Goal: Use online tool/utility: Utilize a website feature to perform a specific function

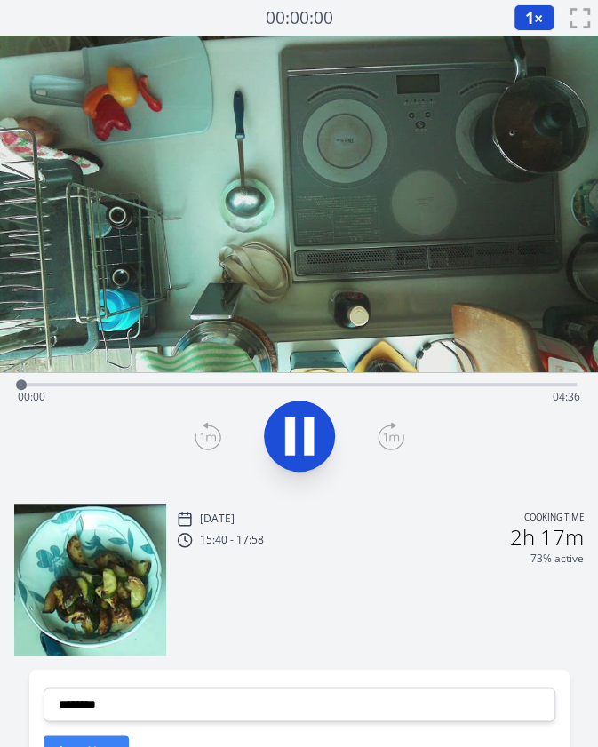
click at [204, 384] on div "Time elapsed: 00:00 Time remaining: 04:36" at bounding box center [299, 397] width 562 height 28
click at [418, 383] on div "Time elapsed: 01:32 Time remaining: 03:04" at bounding box center [299, 397] width 562 height 28
click at [330, 387] on div "Time elapsed: 03:22 Time remaining: 01:14" at bounding box center [299, 397] width 562 height 28
click at [383, 381] on div "Time elapsed: 02:41 Time remaining: 01:55" at bounding box center [298, 382] width 555 height 21
click at [288, 432] on icon at bounding box center [290, 436] width 10 height 38
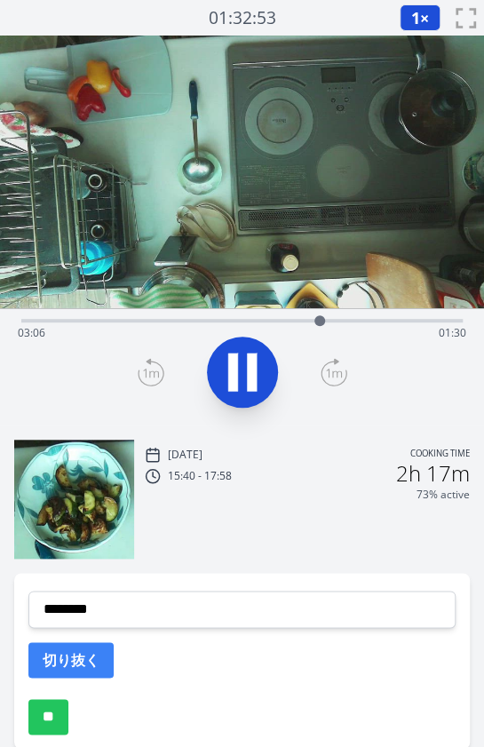
click at [48, 317] on div "Time elapsed: 03:06 Time remaining: 01:30" at bounding box center [242, 318] width 442 height 21
click at [74, 320] on div "Time elapsed: 00:17 Time remaining: 04:18" at bounding box center [242, 333] width 449 height 28
click at [421, 3] on div "1 × 0.25× 0.5× 1× 1.5× 2× fullscreen" at bounding box center [442, 18] width 84 height 36
click at [421, 6] on button "1 ×" at bounding box center [420, 17] width 41 height 27
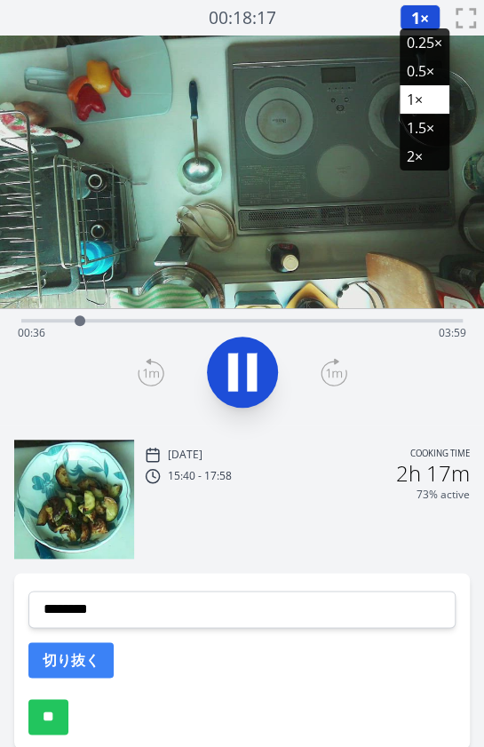
click at [418, 157] on li "2×" at bounding box center [425, 156] width 50 height 28
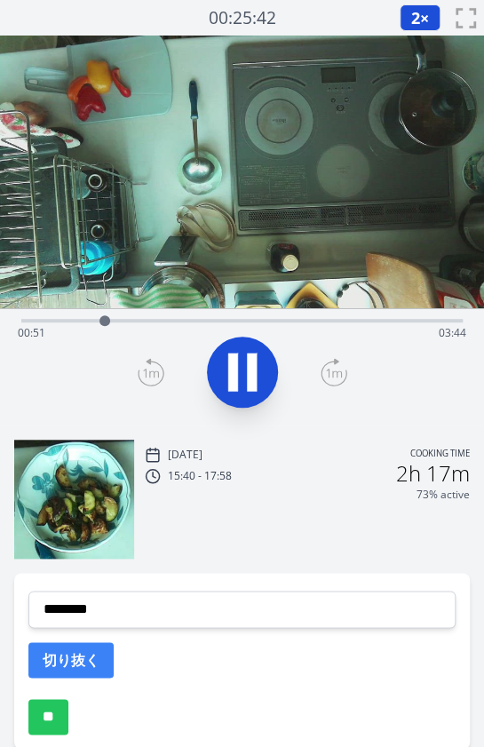
click at [250, 367] on icon at bounding box center [252, 372] width 10 height 38
click at [80, 321] on div "Time elapsed: 00:52 Time remaining: 03:44" at bounding box center [242, 333] width 449 height 28
click at [248, 362] on icon at bounding box center [243, 372] width 50 height 50
click at [248, 362] on icon at bounding box center [252, 372] width 10 height 38
click at [248, 362] on icon at bounding box center [243, 372] width 50 height 50
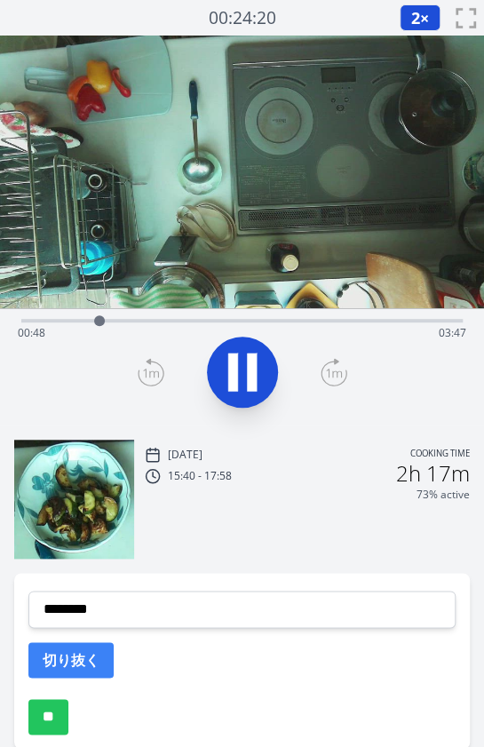
click at [245, 365] on icon at bounding box center [243, 372] width 50 height 50
click at [25, 319] on div "Time elapsed: 00:49 Time remaining: 03:47" at bounding box center [242, 333] width 449 height 28
click at [234, 374] on icon at bounding box center [242, 372] width 29 height 37
click at [22, 322] on div "Time elapsed: 00:33 Time remaining: 04:03" at bounding box center [242, 333] width 449 height 28
click at [114, 316] on div "Time elapsed: 00:17 Time remaining: 04:19" at bounding box center [242, 318] width 442 height 21
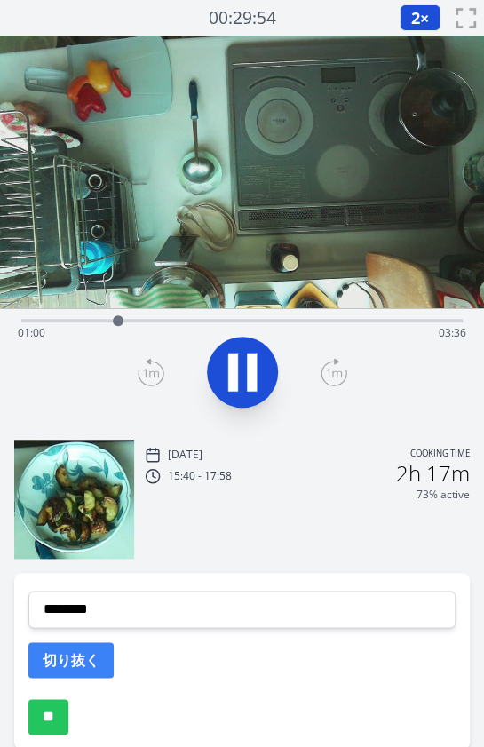
click at [158, 310] on div "Time elapsed: 01:00 Time remaining: 03:36" at bounding box center [242, 318] width 442 height 21
click at [239, 392] on icon at bounding box center [243, 372] width 50 height 50
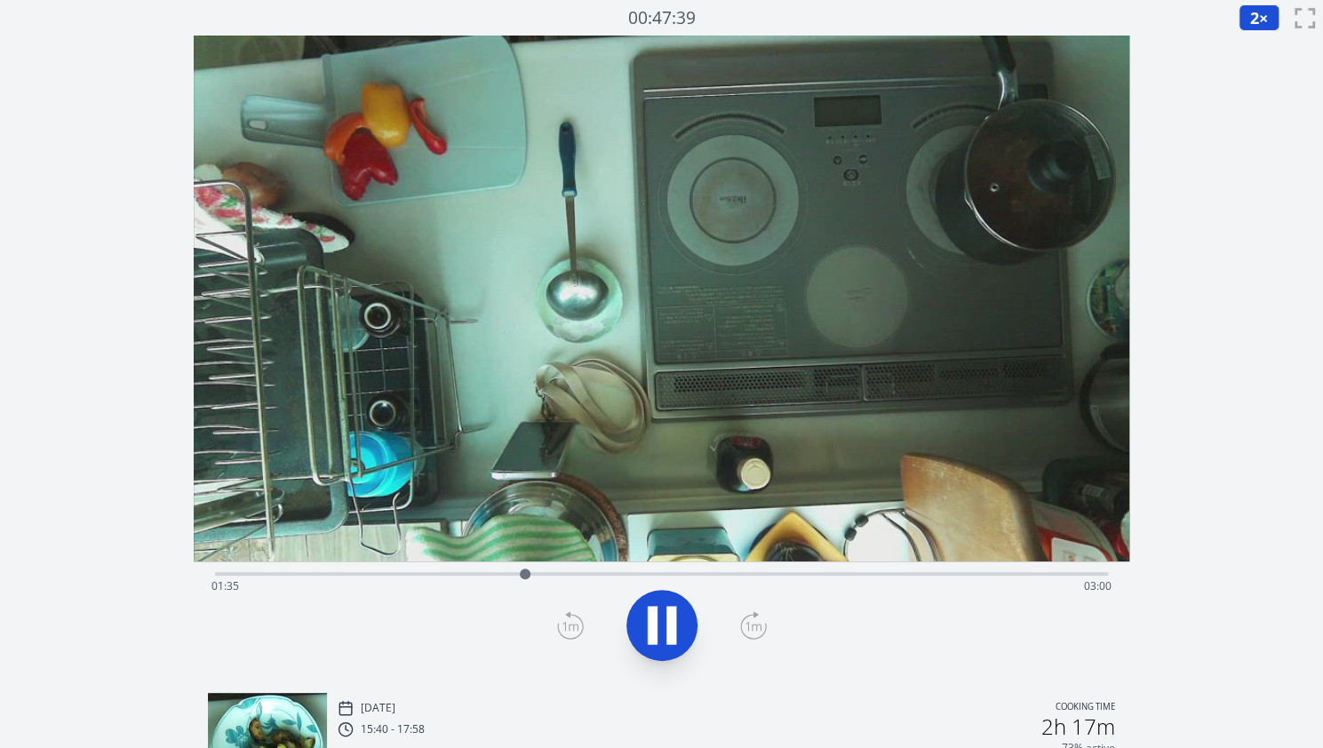
click at [363, 578] on div "Time elapsed: 01:35 Time remaining: 03:00" at bounding box center [661, 586] width 900 height 28
click at [597, 614] on icon at bounding box center [662, 626] width 50 height 50
click at [562, 628] on icon at bounding box center [570, 625] width 27 height 28
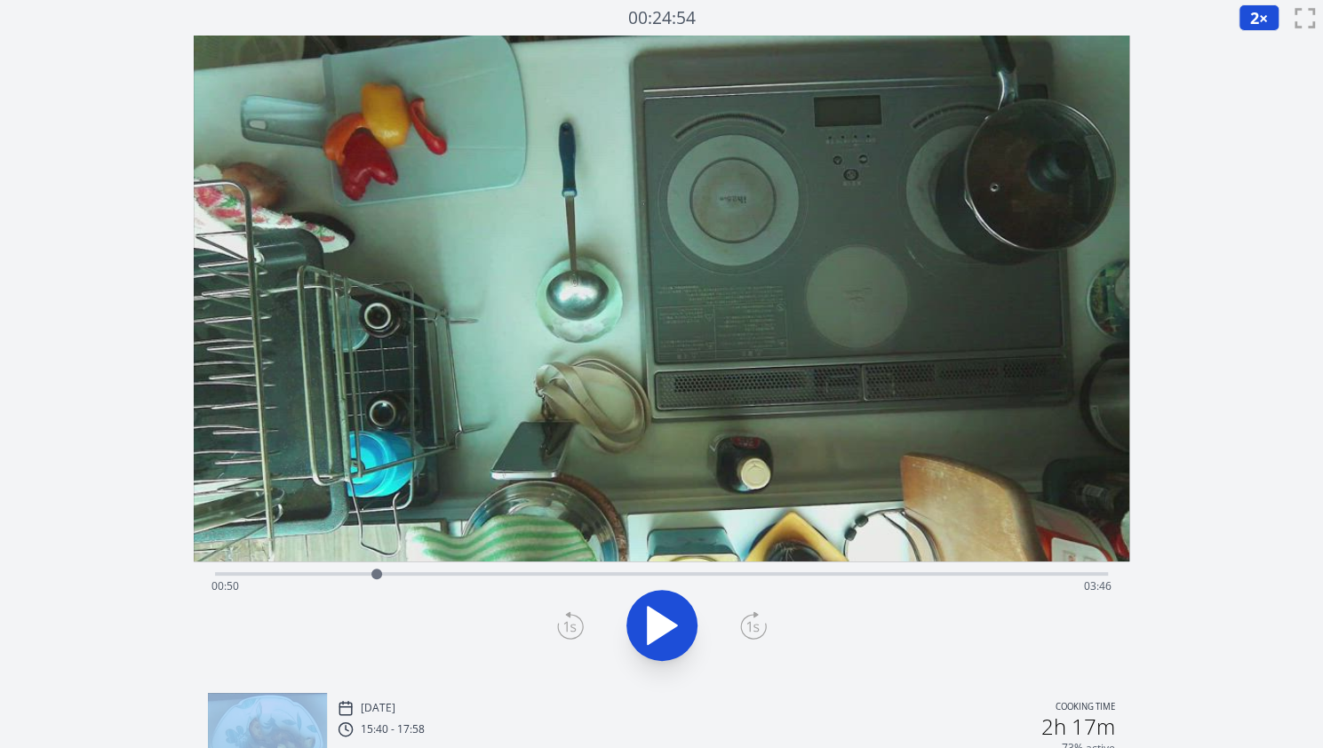
click at [562, 628] on icon at bounding box center [570, 625] width 27 height 28
click at [366, 574] on div at bounding box center [376, 574] width 27 height 27
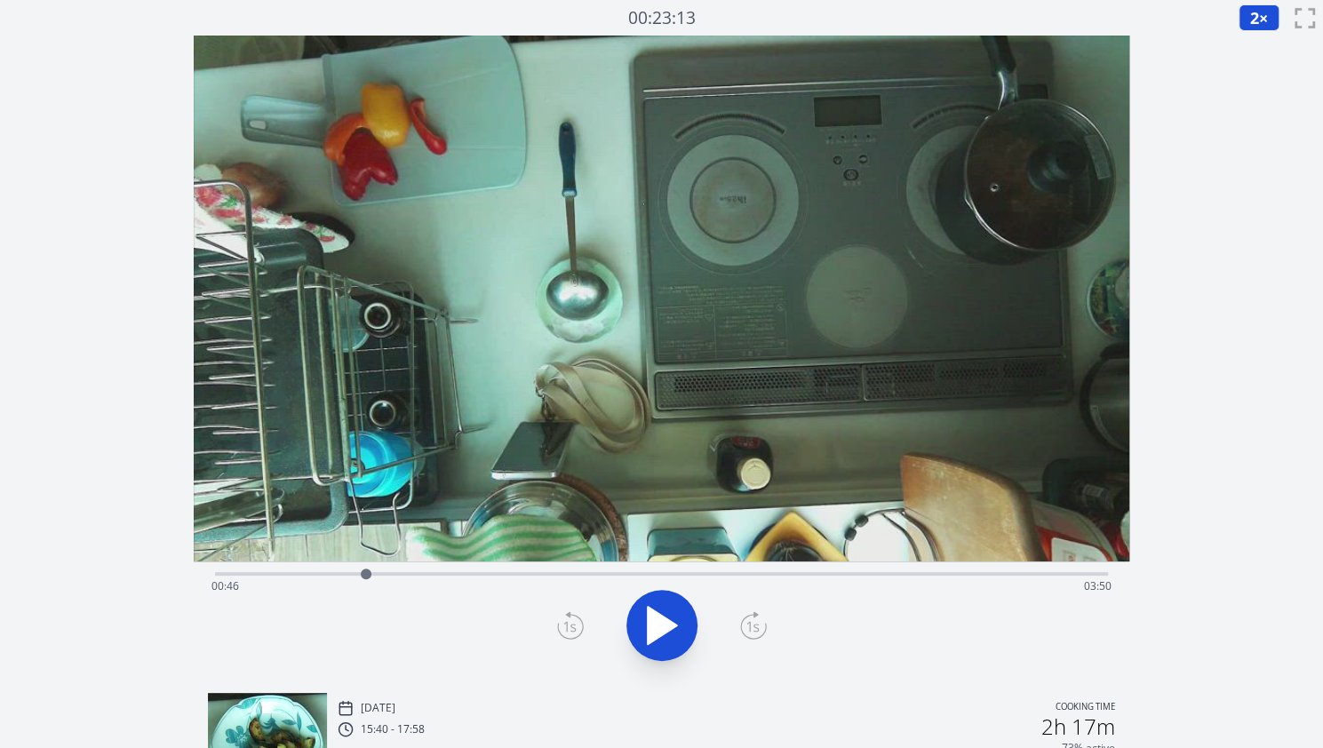
click at [565, 624] on icon at bounding box center [570, 625] width 27 height 28
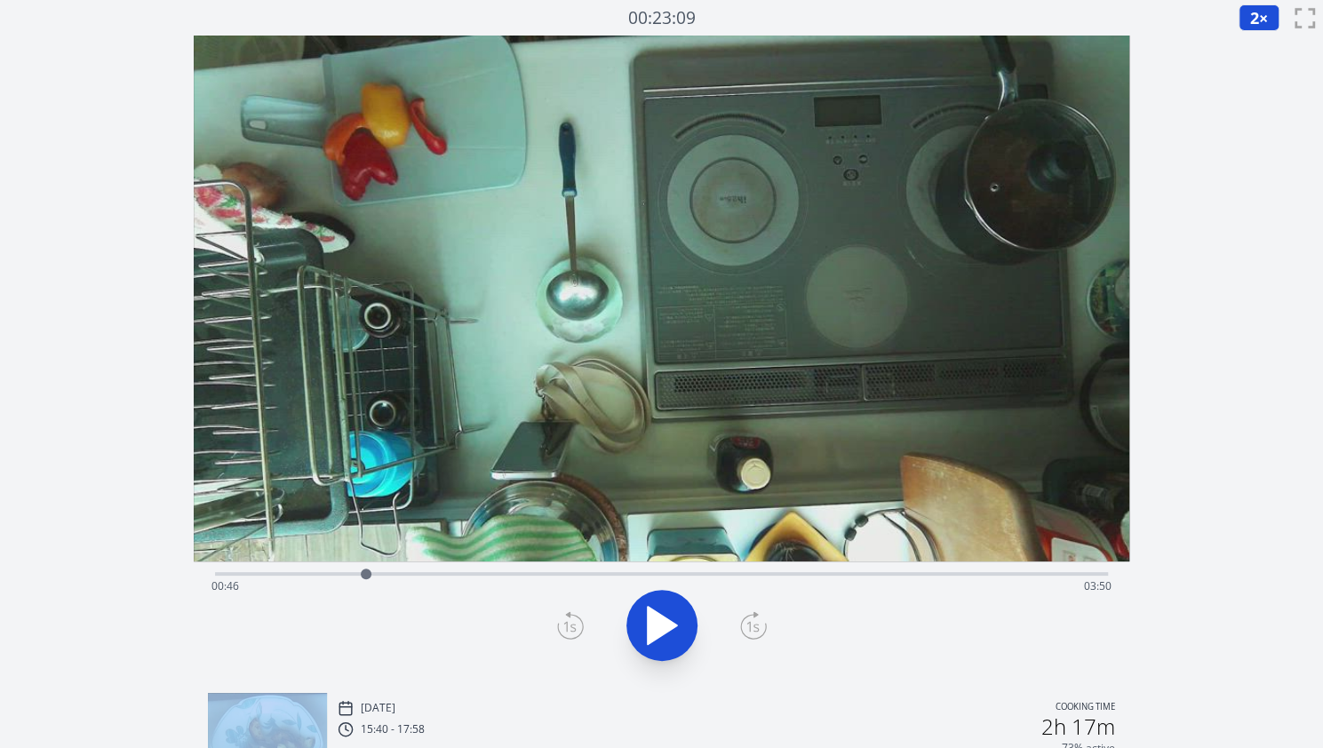
click at [565, 624] on icon at bounding box center [570, 625] width 27 height 28
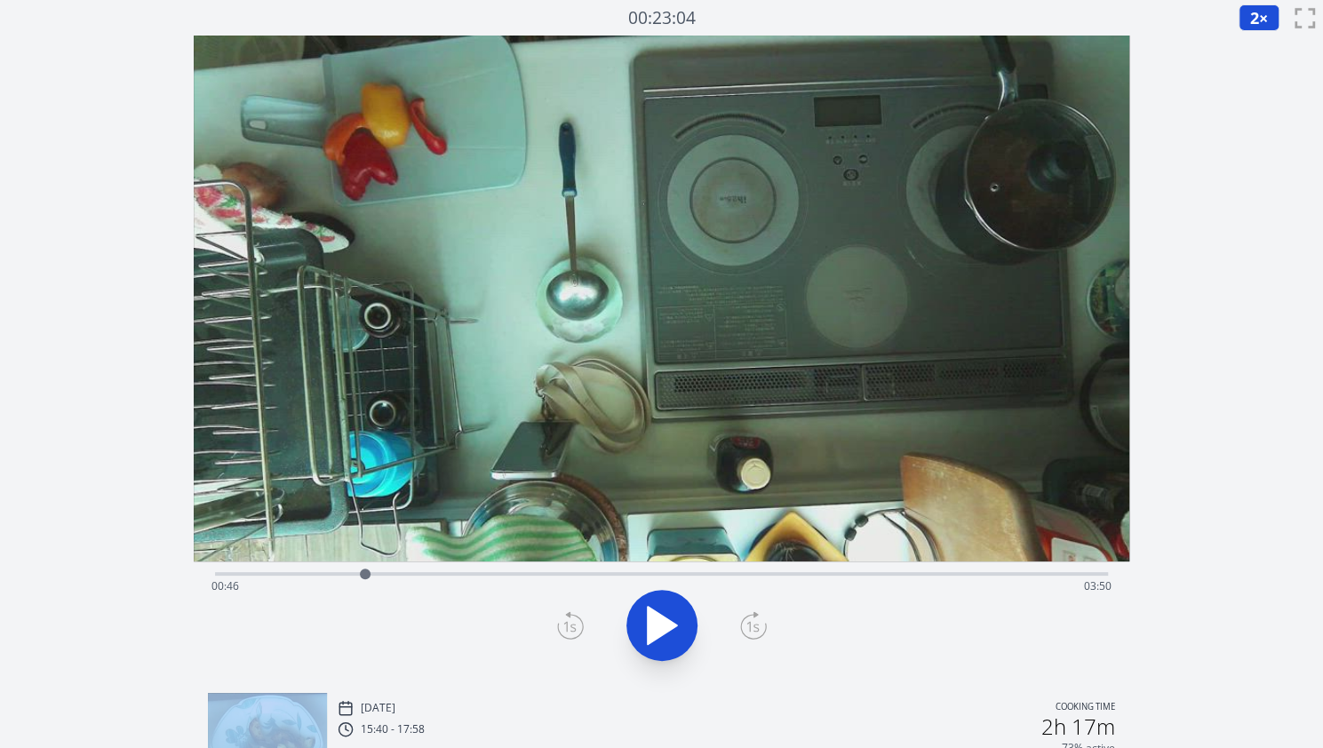
click at [565, 624] on icon at bounding box center [570, 625] width 27 height 28
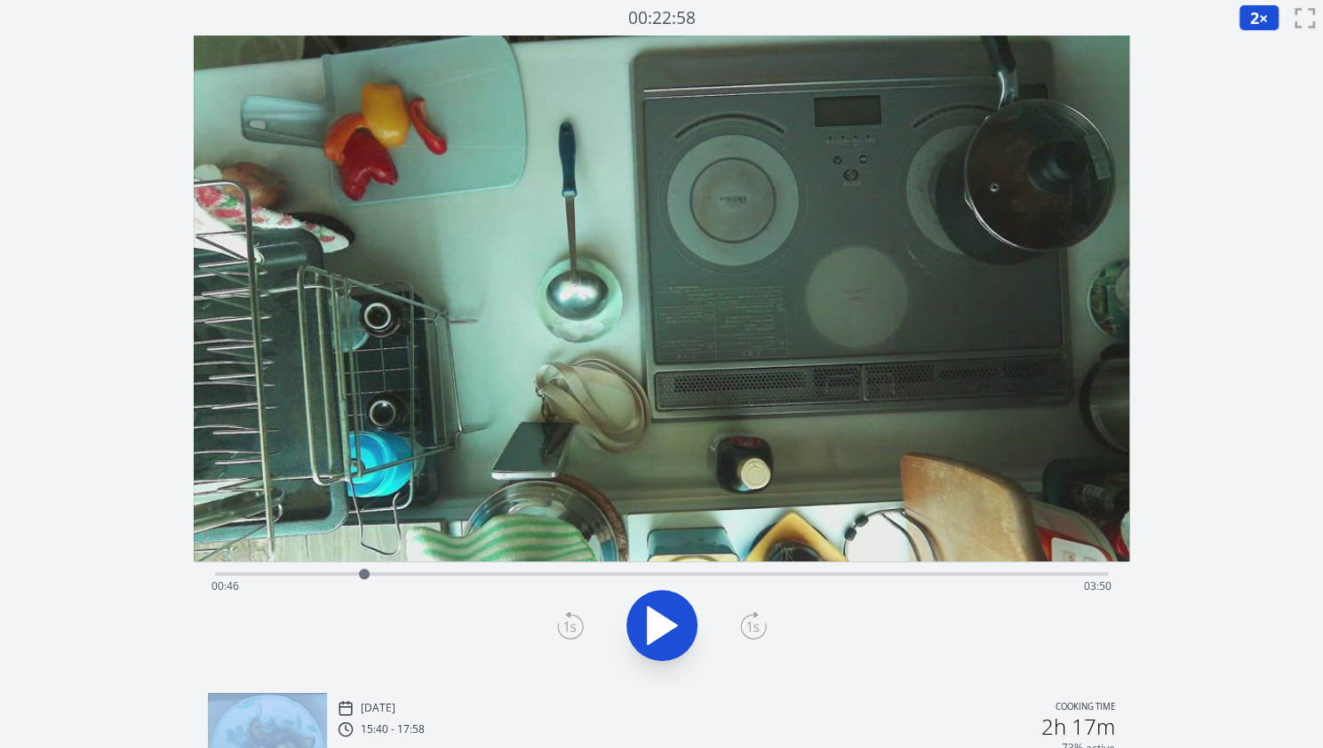
click at [565, 624] on icon at bounding box center [570, 625] width 27 height 28
click at [597, 624] on icon at bounding box center [753, 625] width 27 height 28
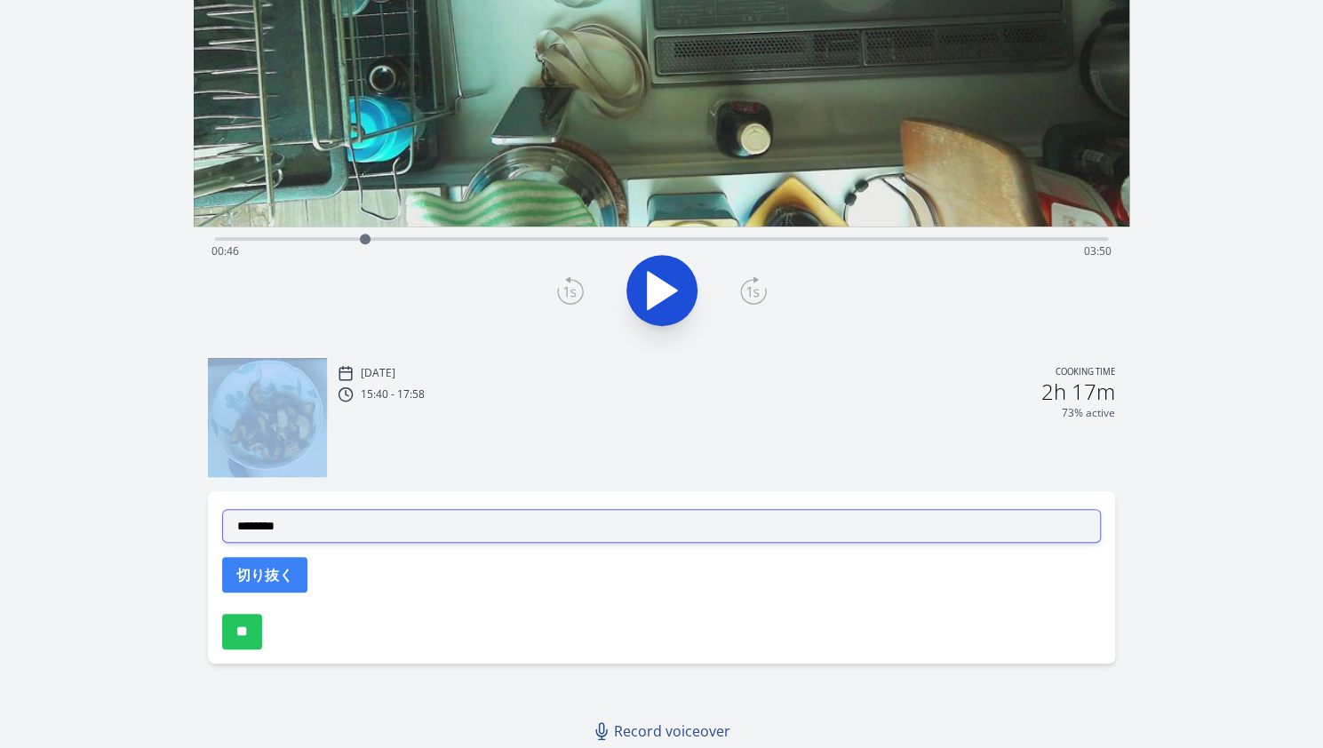
click at [551, 515] on select "**********" at bounding box center [661, 526] width 879 height 34
select select "**********"
click at [222, 509] on select "**********" at bounding box center [661, 526] width 879 height 34
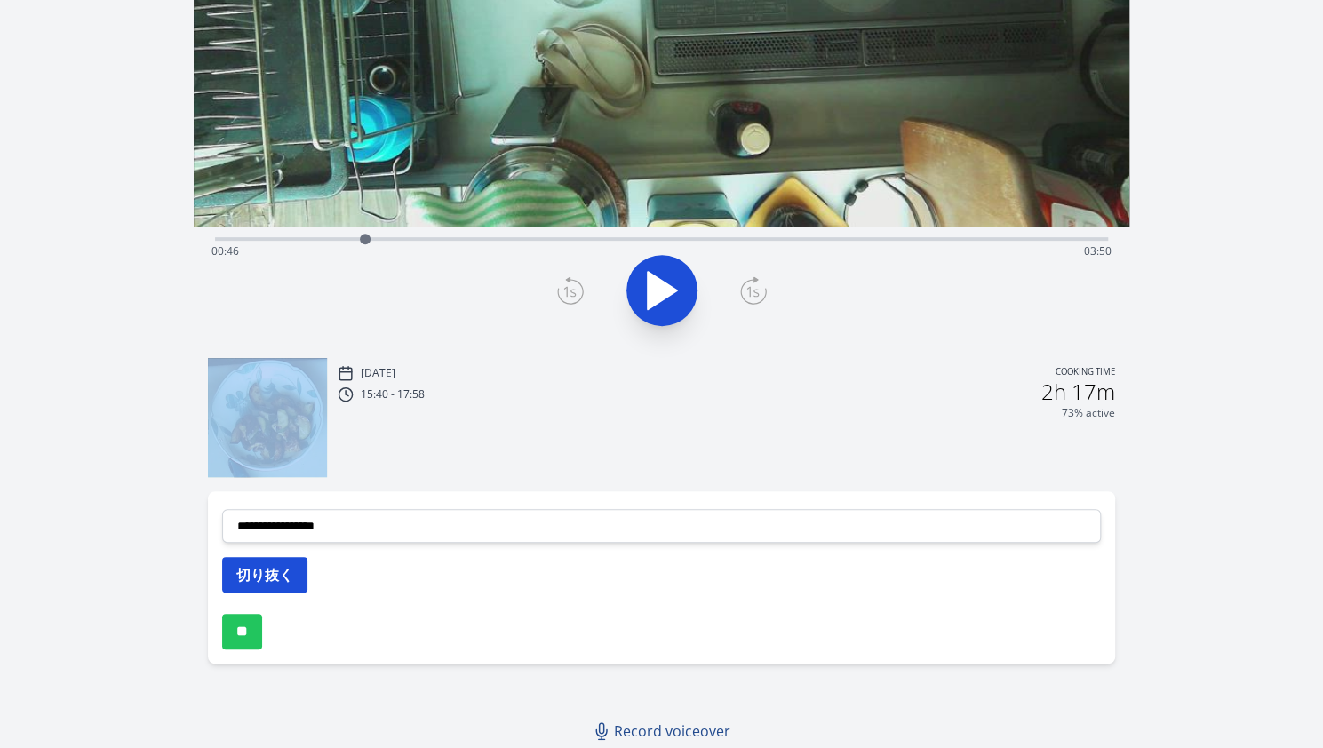
click at [268, 566] on button "切り抜く" at bounding box center [264, 575] width 85 height 36
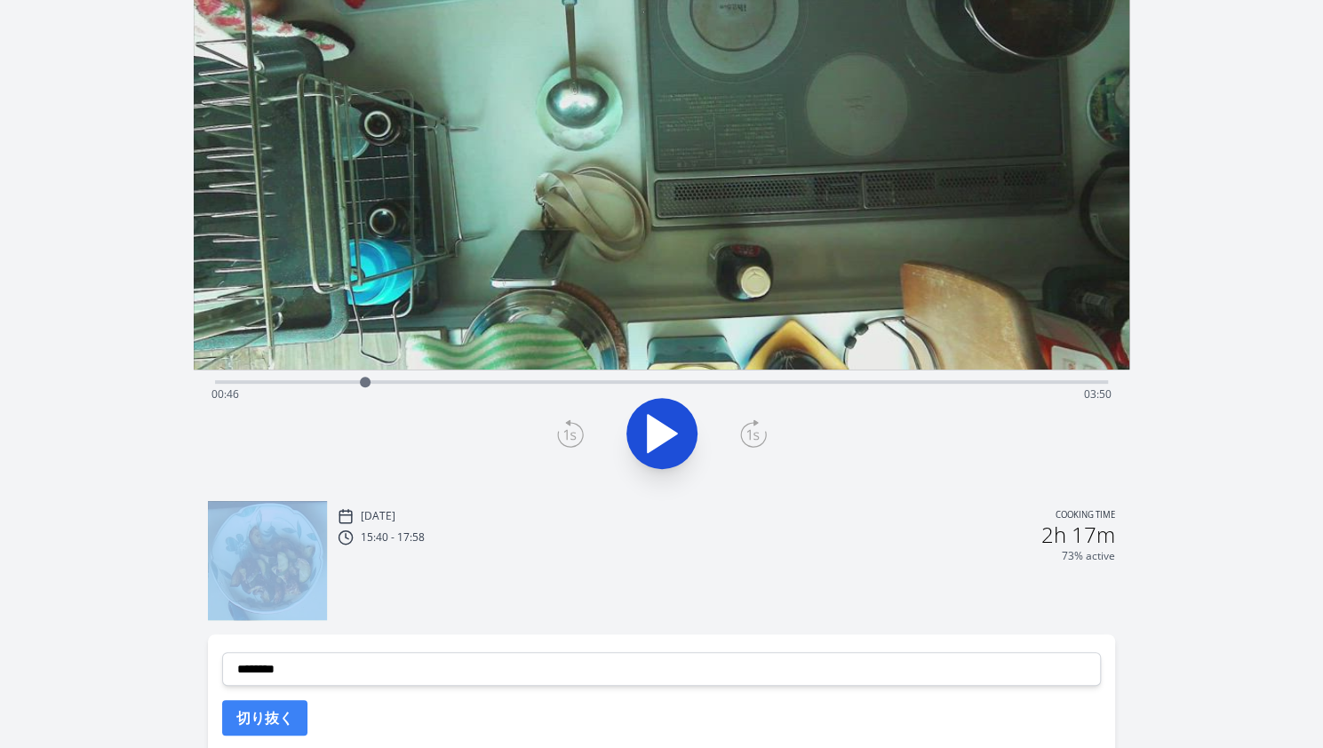
scroll to position [0, 0]
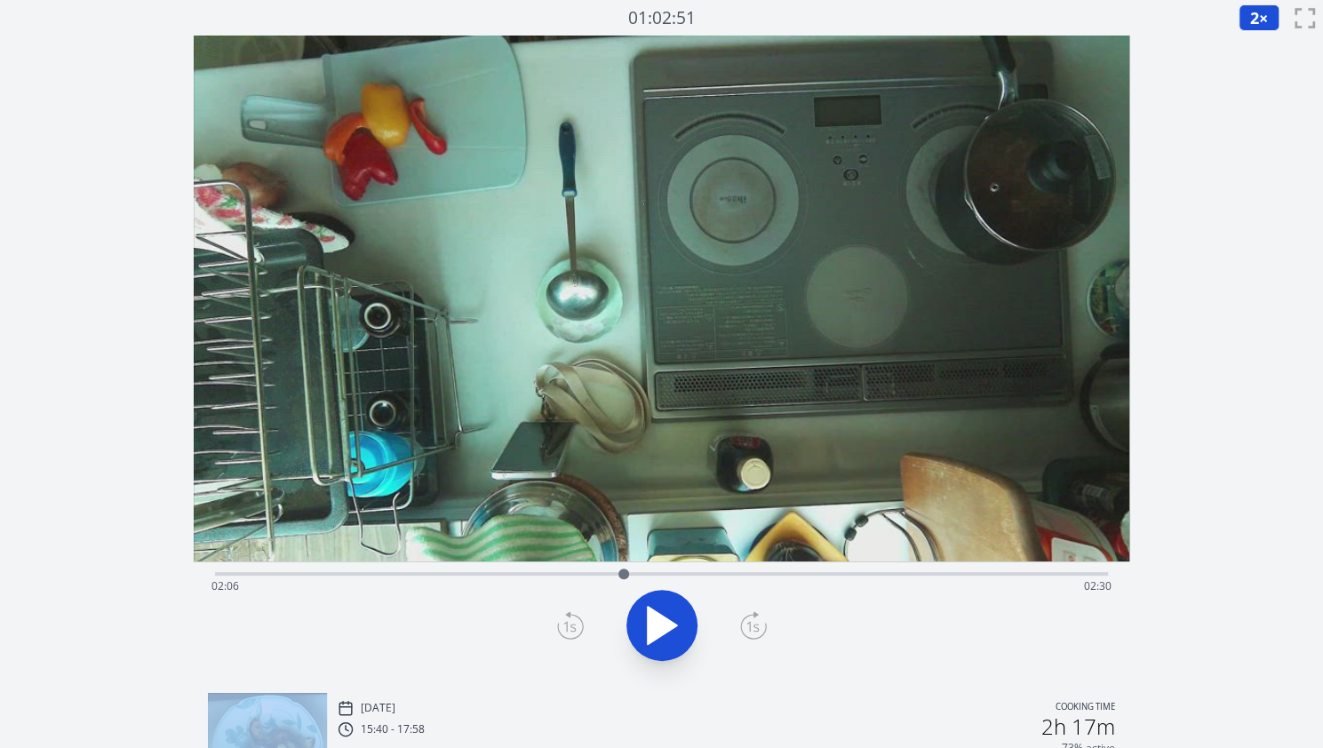
drag, startPoint x: 364, startPoint y: 578, endPoint x: 624, endPoint y: 576, distance: 259.5
click at [597, 576] on div at bounding box center [623, 574] width 11 height 11
click at [597, 635] on icon at bounding box center [662, 625] width 29 height 37
click at [597, 635] on icon at bounding box center [653, 626] width 10 height 38
click at [597, 703] on div "[DATE] Cooking time" at bounding box center [727, 708] width 778 height 16
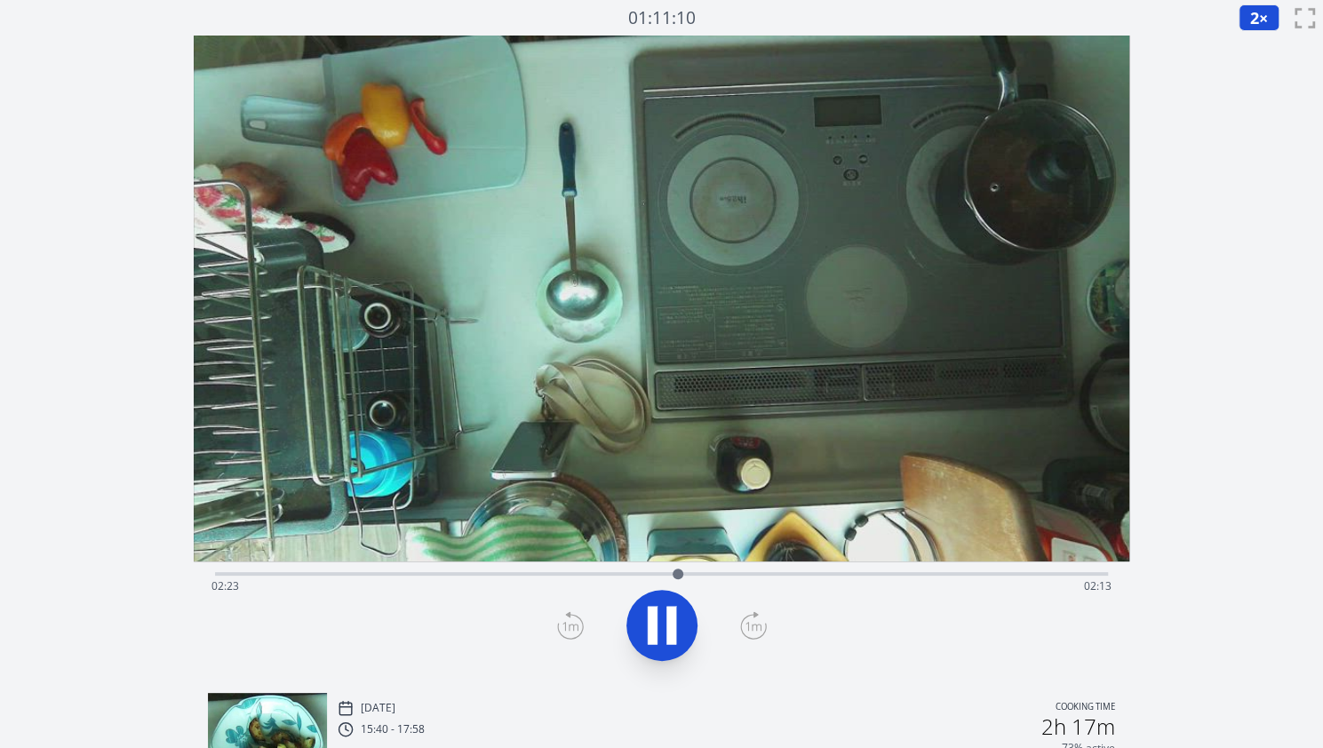
click at [597, 568] on div "Time elapsed: 02:23 Time remaining: 02:13" at bounding box center [661, 572] width 893 height 21
click at [597, 566] on div "Time elapsed: 02:36 Time remaining: 02:00" at bounding box center [661, 572] width 893 height 21
click at [597, 621] on icon at bounding box center [662, 626] width 50 height 50
click at [597, 577] on div "Time elapsed: 02:58 Time remaining: 01:38" at bounding box center [661, 586] width 900 height 28
click at [597, 576] on div at bounding box center [623, 574] width 27 height 27
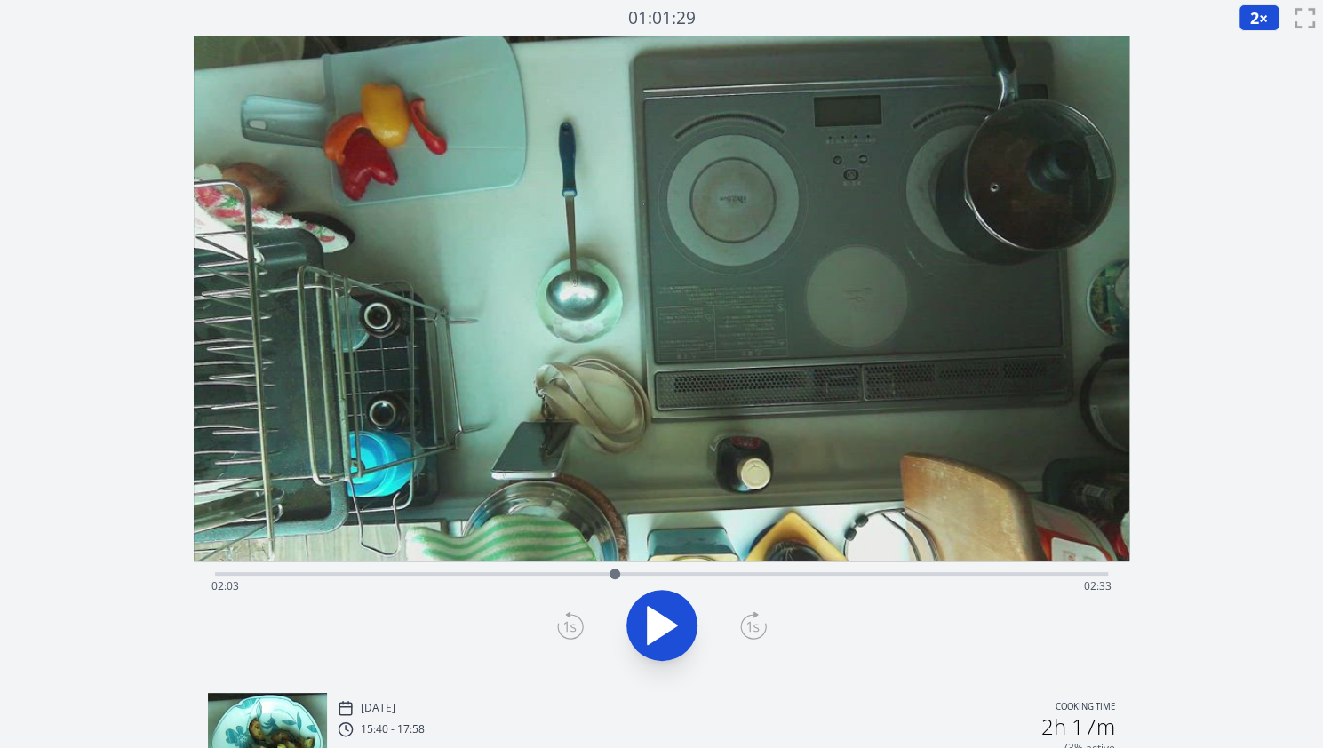
click at [597, 615] on icon at bounding box center [662, 625] width 29 height 37
click at [597, 615] on icon at bounding box center [653, 626] width 10 height 38
click at [558, 624] on icon at bounding box center [570, 627] width 25 height 24
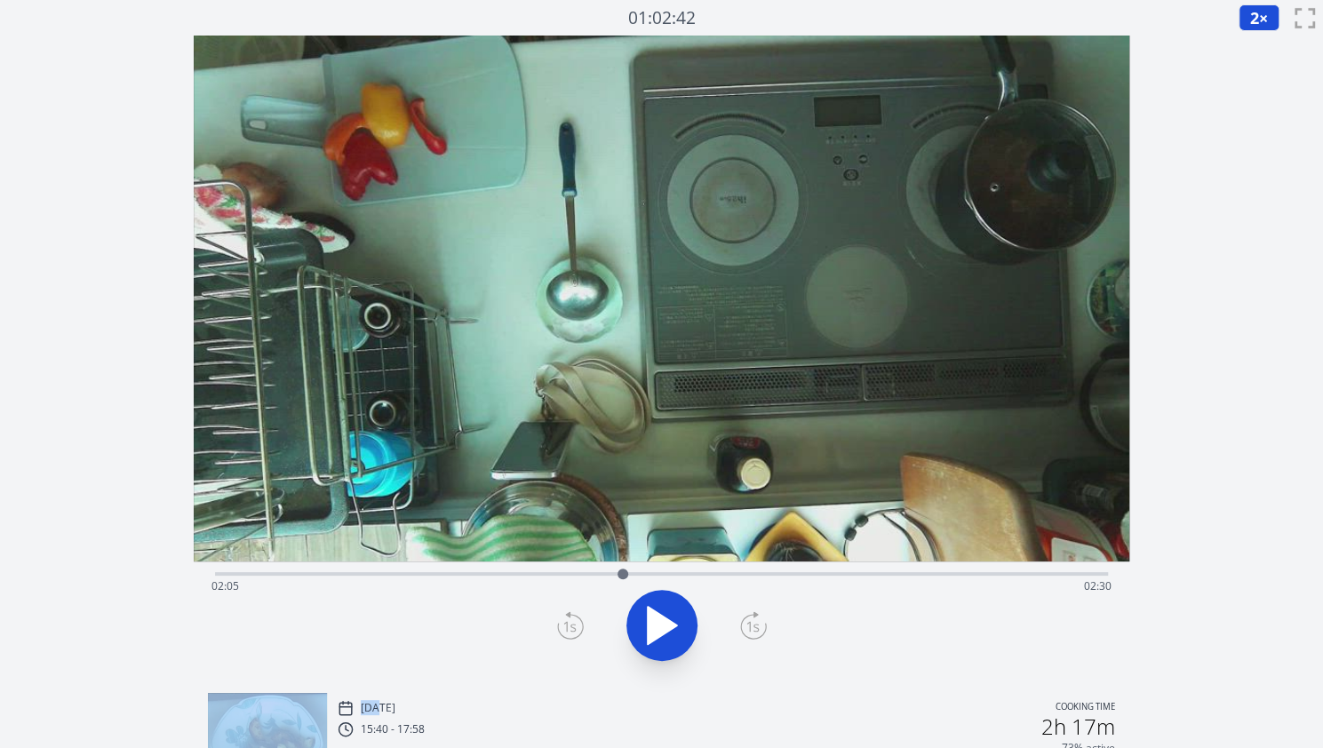
click at [558, 624] on icon at bounding box center [570, 627] width 25 height 24
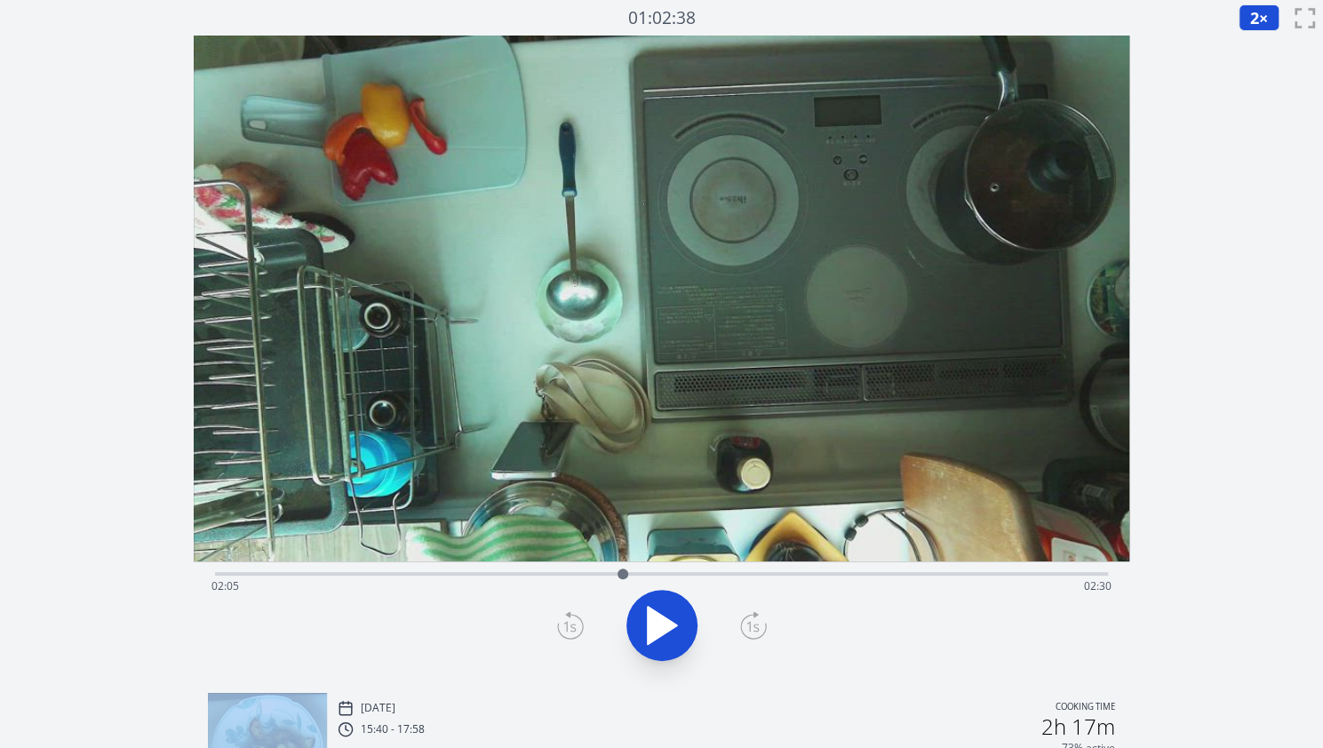
click at [558, 624] on icon at bounding box center [570, 627] width 25 height 24
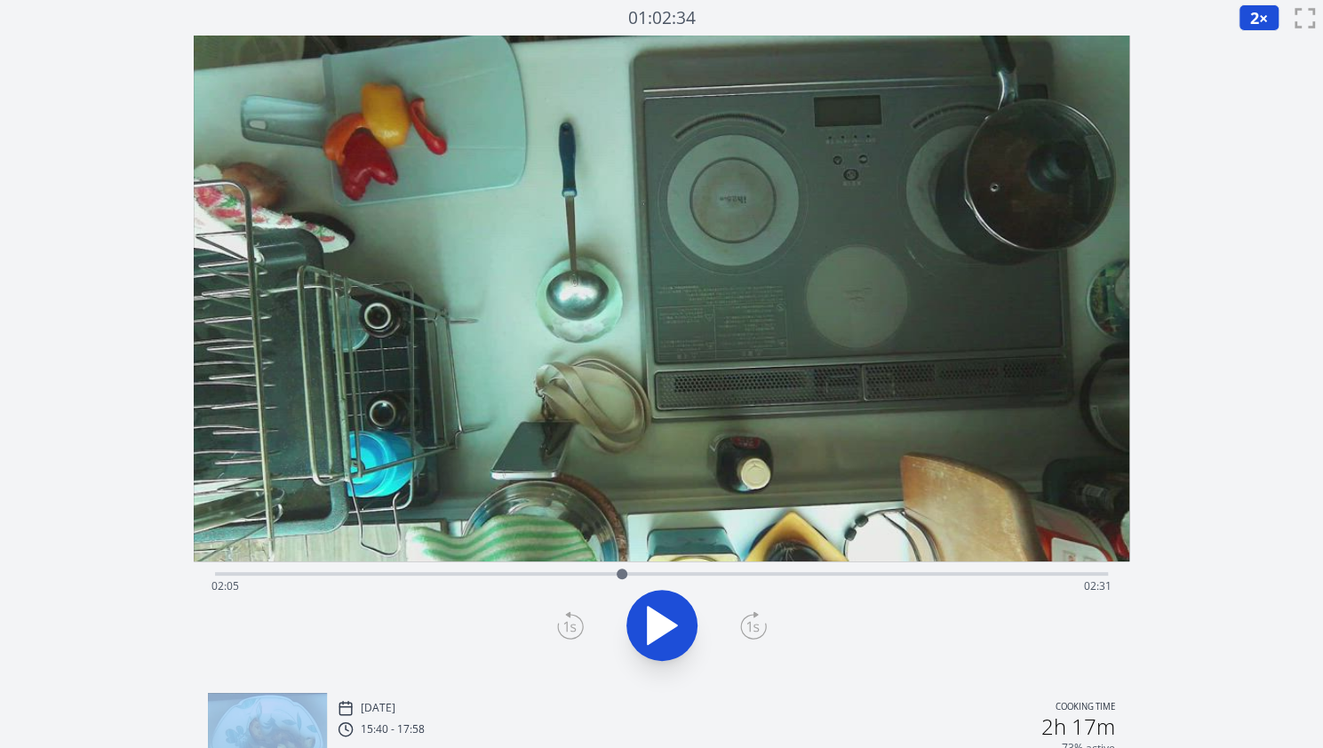
click at [558, 624] on icon at bounding box center [570, 627] width 25 height 24
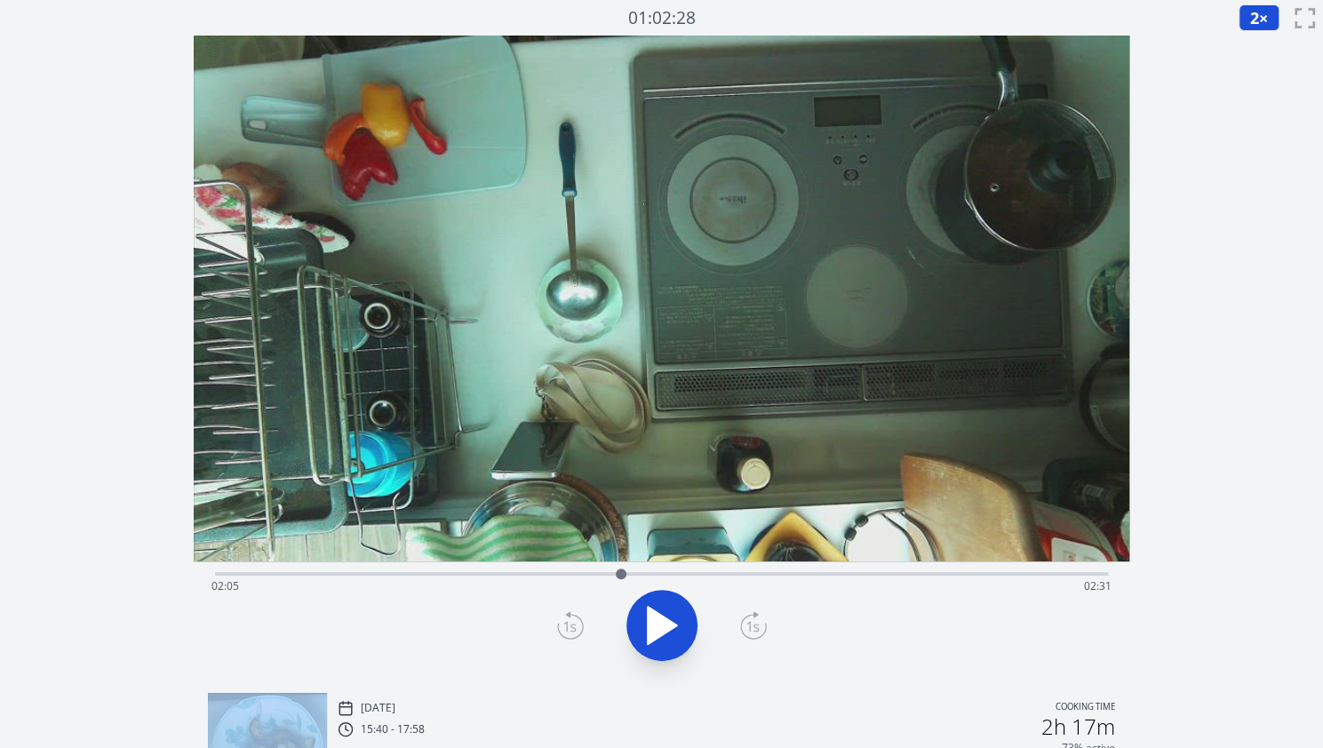
click at [558, 624] on icon at bounding box center [570, 627] width 25 height 24
click at [597, 624] on icon at bounding box center [662, 625] width 29 height 37
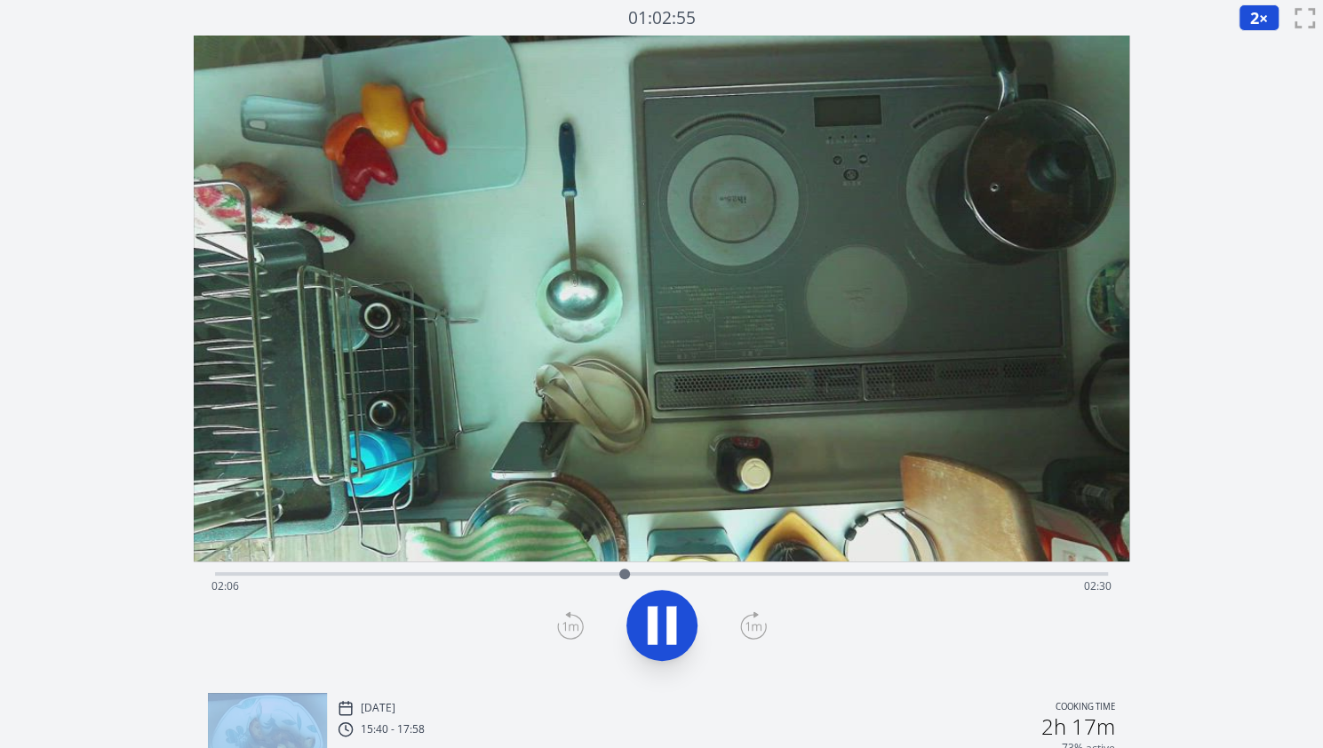
click at [597, 624] on icon at bounding box center [662, 626] width 50 height 50
click at [573, 619] on icon at bounding box center [570, 625] width 27 height 28
click at [597, 577] on div at bounding box center [625, 574] width 11 height 11
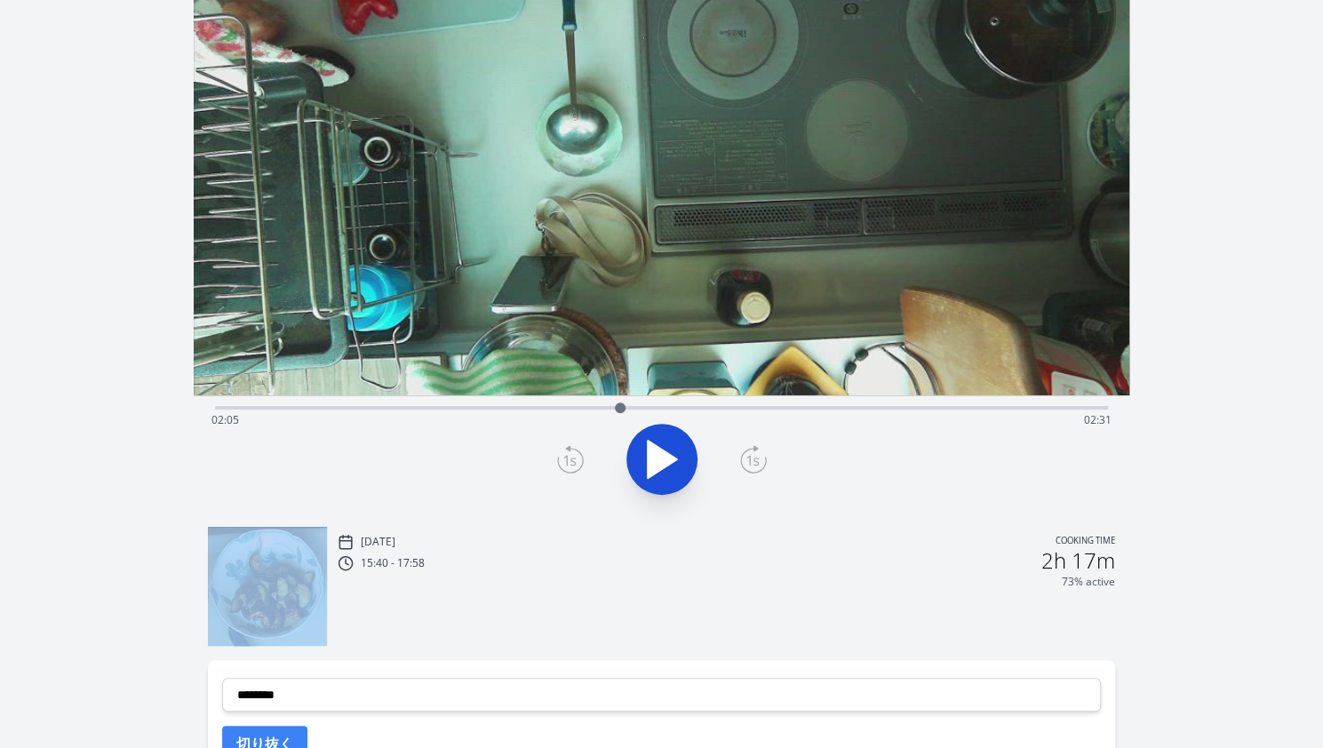
scroll to position [167, 0]
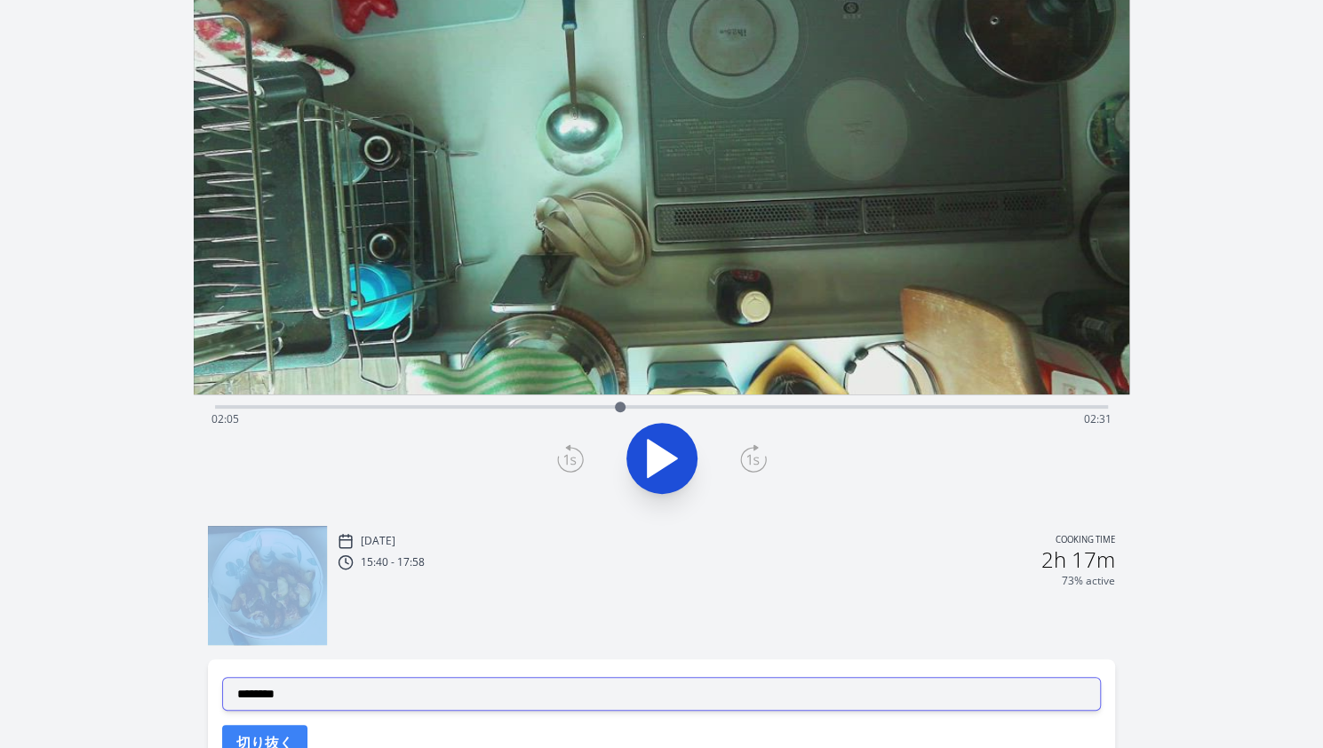
click at [430, 685] on select "**********" at bounding box center [661, 694] width 879 height 34
select select "**********"
click at [222, 677] on select "**********" at bounding box center [661, 694] width 879 height 34
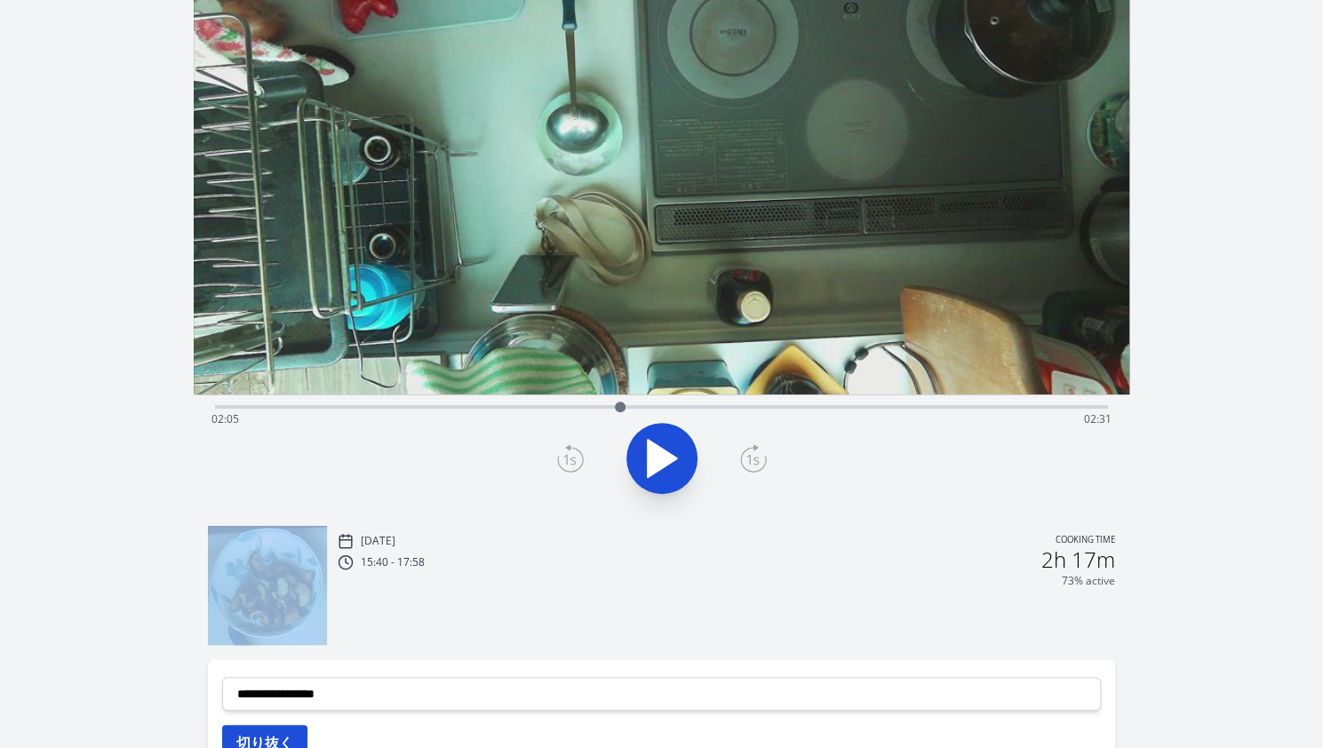
click at [267, 737] on button "切り抜く" at bounding box center [264, 743] width 85 height 36
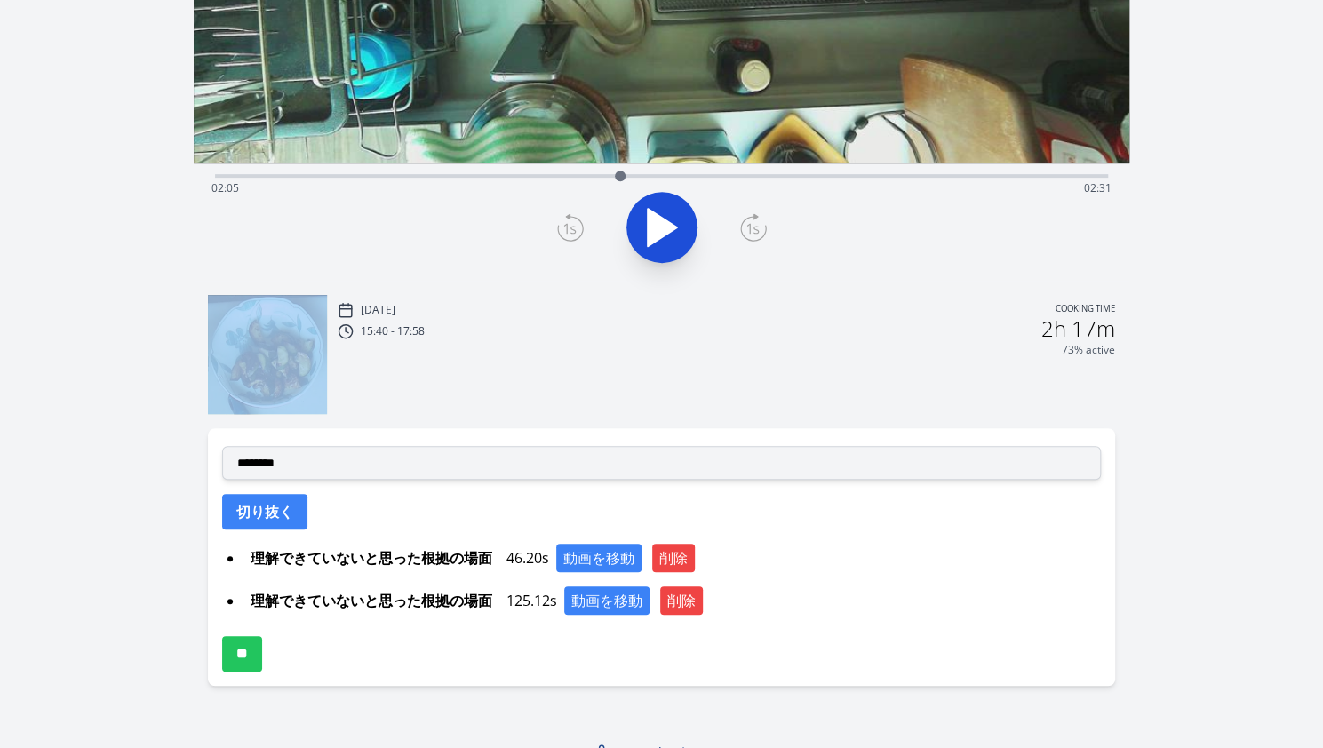
scroll to position [402, 0]
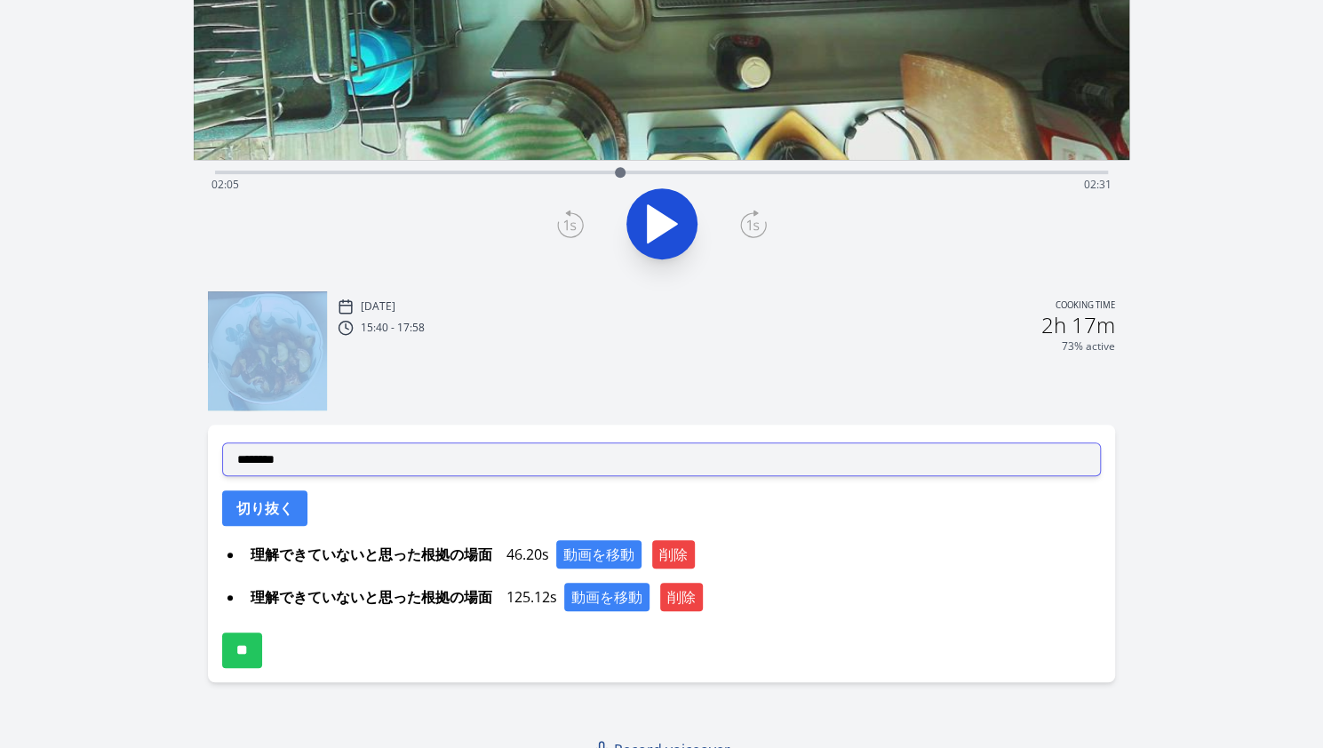
click at [467, 448] on select "**********" at bounding box center [661, 460] width 879 height 34
select select "**********"
click at [222, 443] on select "**********" at bounding box center [661, 460] width 879 height 34
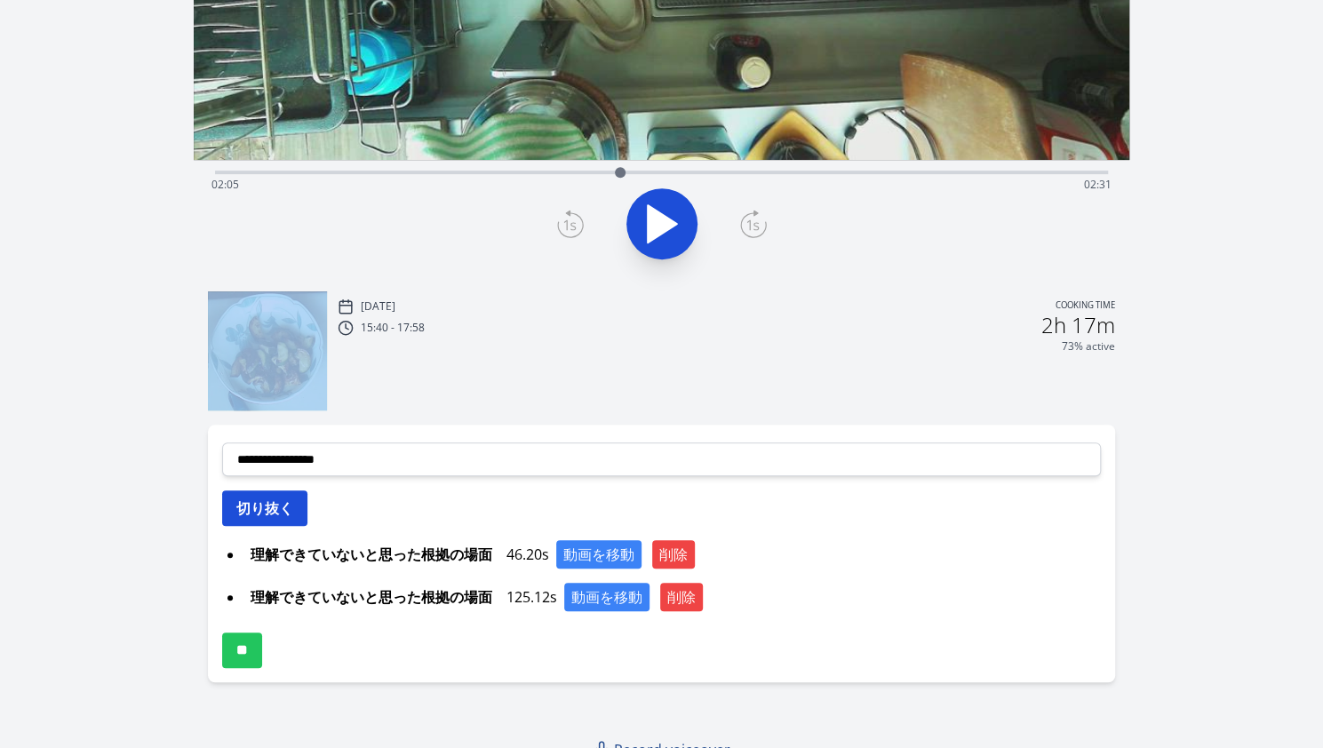
click at [267, 496] on button "切り抜く" at bounding box center [264, 508] width 85 height 36
select select
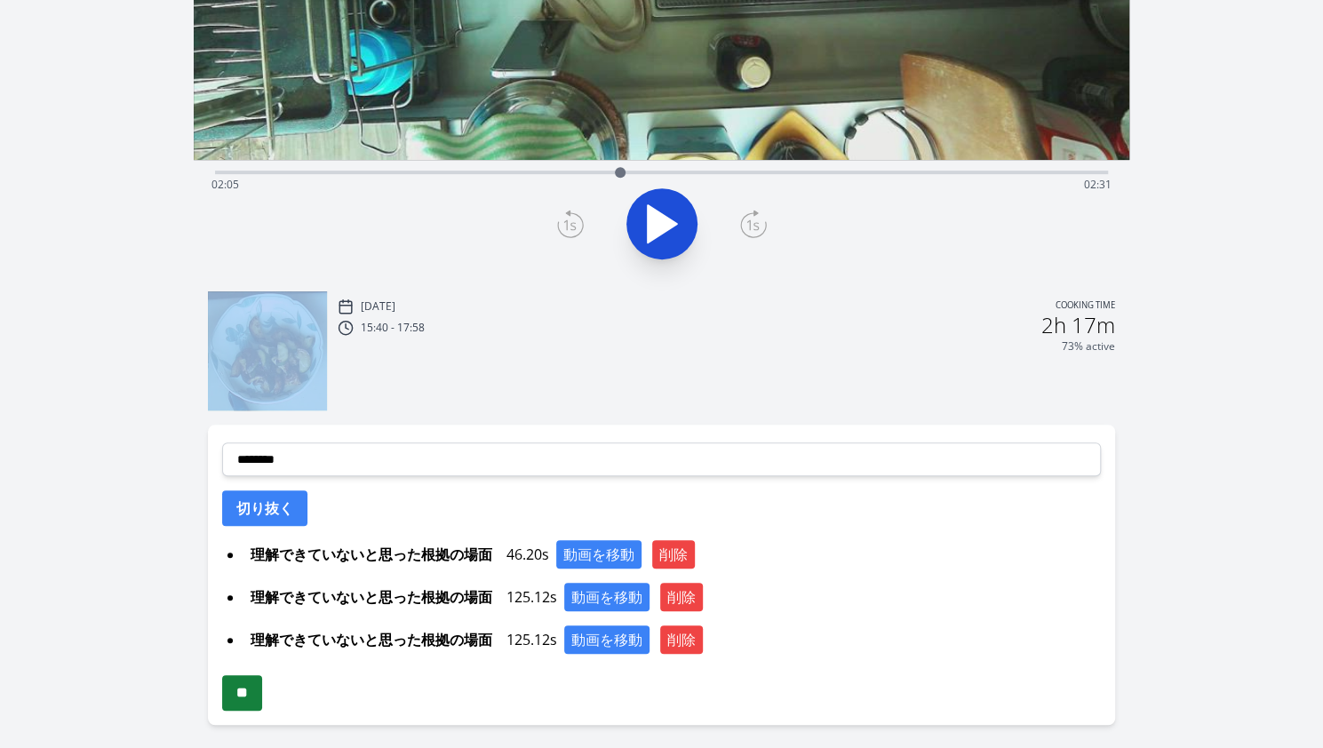
click at [259, 698] on input "**" at bounding box center [242, 693] width 40 height 36
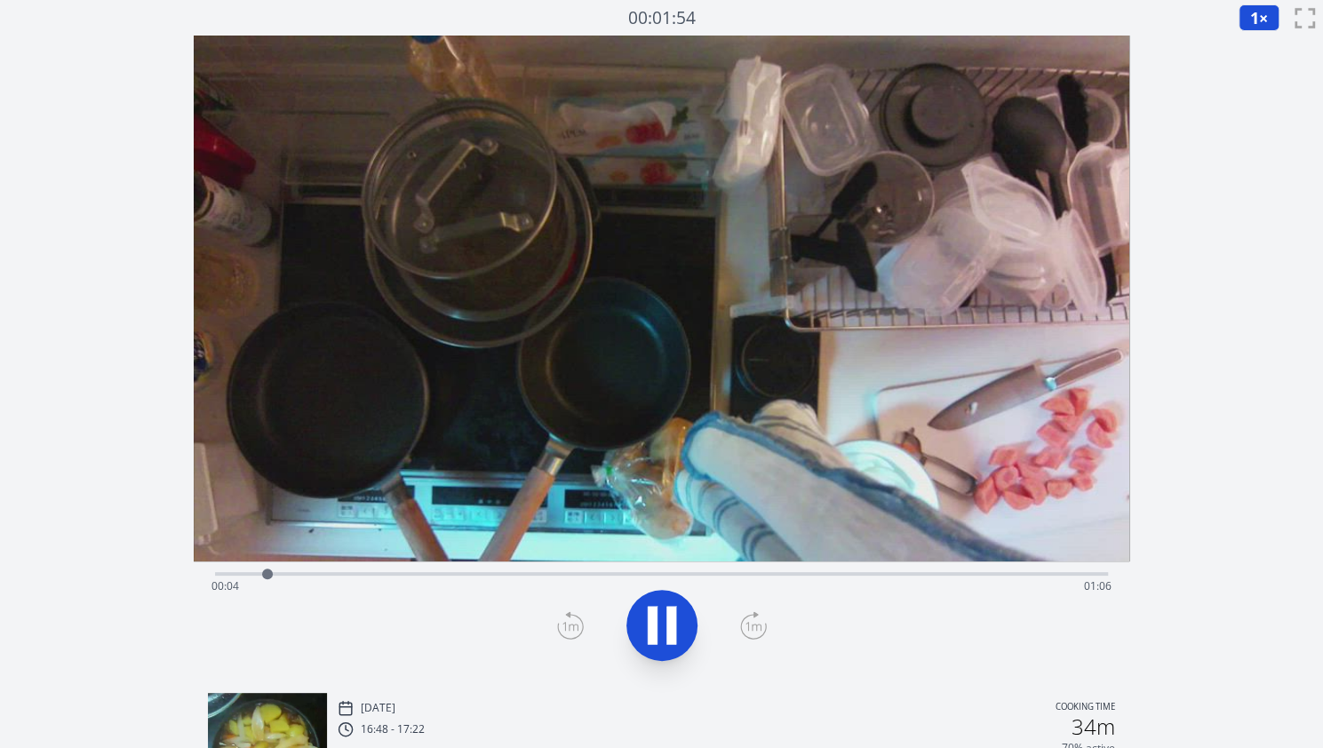
click at [314, 579] on div "Time elapsed: 00:04 Time remaining: 01:06" at bounding box center [661, 586] width 900 height 28
click at [666, 628] on icon at bounding box center [671, 626] width 10 height 38
click at [682, 615] on icon at bounding box center [662, 626] width 50 height 50
click at [459, 571] on div "Time elapsed: 00:16 Time remaining: 00:54" at bounding box center [661, 572] width 893 height 21
click at [650, 627] on icon at bounding box center [653, 626] width 10 height 38
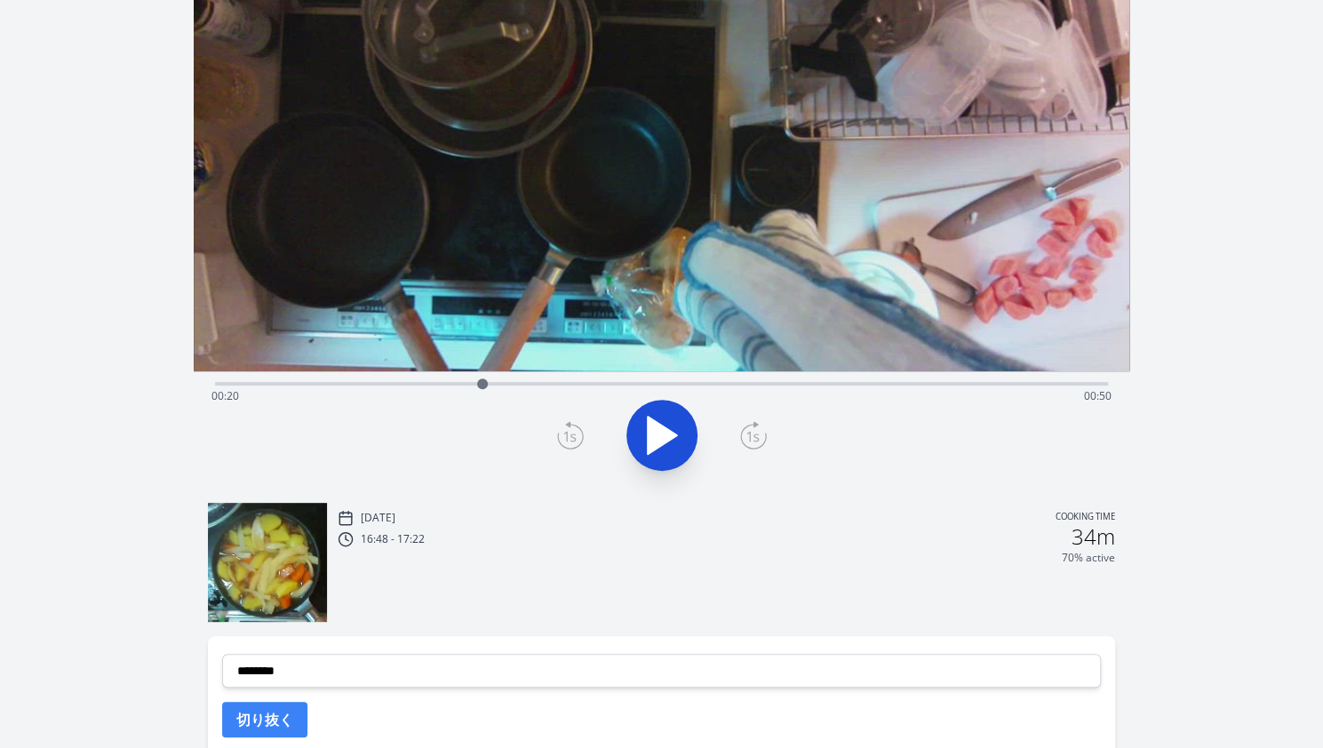
scroll to position [238, 0]
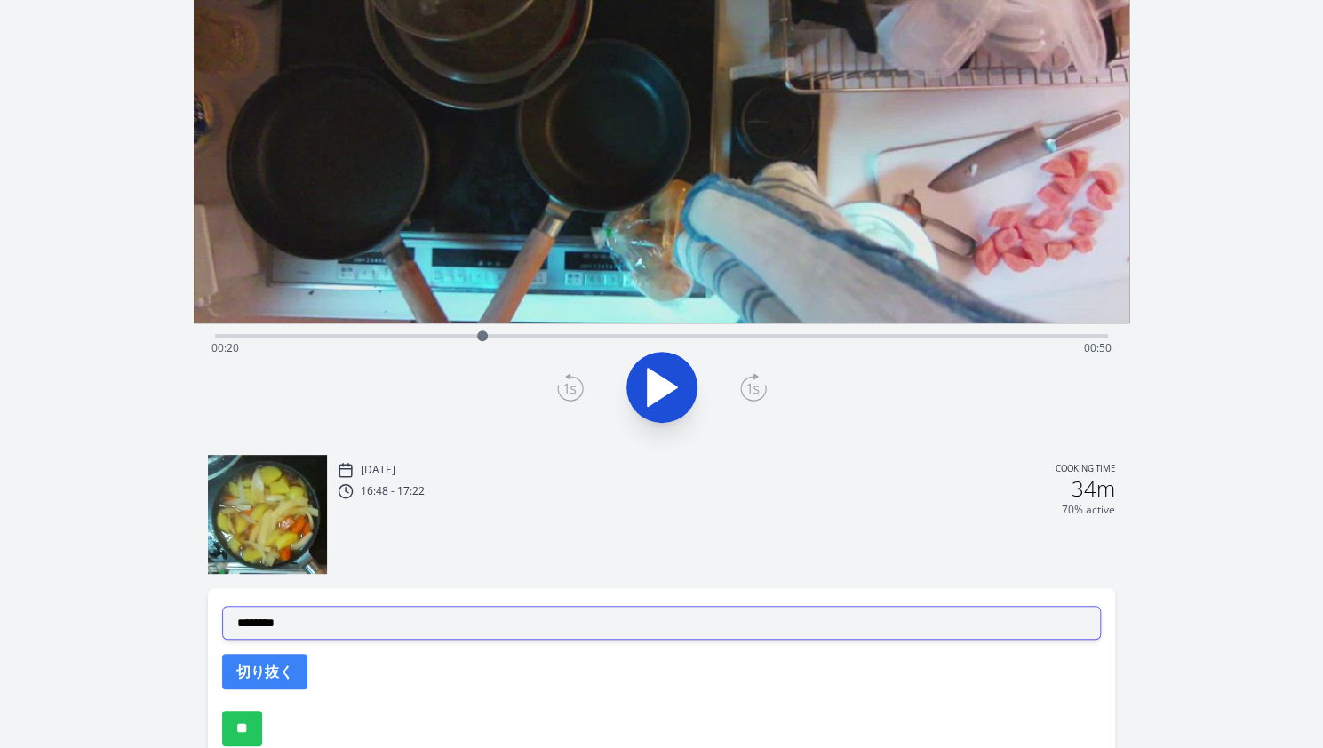
click at [562, 612] on select "**********" at bounding box center [661, 623] width 879 height 34
select select "**********"
click at [222, 606] on select "**********" at bounding box center [661, 623] width 879 height 34
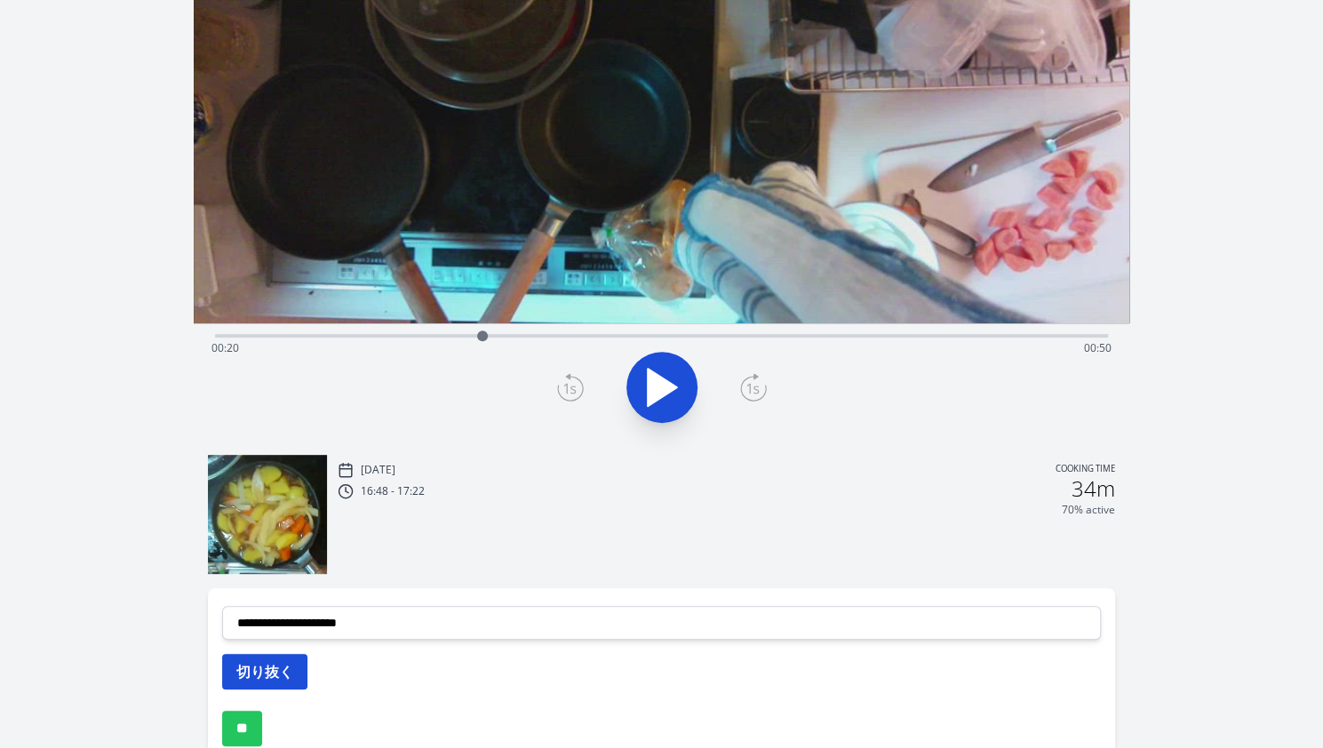
click at [283, 667] on button "切り抜く" at bounding box center [264, 672] width 85 height 36
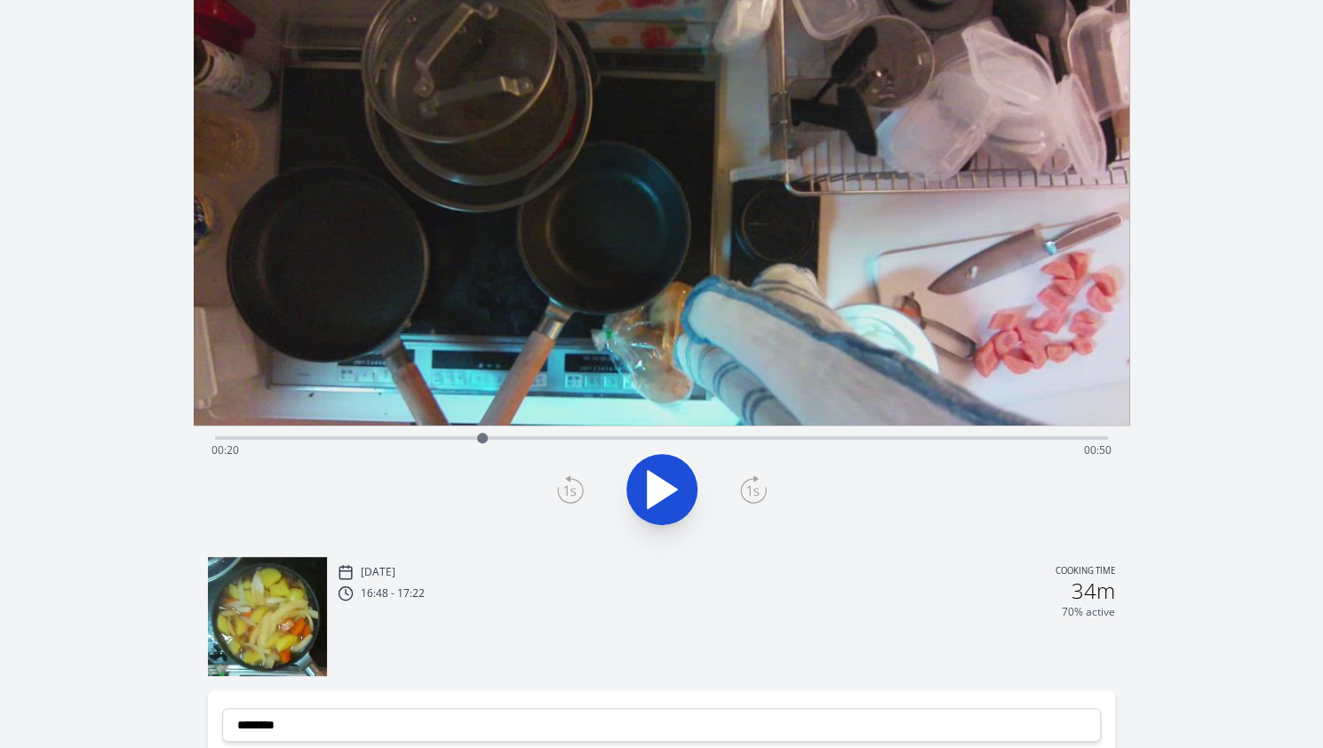
scroll to position [128, 0]
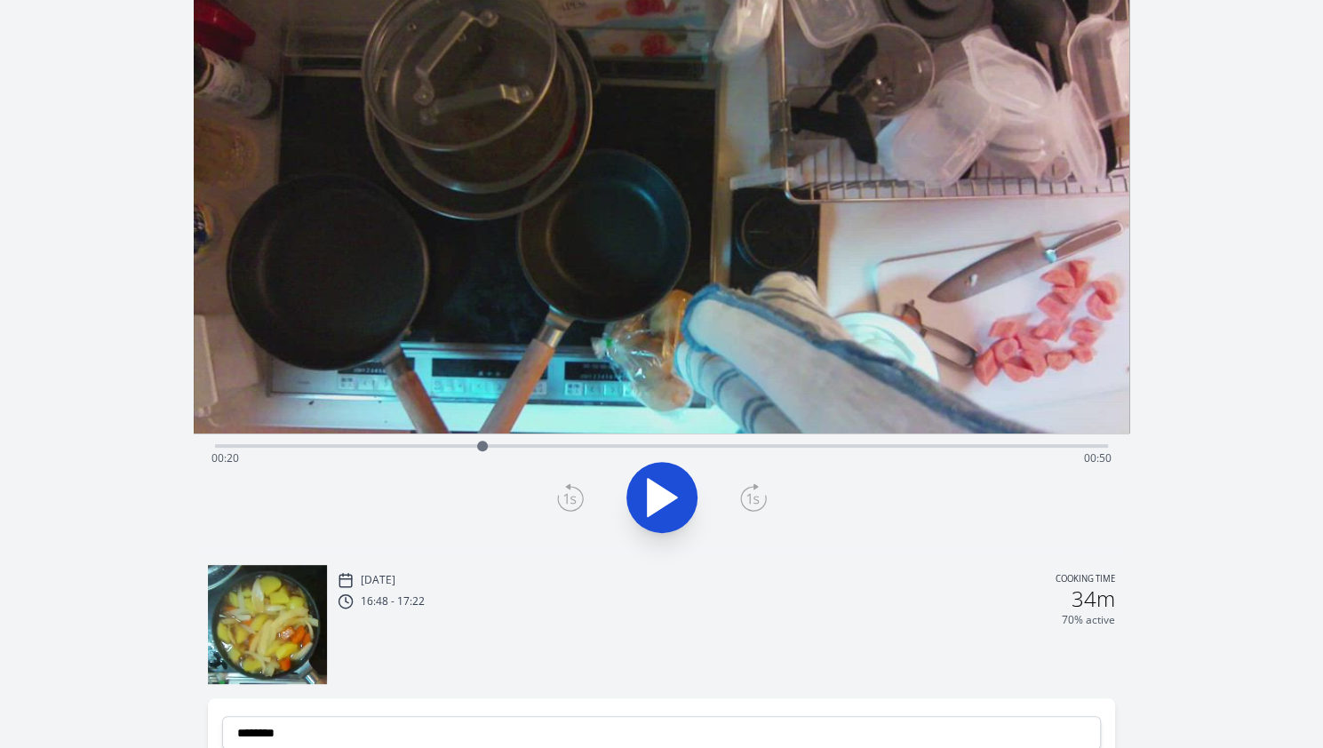
click at [607, 438] on div "Time elapsed: 00:20 Time remaining: 00:50" at bounding box center [661, 444] width 893 height 21
click at [663, 442] on div "Time elapsed: 00:30 Time remaining: 00:40" at bounding box center [661, 444] width 893 height 21
click at [755, 443] on div "Time elapsed: 00:35 Time remaining: 00:35" at bounding box center [661, 444] width 893 height 21
click at [819, 452] on div "Time elapsed: 00:42 Time remaining: 00:28" at bounding box center [661, 458] width 900 height 28
click at [860, 443] on div "Time elapsed: 00:47 Time remaining: 00:23" at bounding box center [661, 444] width 893 height 21
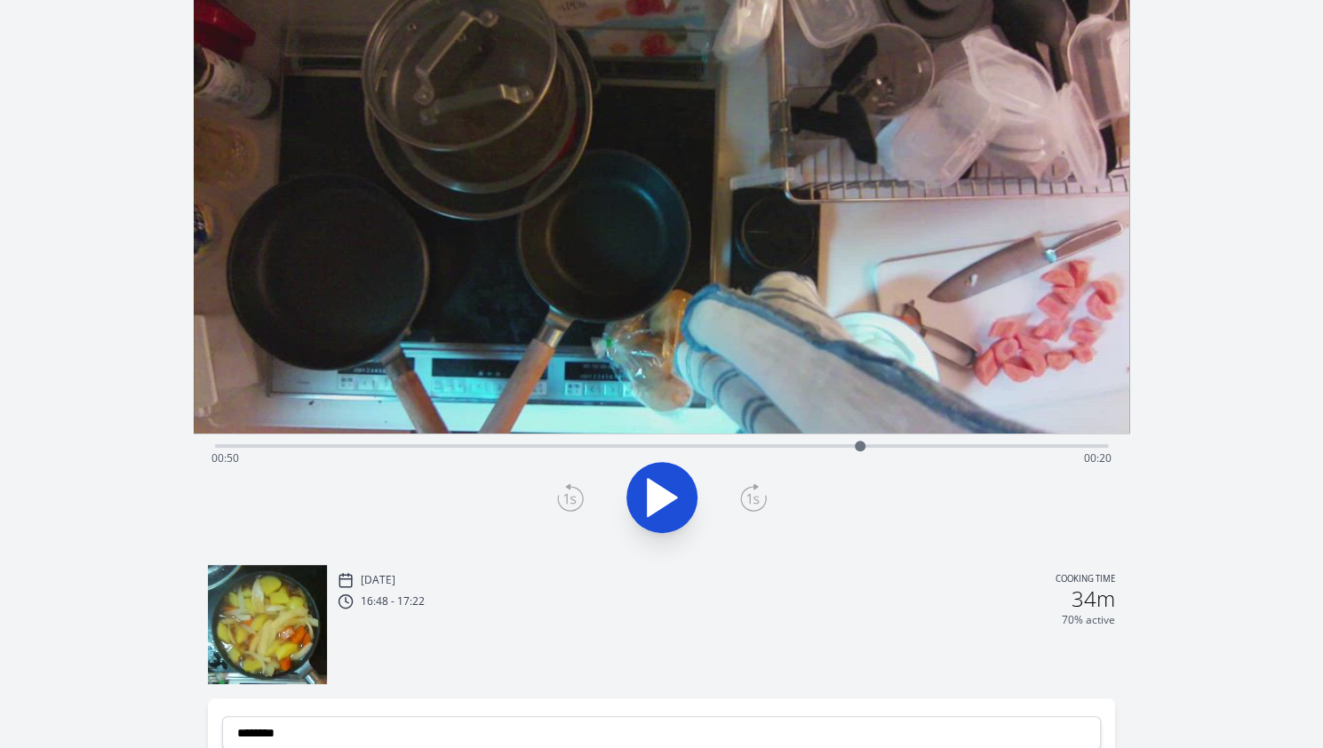
click at [841, 443] on div "Time elapsed: 00:50 Time remaining: 00:20" at bounding box center [661, 444] width 893 height 21
click at [814, 442] on div "Time elapsed: 00:49 Time remaining: 00:21" at bounding box center [661, 444] width 893 height 21
click at [673, 496] on icon at bounding box center [662, 497] width 29 height 37
click at [673, 496] on icon at bounding box center [671, 498] width 10 height 38
click at [673, 496] on icon at bounding box center [662, 497] width 29 height 37
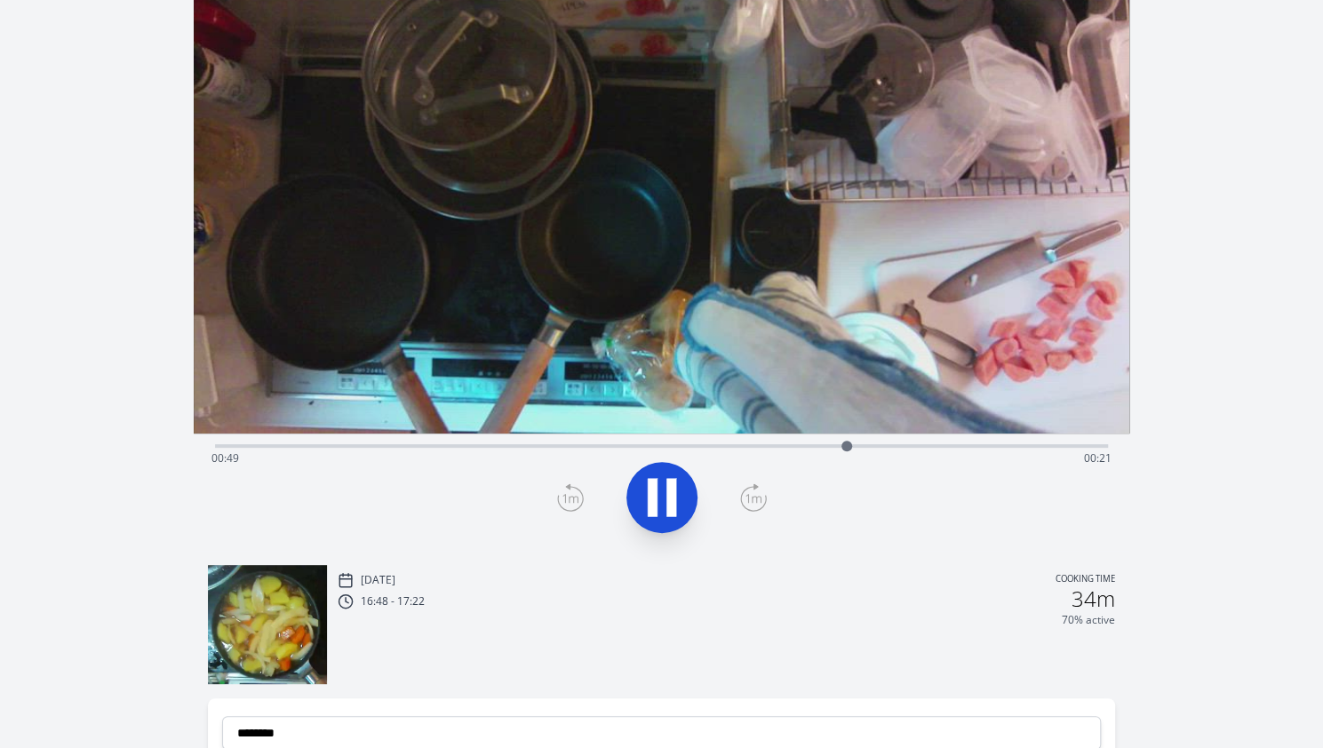
click at [673, 496] on icon at bounding box center [671, 498] width 10 height 38
click at [557, 504] on icon at bounding box center [570, 497] width 27 height 28
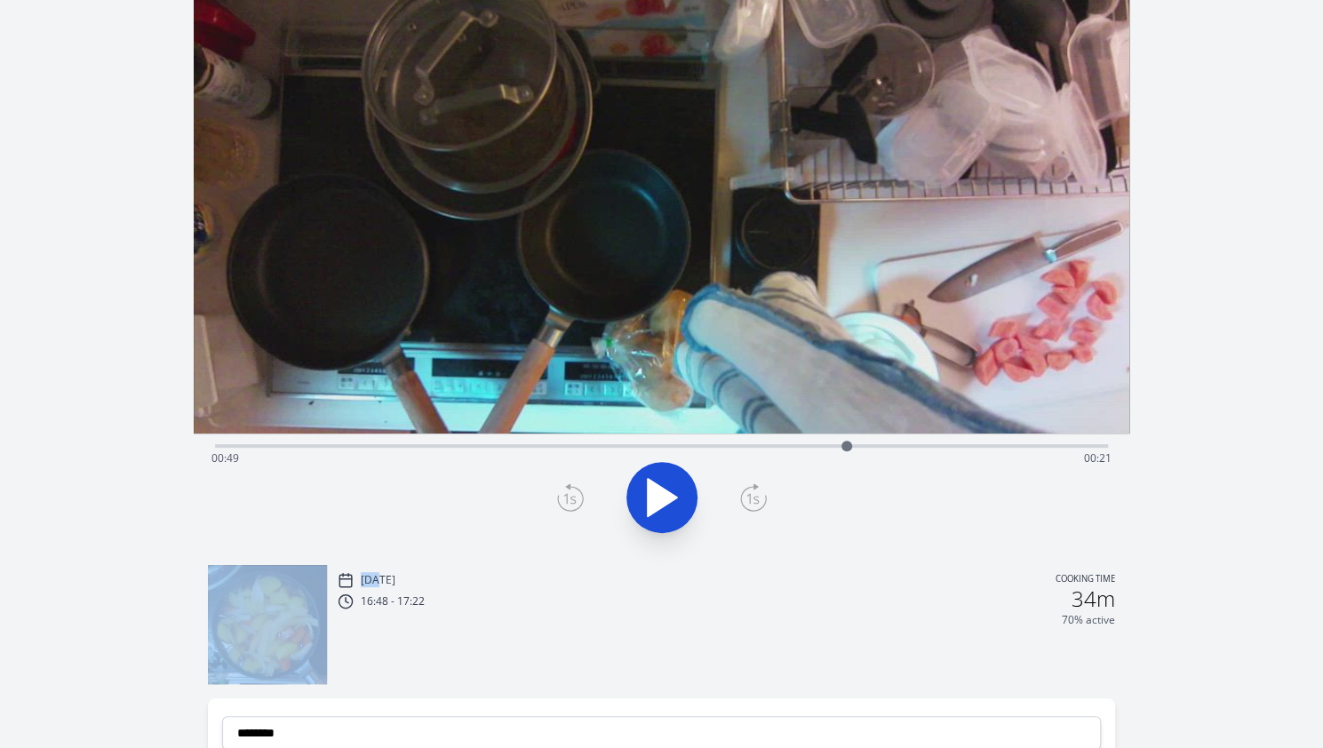
click at [557, 504] on icon at bounding box center [570, 497] width 27 height 28
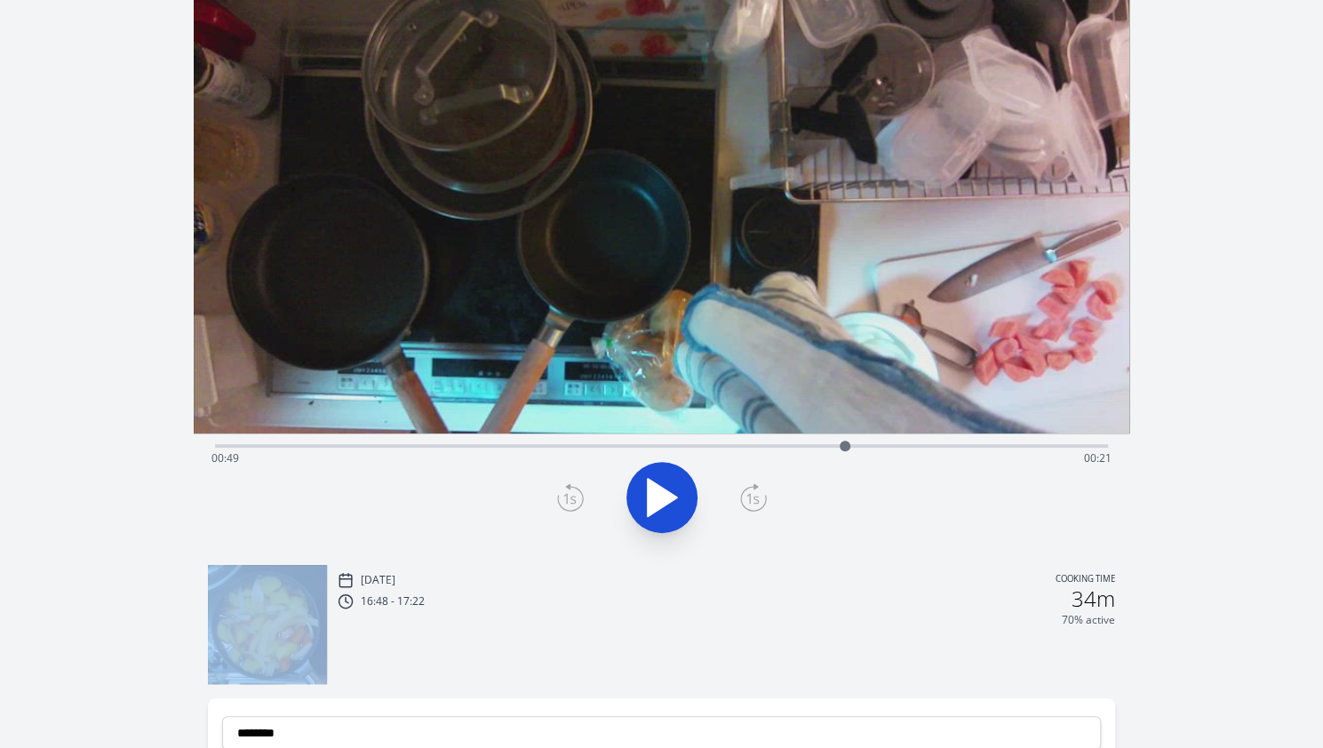
click at [557, 504] on icon at bounding box center [570, 497] width 27 height 28
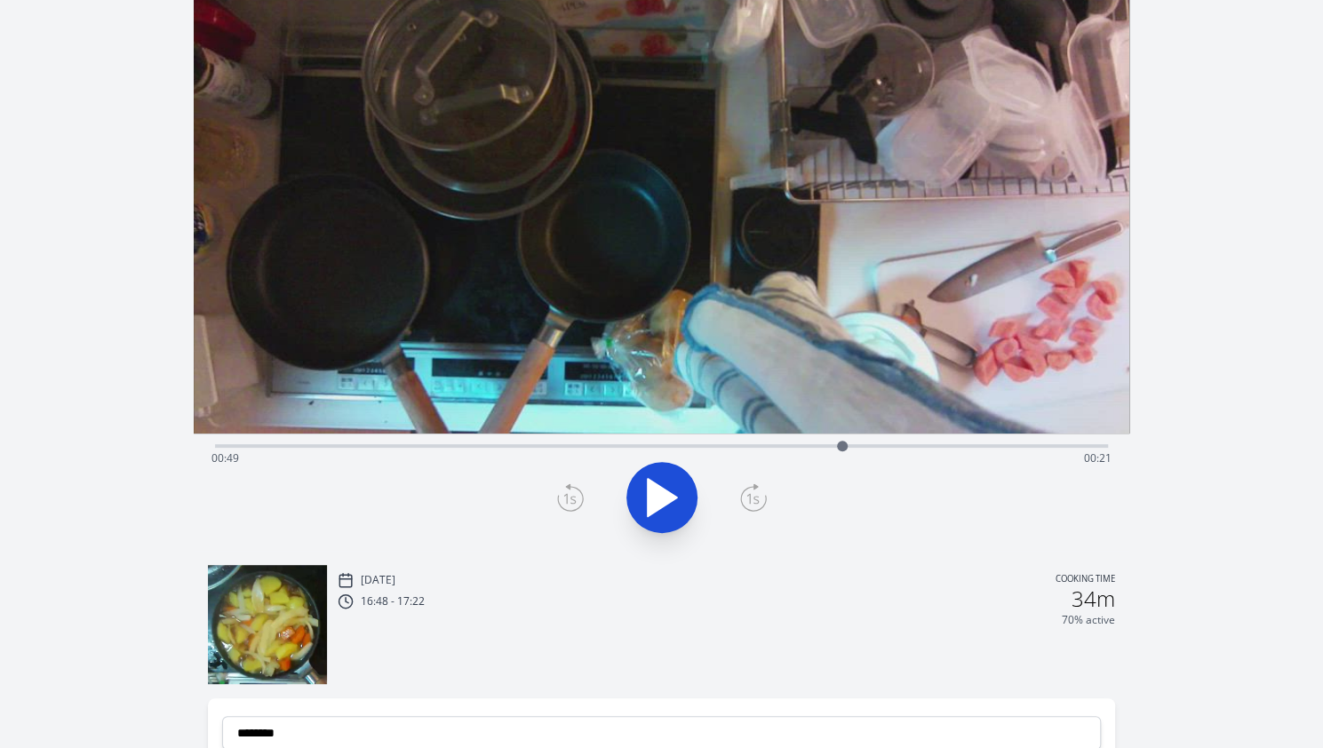
click at [572, 493] on icon at bounding box center [570, 497] width 27 height 28
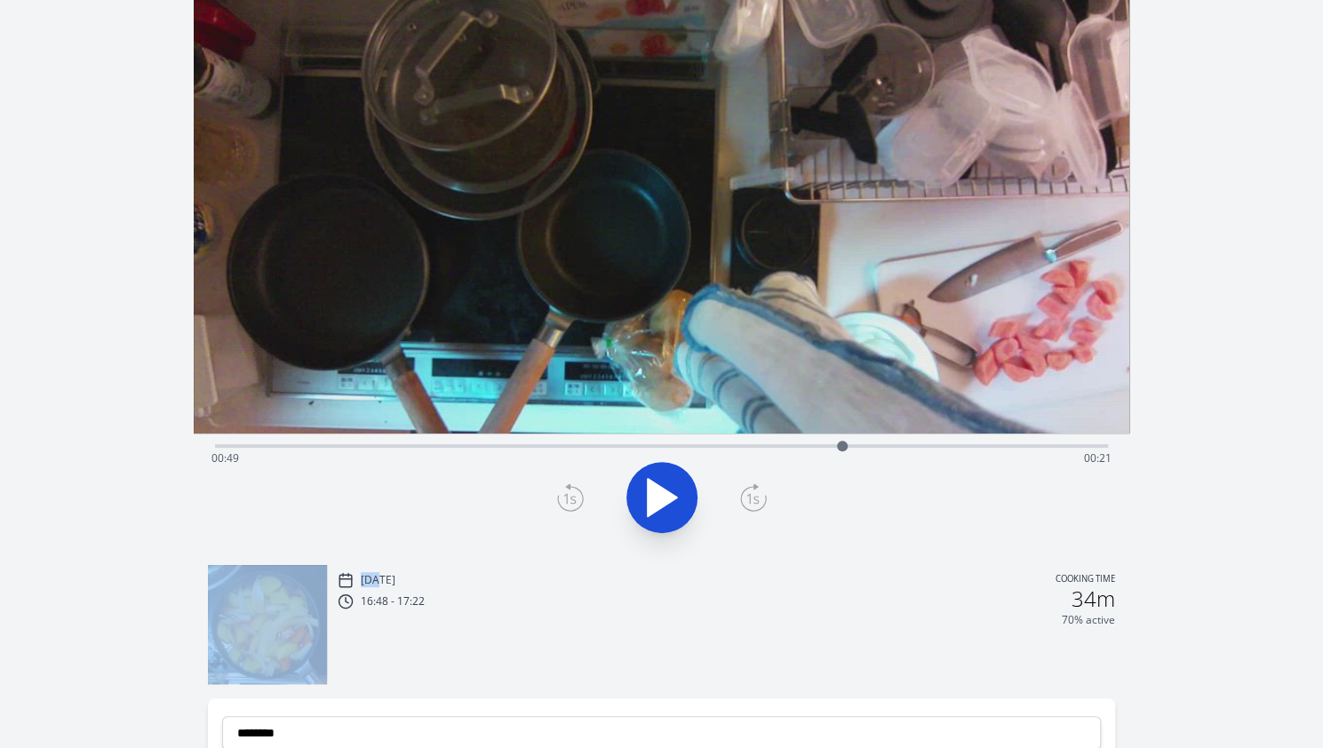
click at [572, 493] on icon at bounding box center [570, 497] width 27 height 28
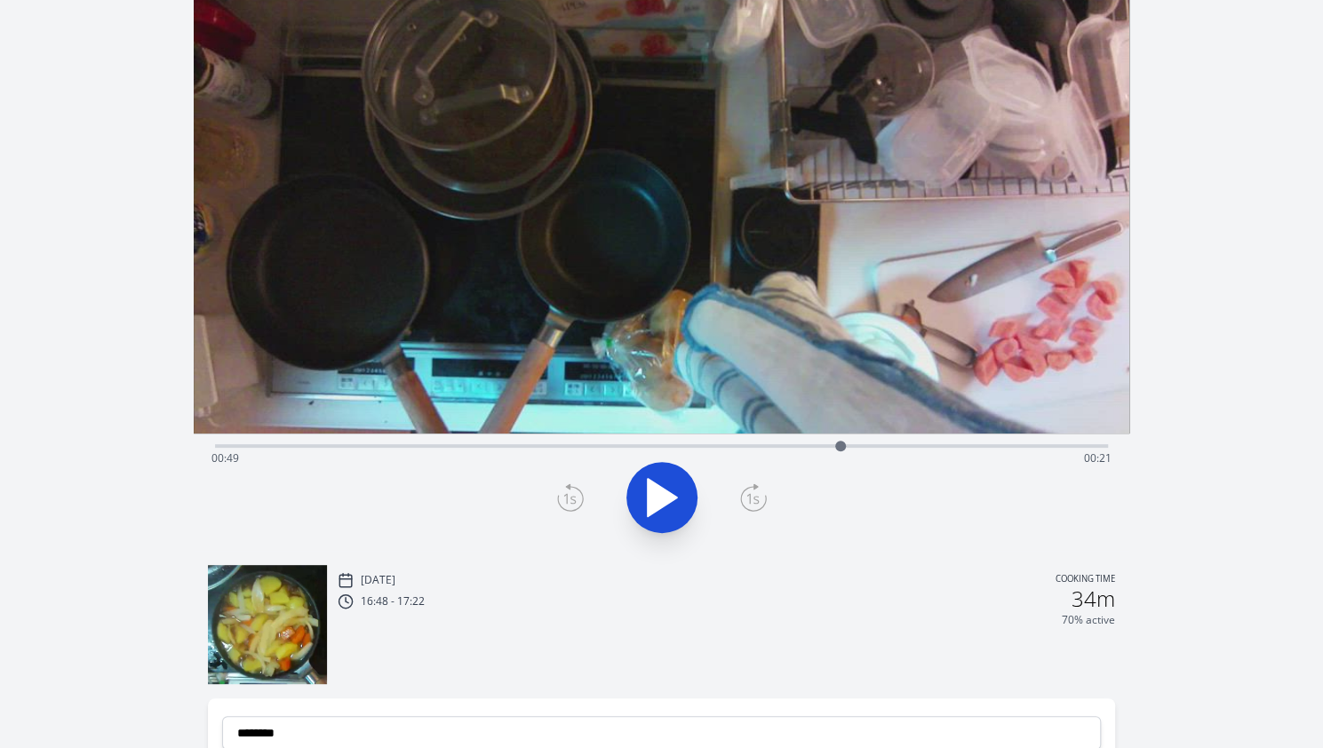
click at [572, 493] on icon at bounding box center [570, 497] width 27 height 28
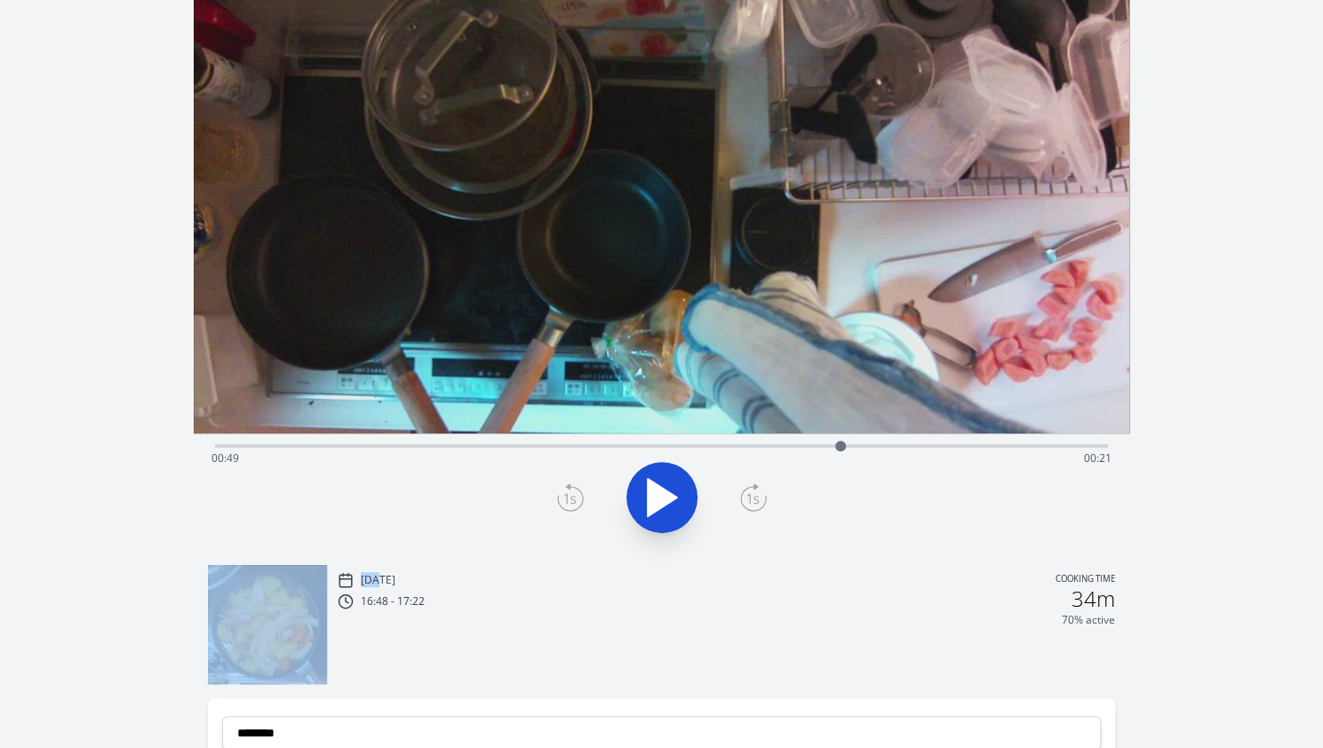
click at [572, 493] on icon at bounding box center [570, 497] width 27 height 28
click at [670, 502] on icon at bounding box center [662, 497] width 29 height 37
click at [670, 502] on icon at bounding box center [671, 498] width 10 height 38
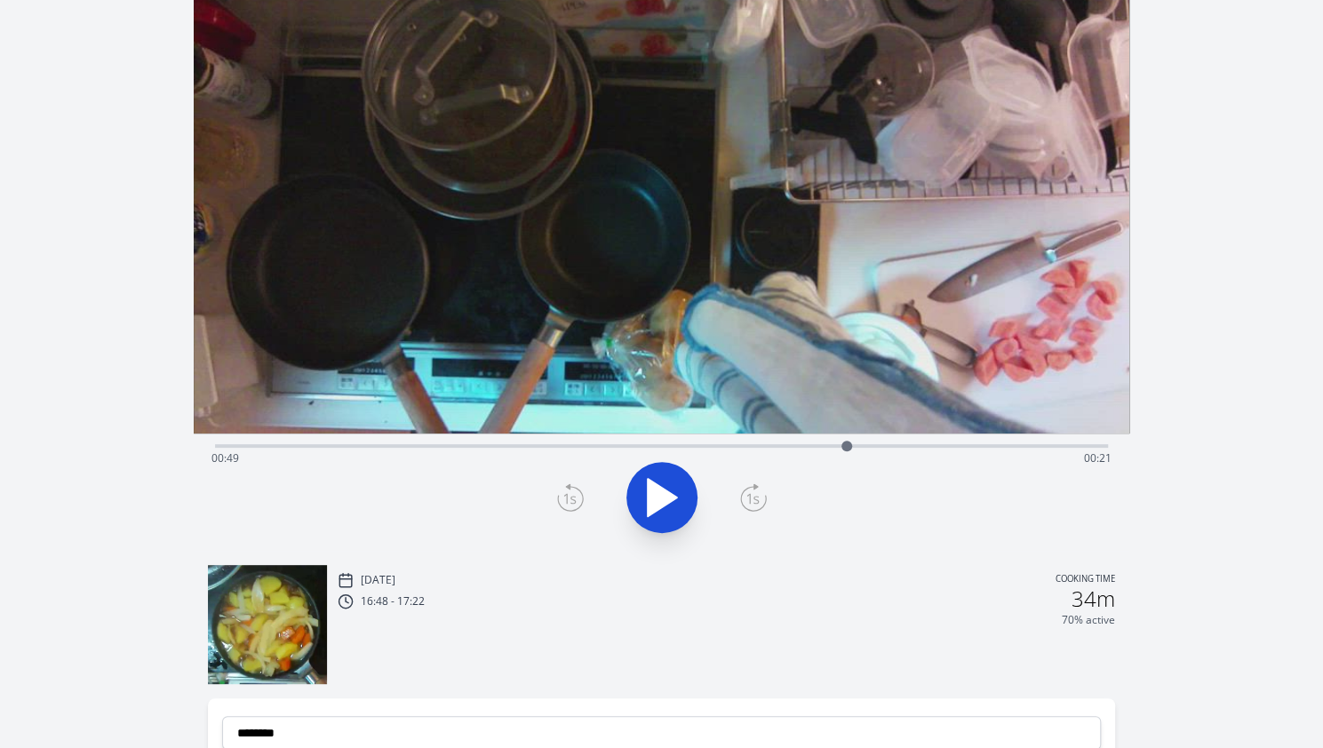
click at [581, 493] on icon at bounding box center [570, 499] width 25 height 24
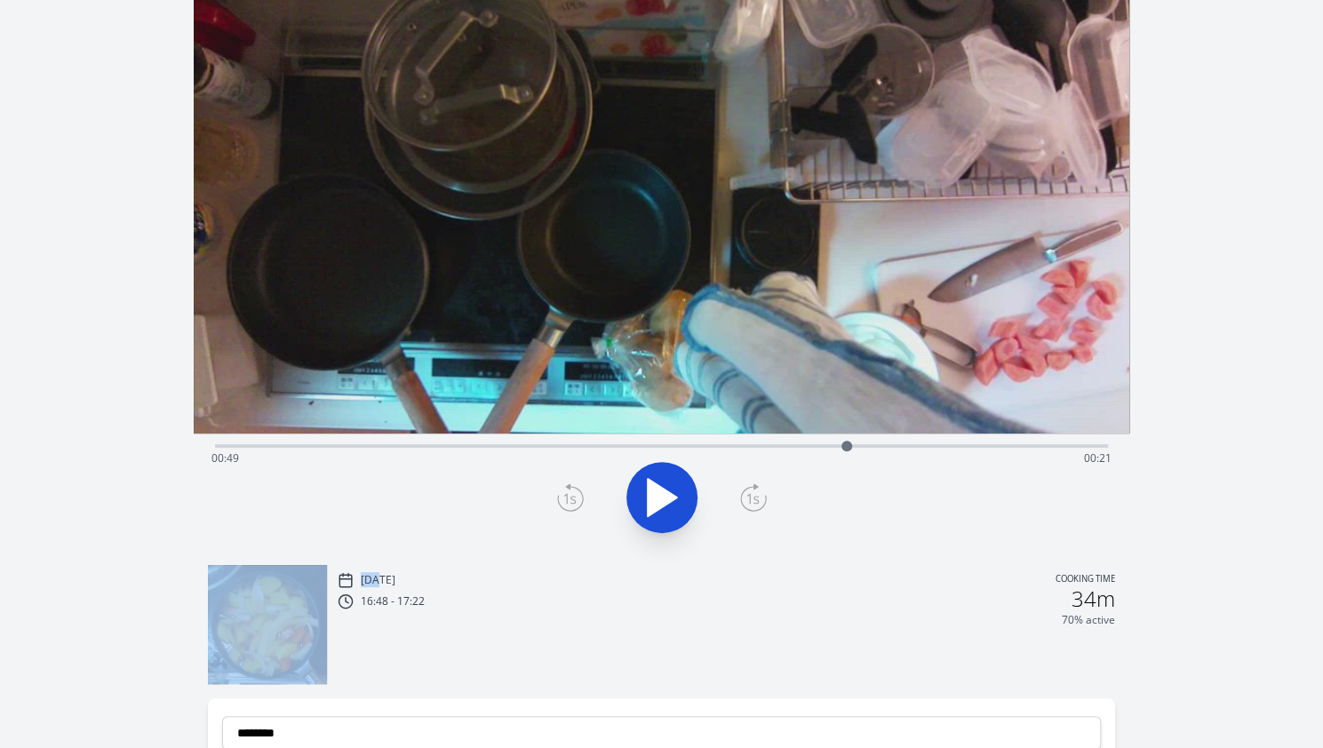
click at [581, 493] on icon at bounding box center [570, 499] width 25 height 24
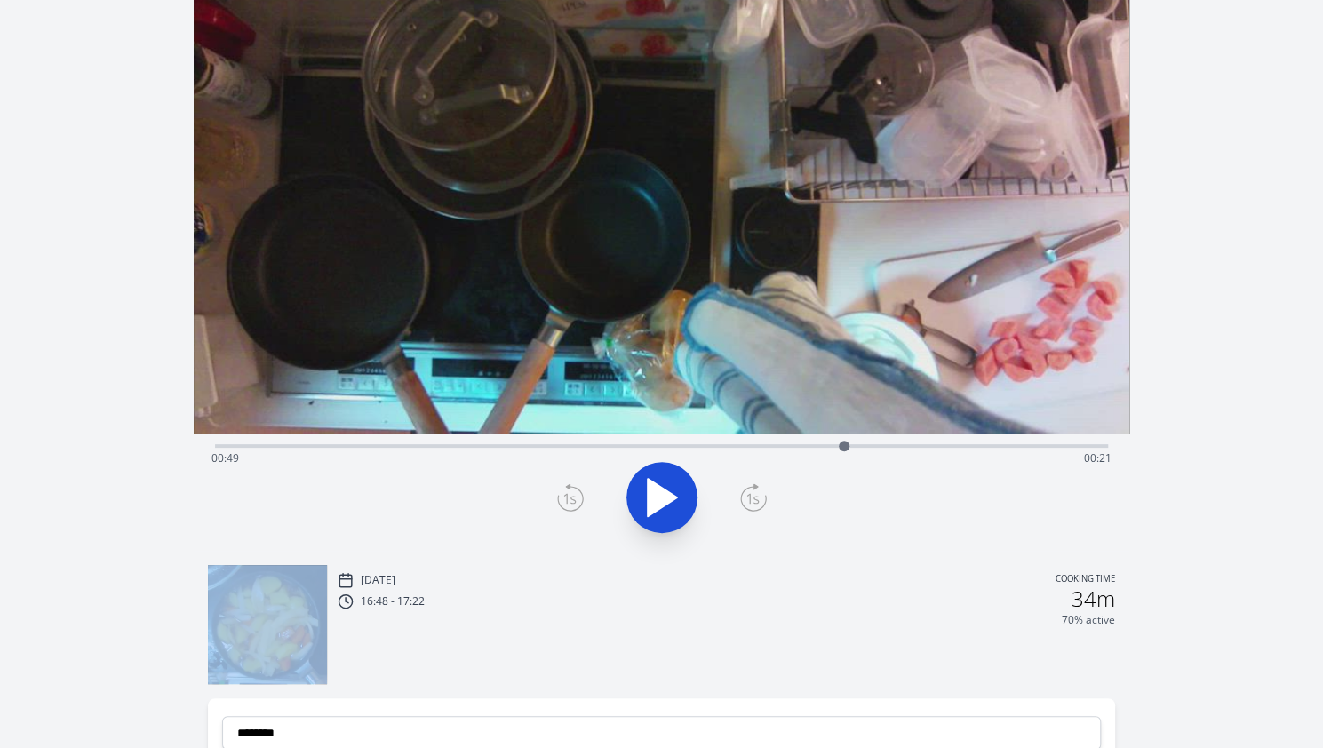
click at [581, 493] on icon at bounding box center [570, 499] width 25 height 24
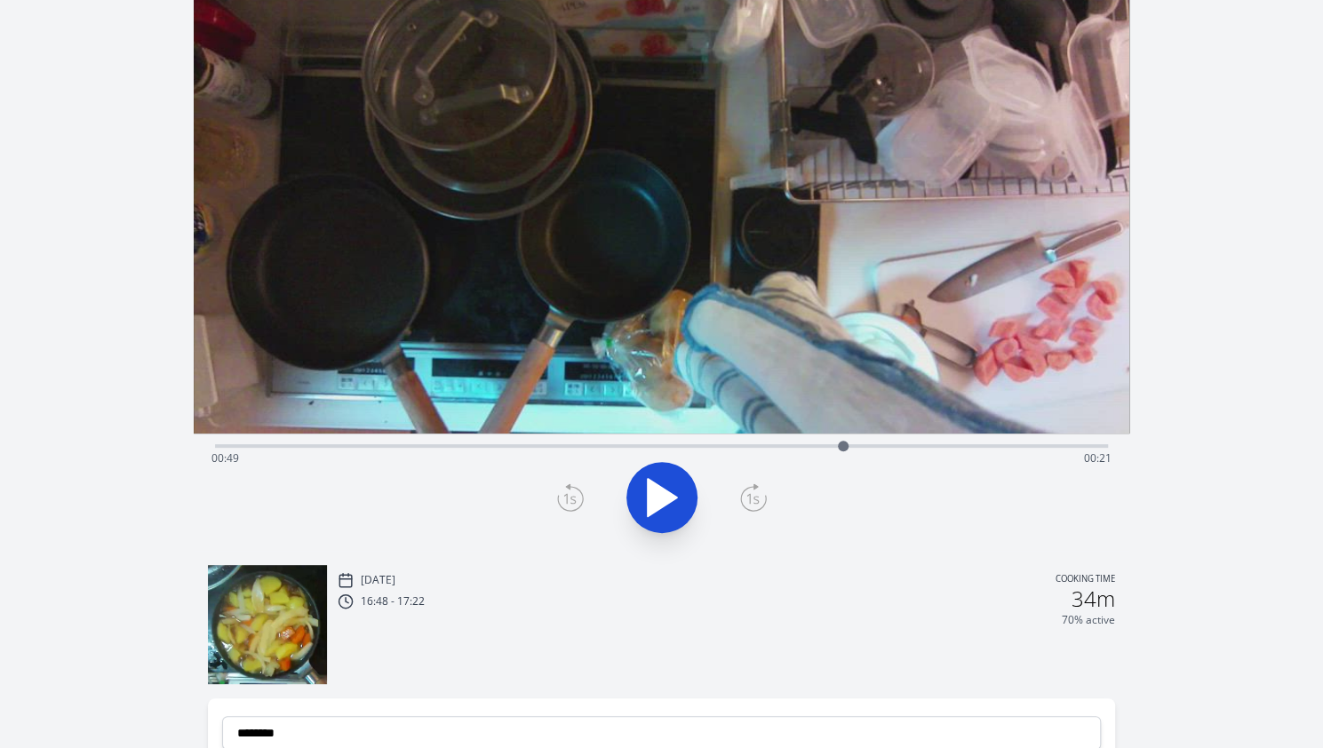
click at [581, 493] on icon at bounding box center [570, 499] width 25 height 24
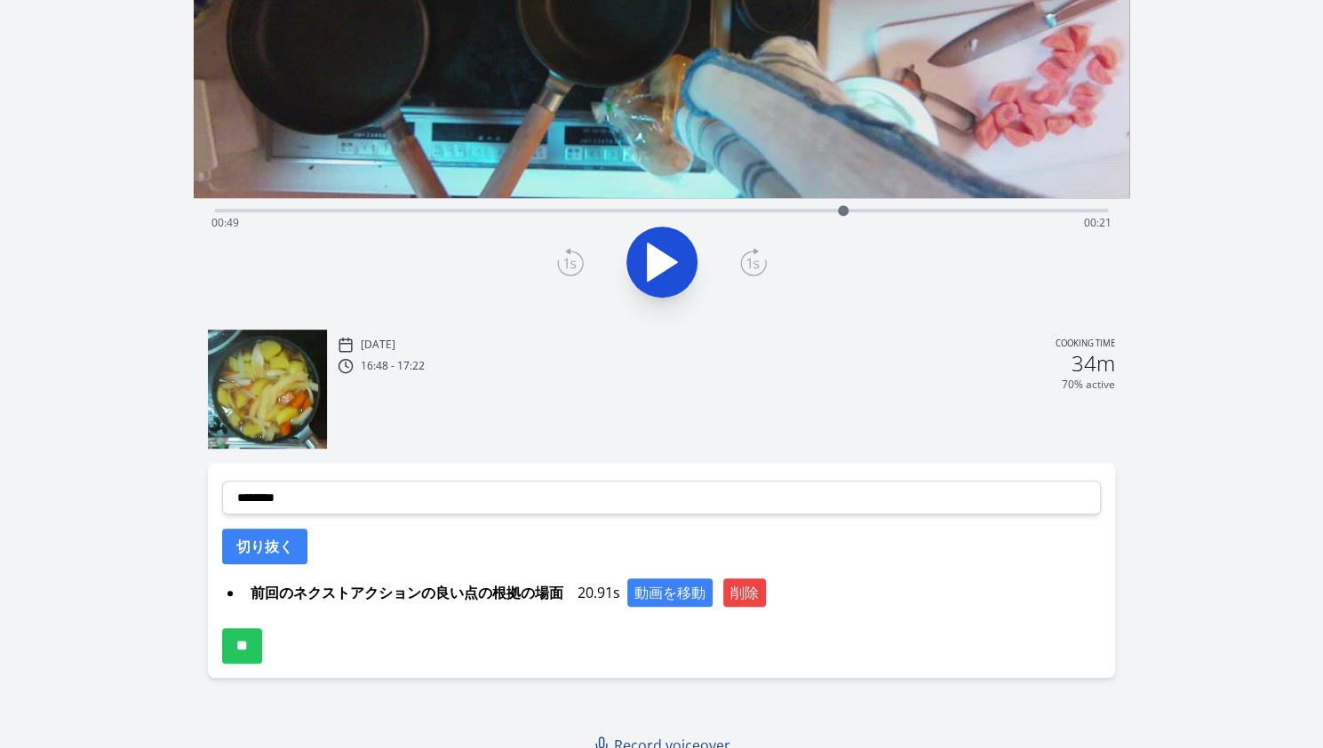
scroll to position [368, 0]
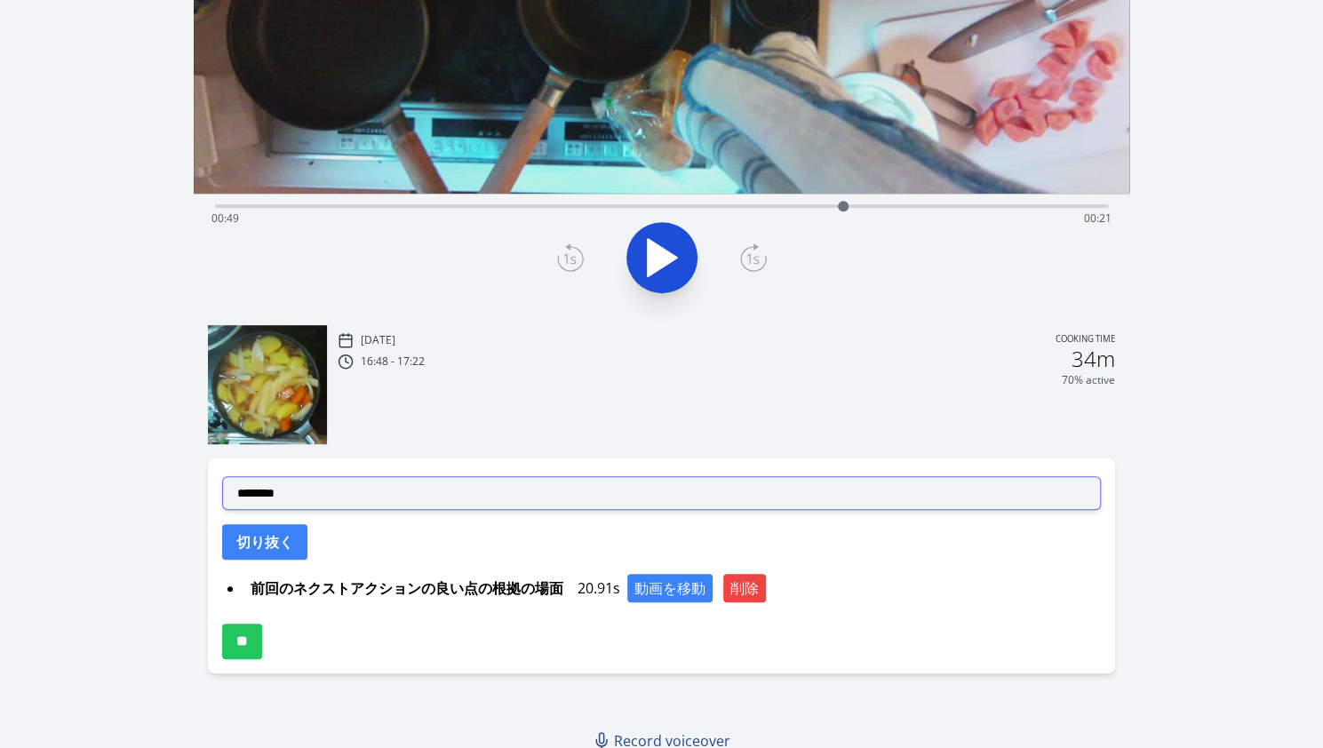
click at [471, 490] on select "**********" at bounding box center [661, 493] width 879 height 34
select select "**********"
click at [222, 476] on select "**********" at bounding box center [661, 493] width 879 height 34
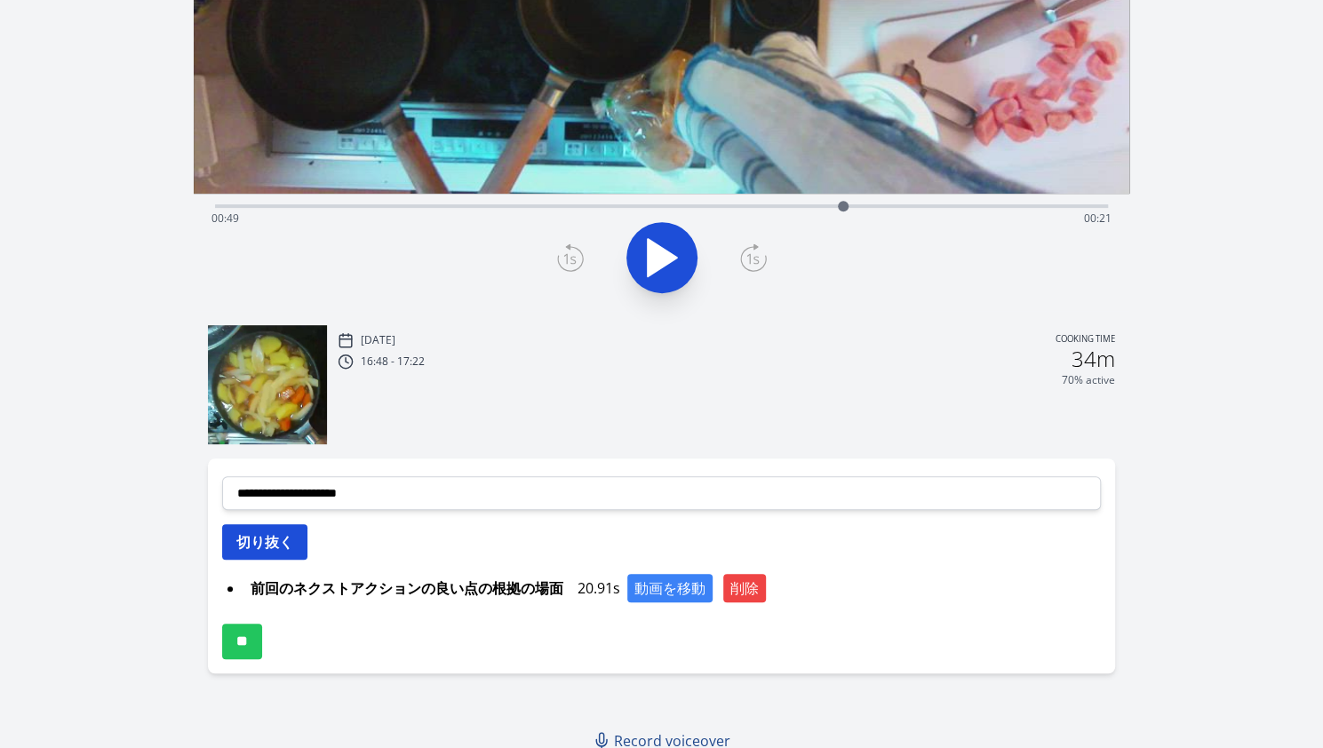
click at [294, 536] on button "切り抜く" at bounding box center [264, 542] width 85 height 36
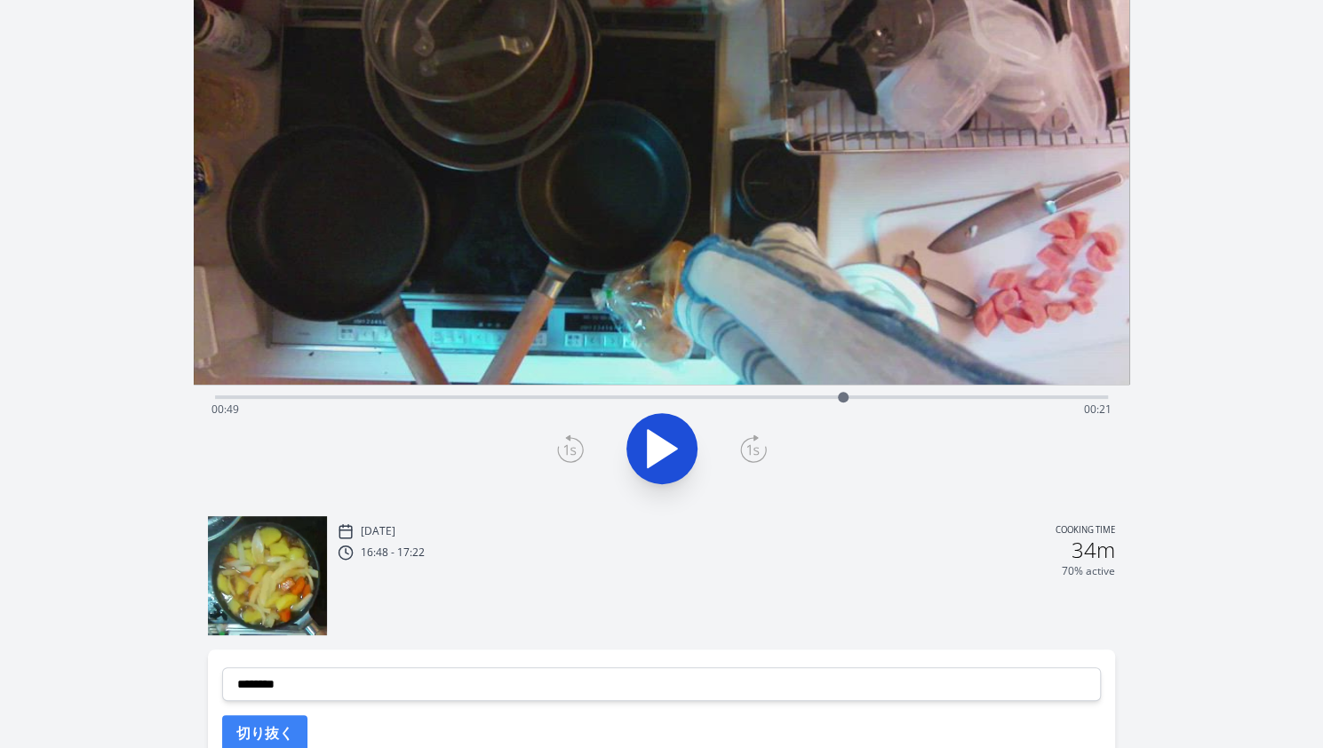
scroll to position [176, 0]
click at [682, 437] on icon at bounding box center [662, 450] width 50 height 50
click at [793, 405] on div "Time elapsed: 00:51 Time remaining: 00:19" at bounding box center [661, 410] width 900 height 28
click at [863, 567] on div "70% active" at bounding box center [727, 572] width 778 height 14
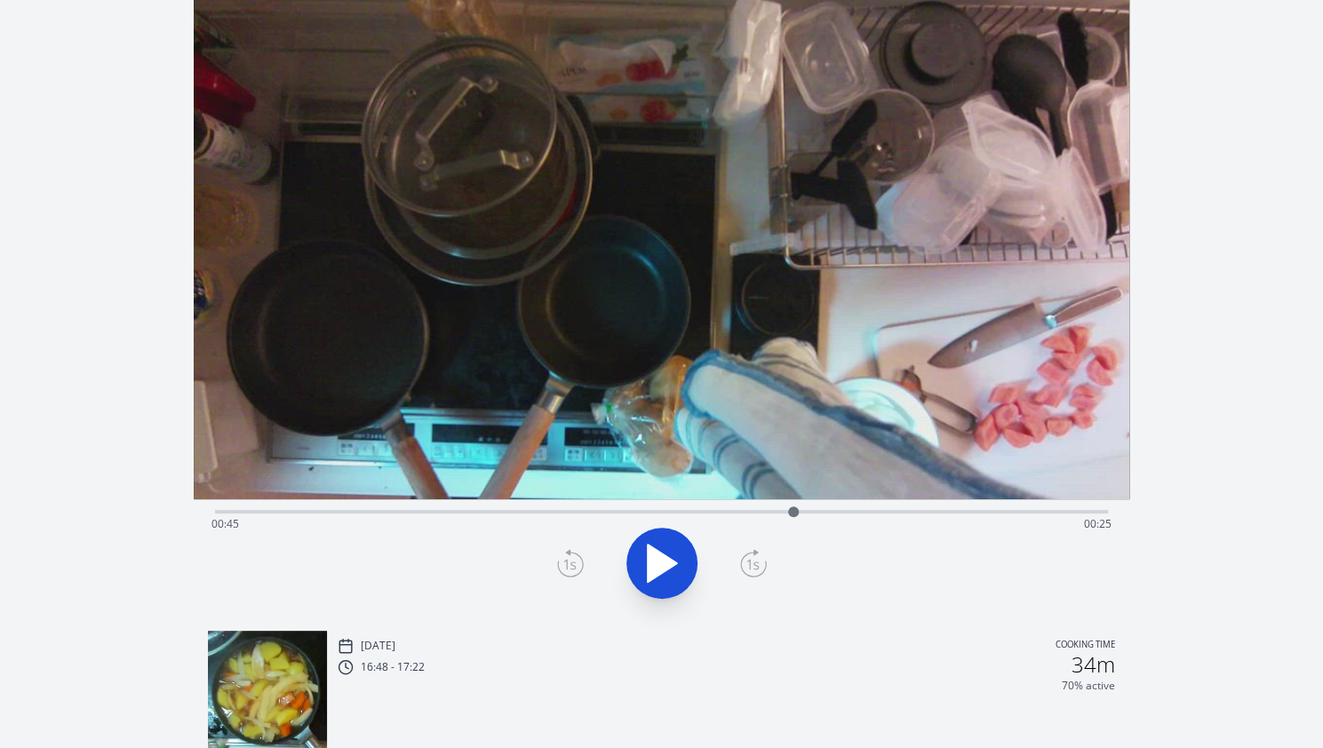
scroll to position [0, 0]
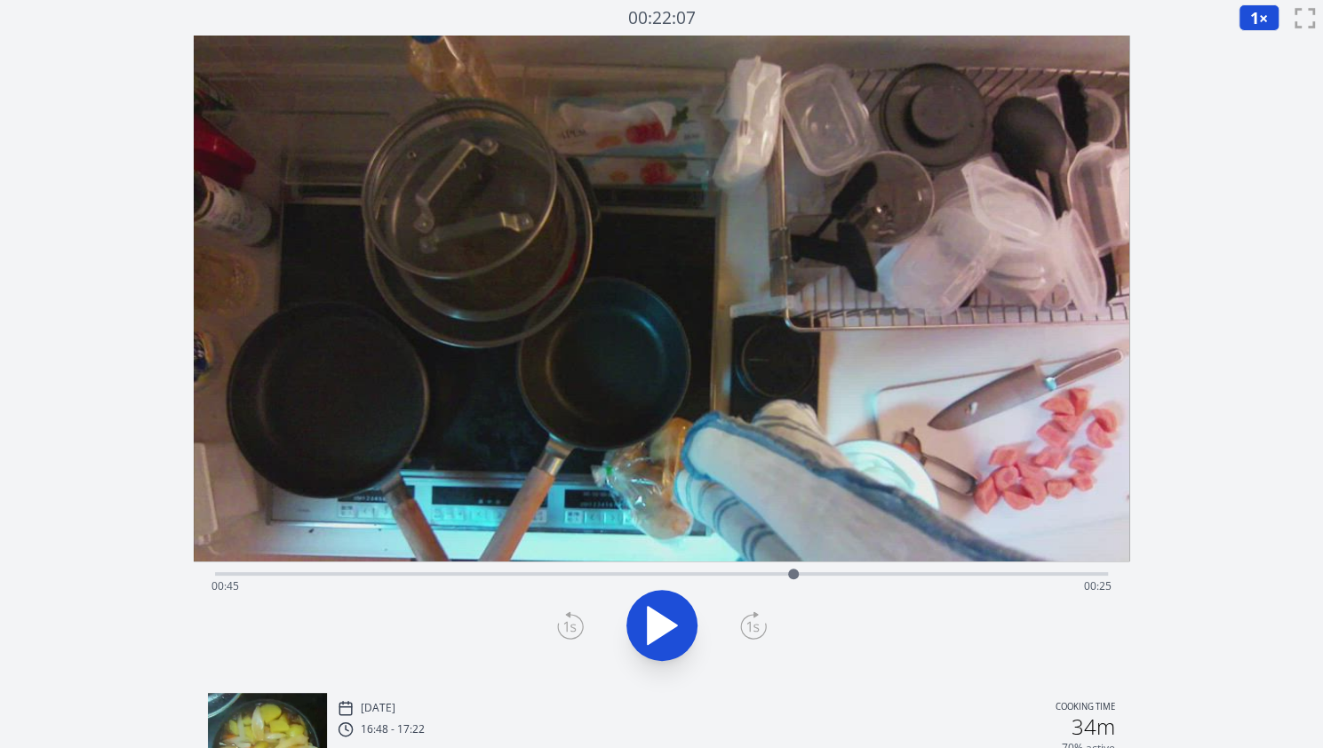
click at [854, 573] on div "Time elapsed: 00:45 Time remaining: 00:25" at bounding box center [661, 586] width 900 height 28
click at [922, 579] on div "Time elapsed: 00:50 Time remaining: 00:20" at bounding box center [661, 586] width 900 height 28
click at [976, 559] on video at bounding box center [662, 299] width 936 height 526
click at [988, 575] on div "Time elapsed: 00:55 Time remaining: 00:15" at bounding box center [661, 586] width 900 height 28
click at [1031, 570] on div "Time elapsed: 01:00 Time remaining: 00:10" at bounding box center [661, 572] width 893 height 21
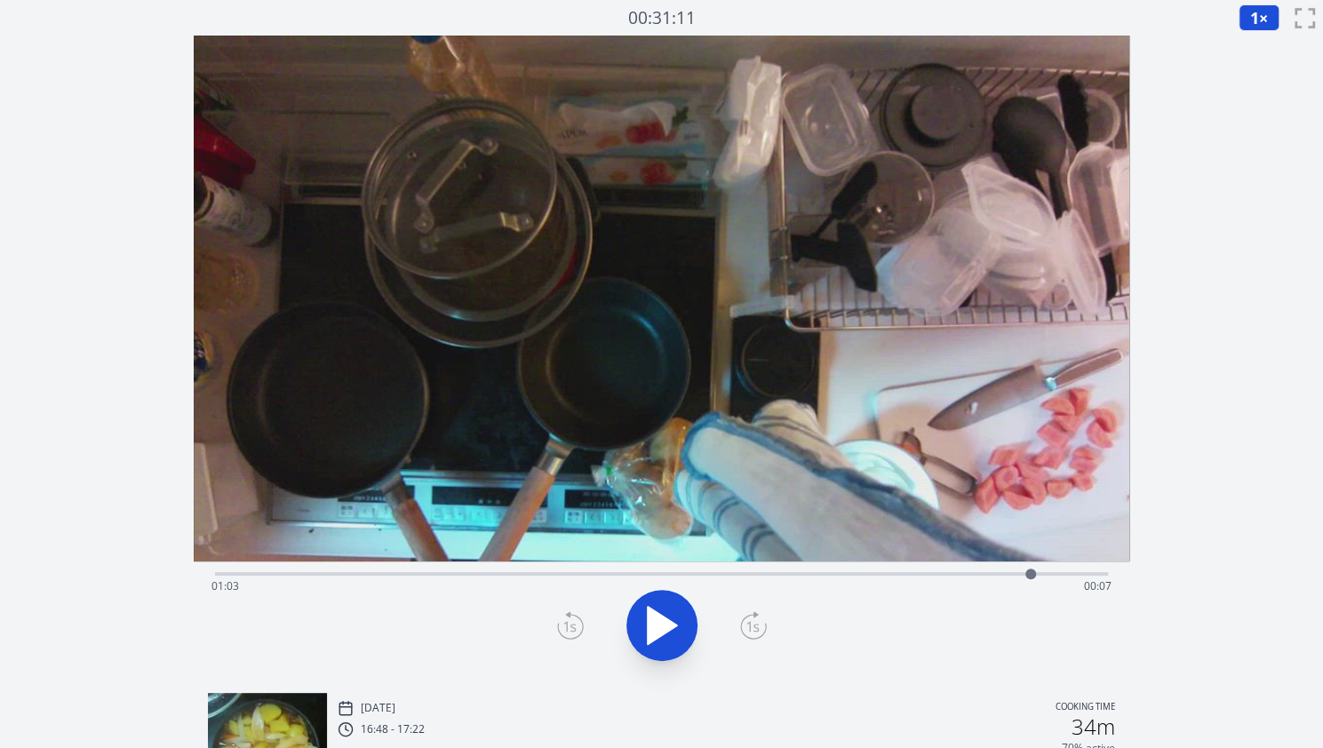
click at [1037, 570] on div at bounding box center [1030, 574] width 27 height 27
click at [670, 623] on icon at bounding box center [662, 625] width 29 height 37
click at [670, 623] on icon at bounding box center [671, 626] width 10 height 38
click at [670, 623] on icon at bounding box center [662, 625] width 29 height 37
click at [670, 623] on icon at bounding box center [671, 626] width 10 height 38
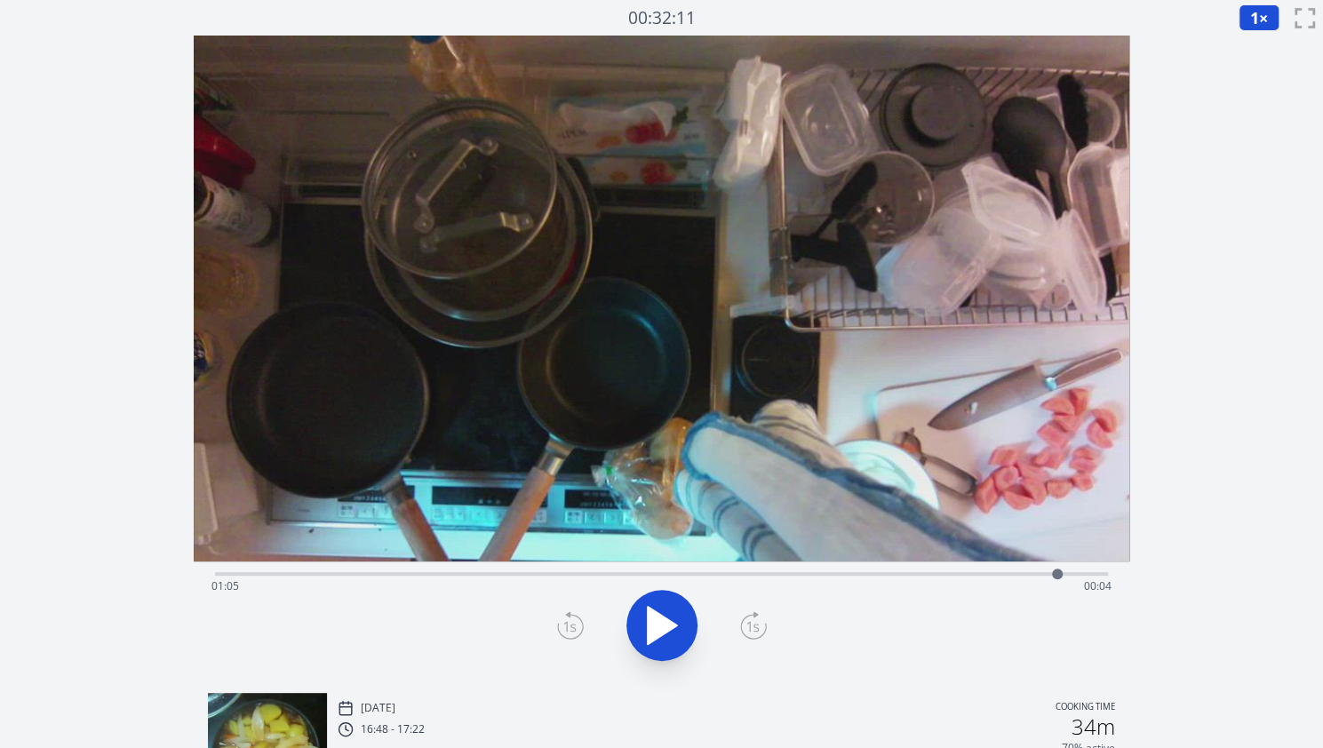
click at [558, 626] on icon at bounding box center [570, 625] width 27 height 28
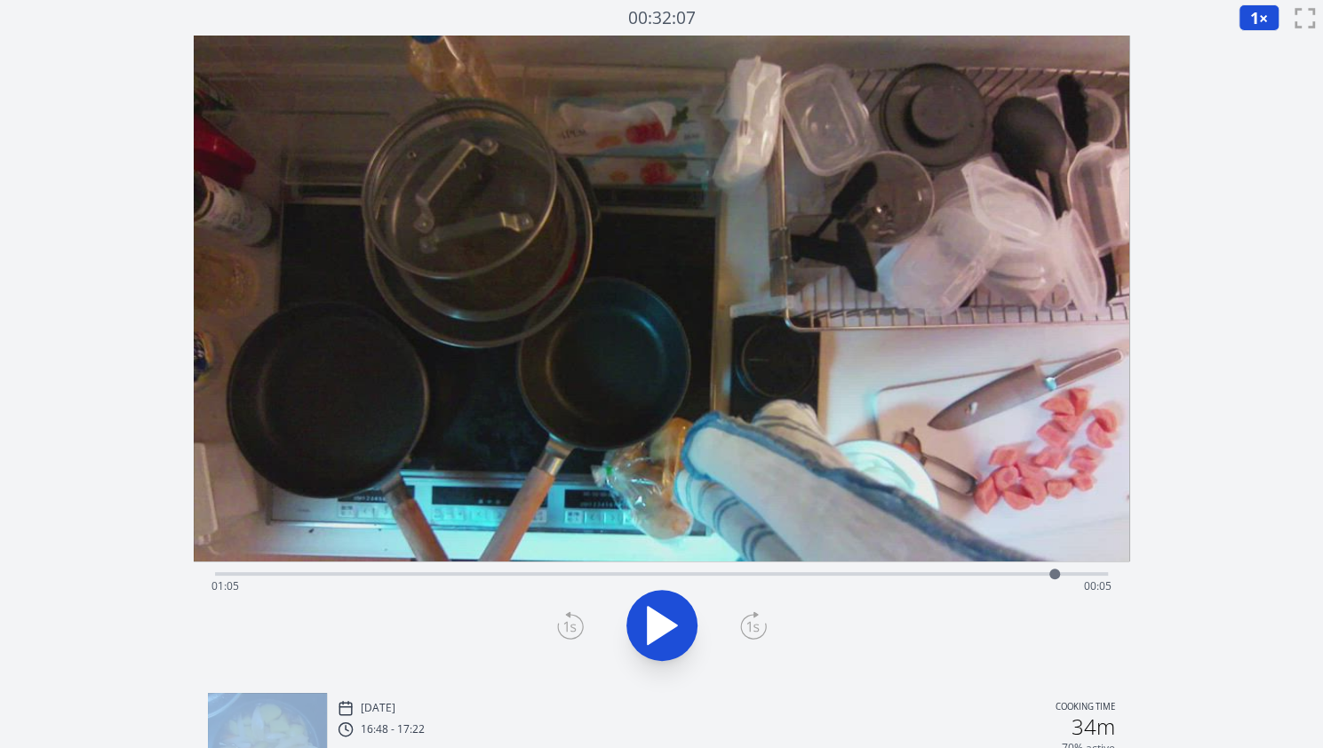
click at [558, 626] on icon at bounding box center [570, 625] width 27 height 28
click at [650, 629] on icon at bounding box center [662, 625] width 29 height 37
click at [650, 629] on icon at bounding box center [653, 626] width 10 height 38
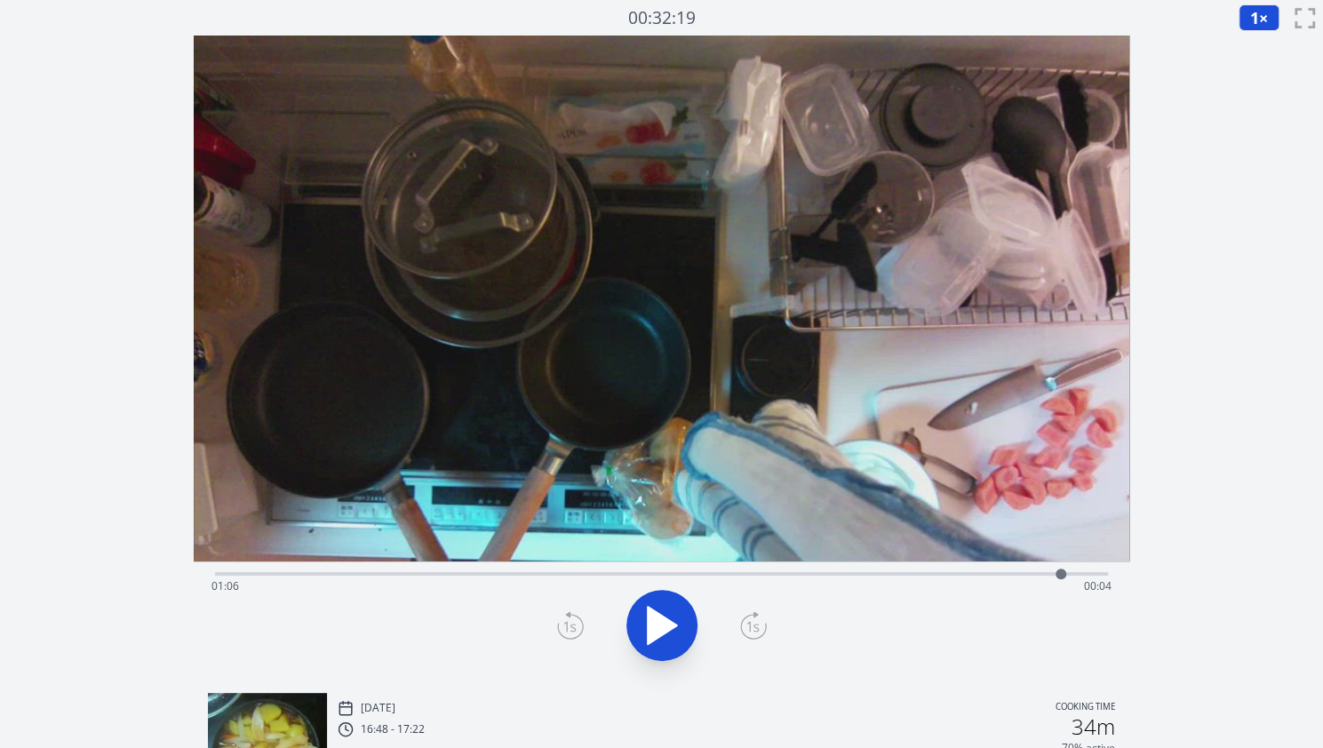
click at [572, 615] on icon at bounding box center [570, 627] width 25 height 24
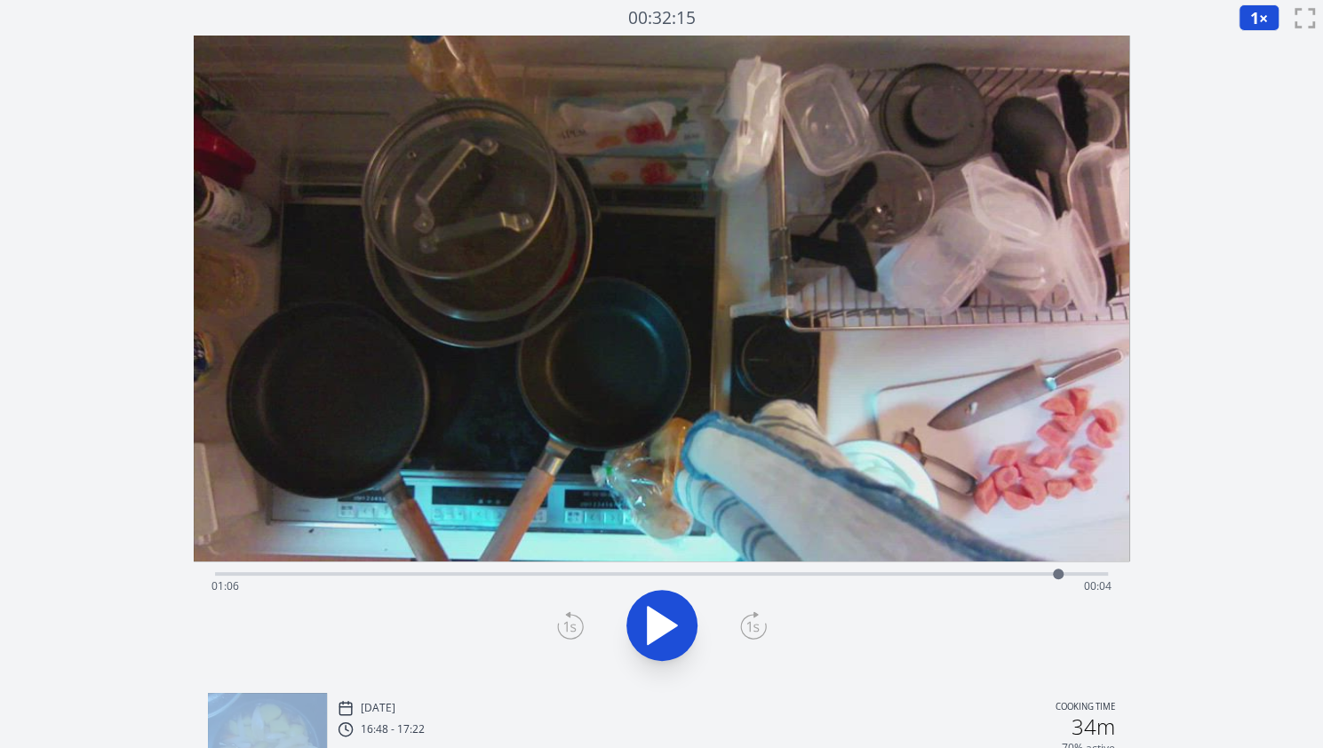
click at [572, 615] on icon at bounding box center [570, 627] width 25 height 24
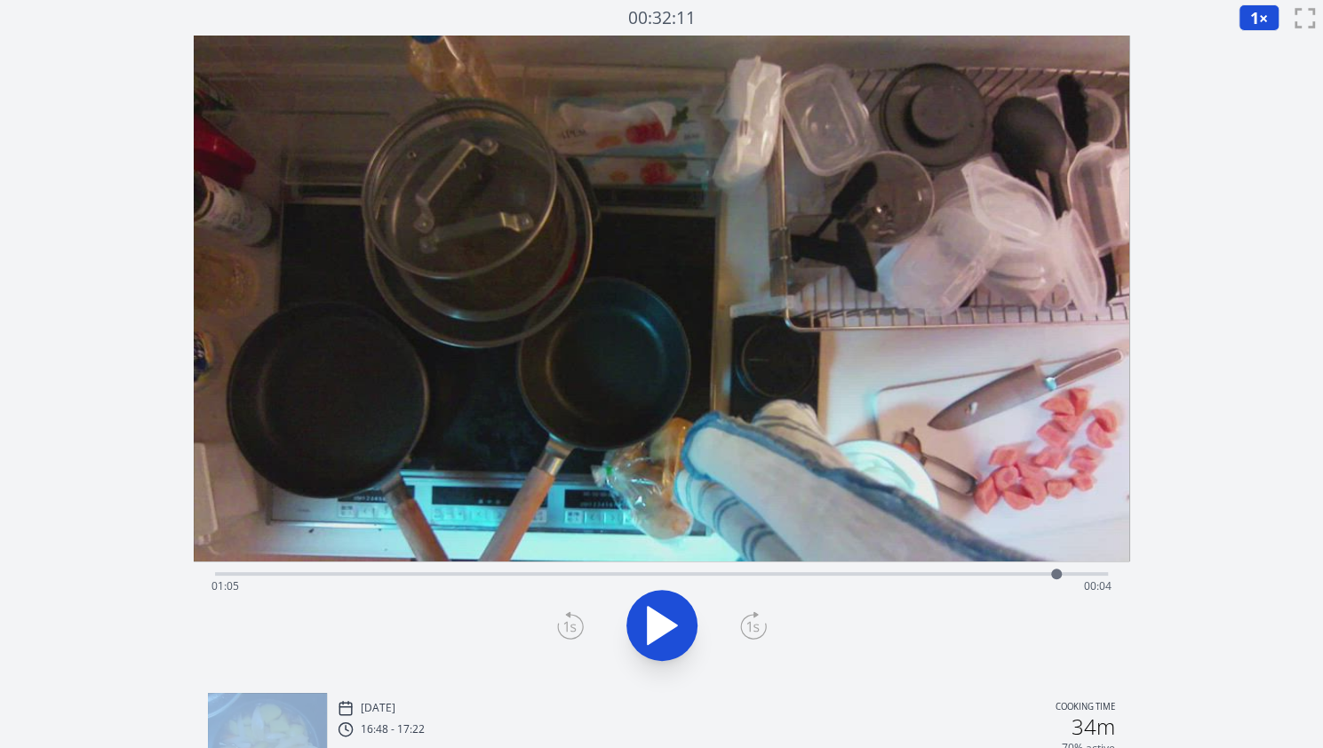
click at [572, 615] on icon at bounding box center [570, 627] width 25 height 24
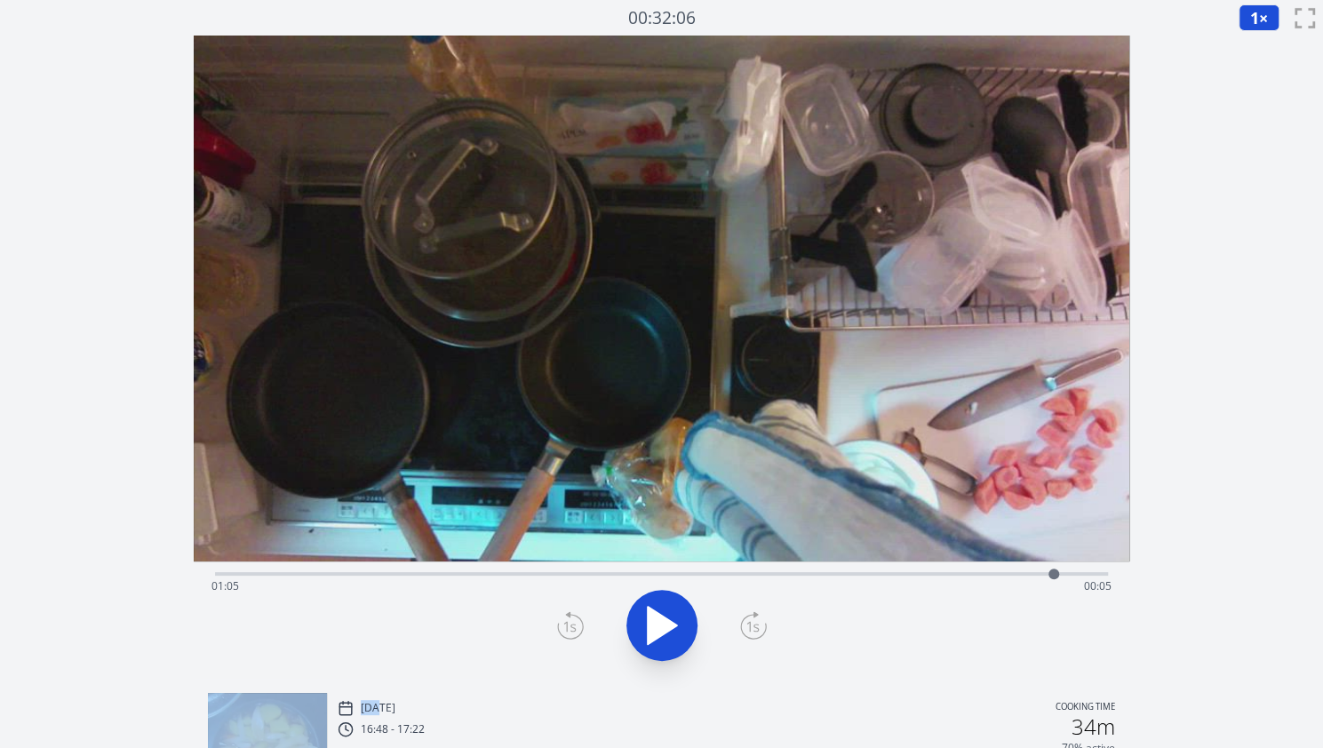
click at [572, 615] on icon at bounding box center [570, 627] width 25 height 24
click at [749, 619] on icon at bounding box center [753, 625] width 27 height 28
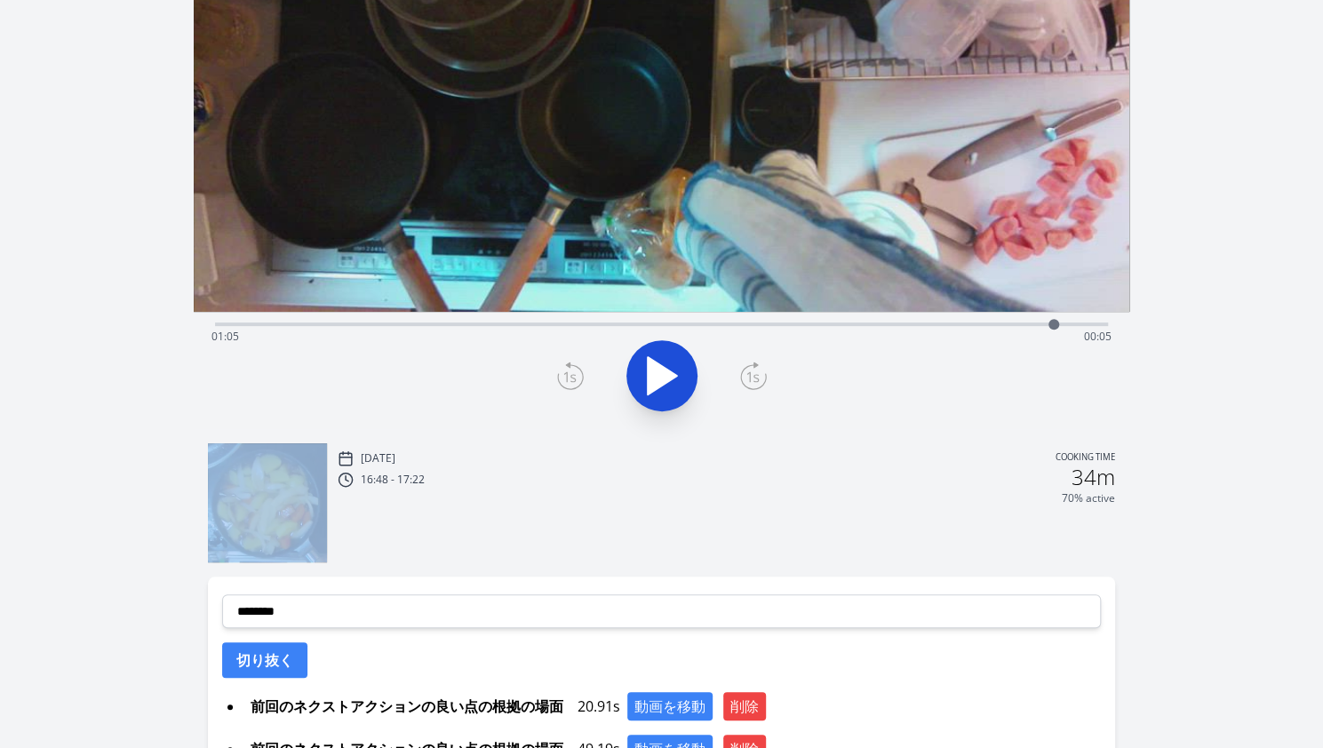
scroll to position [256, 0]
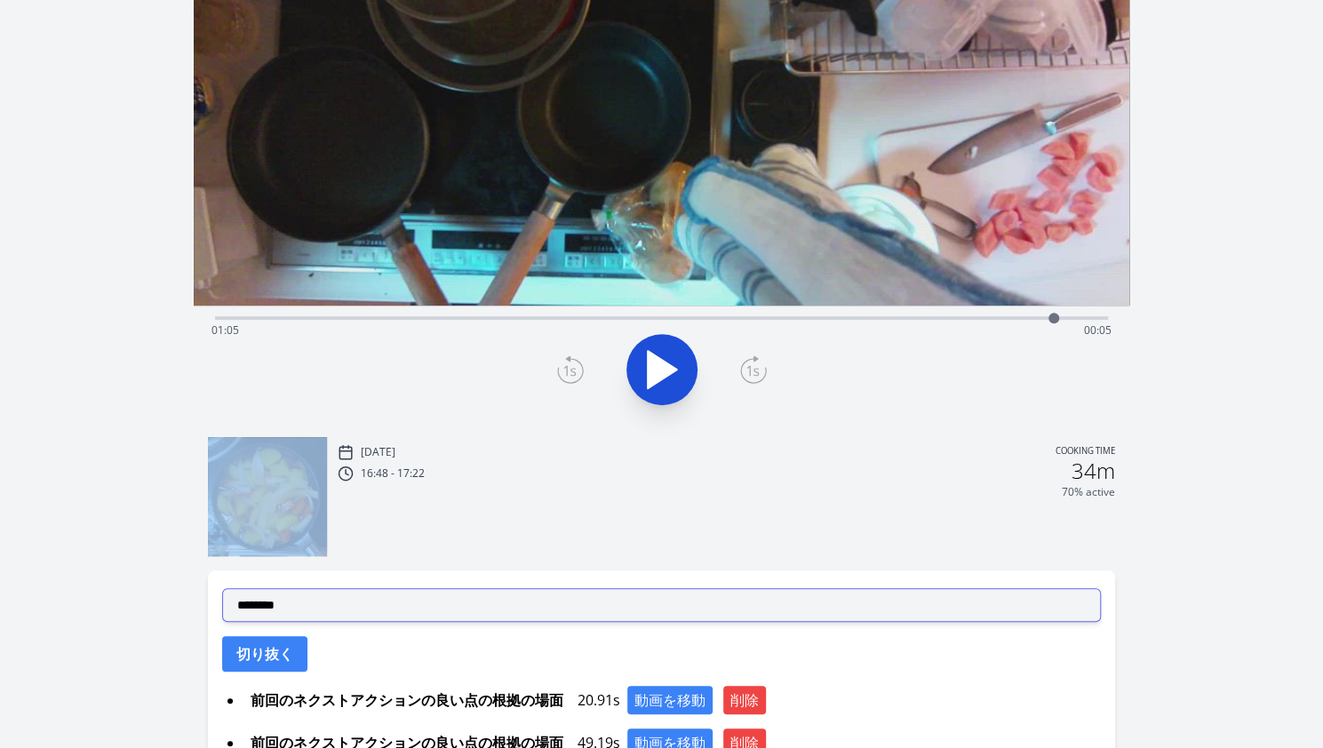
click at [403, 611] on select "**********" at bounding box center [661, 605] width 879 height 34
select select "**********"
click at [222, 588] on select "**********" at bounding box center [661, 605] width 879 height 34
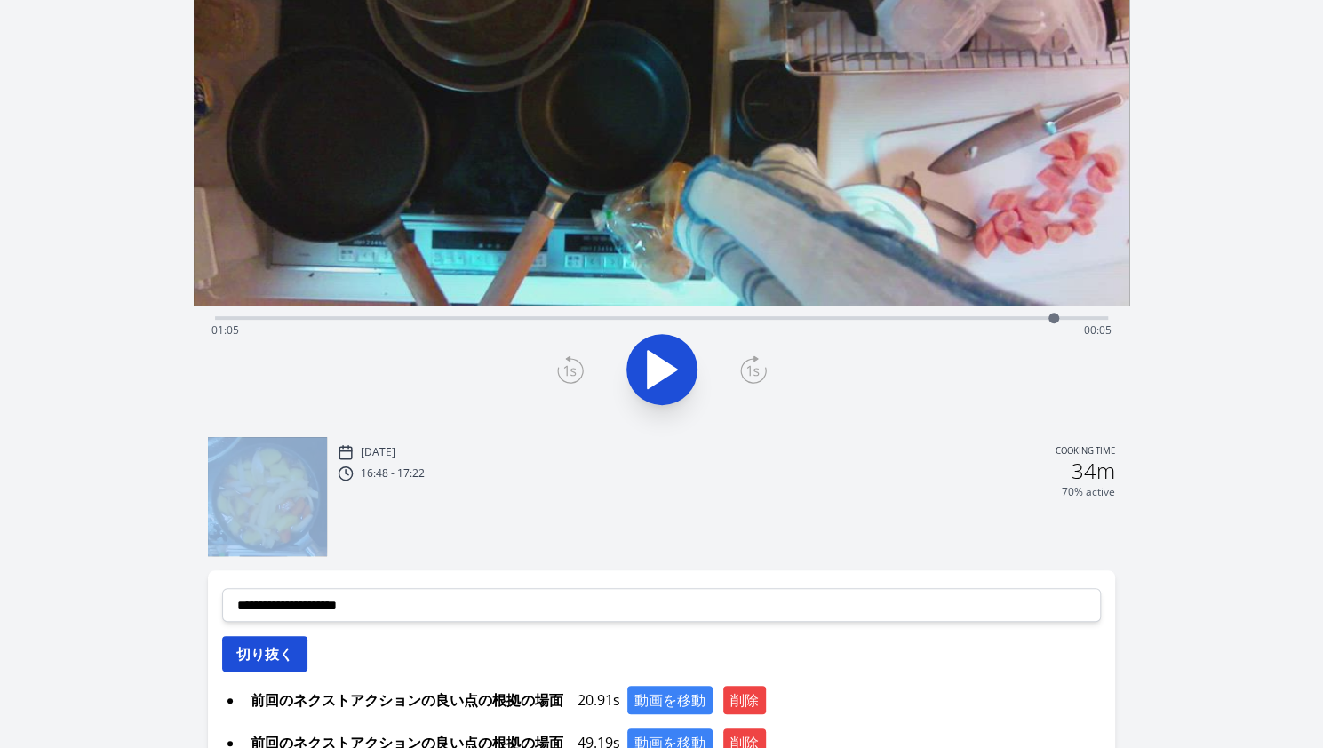
click at [291, 644] on button "切り抜く" at bounding box center [264, 654] width 85 height 36
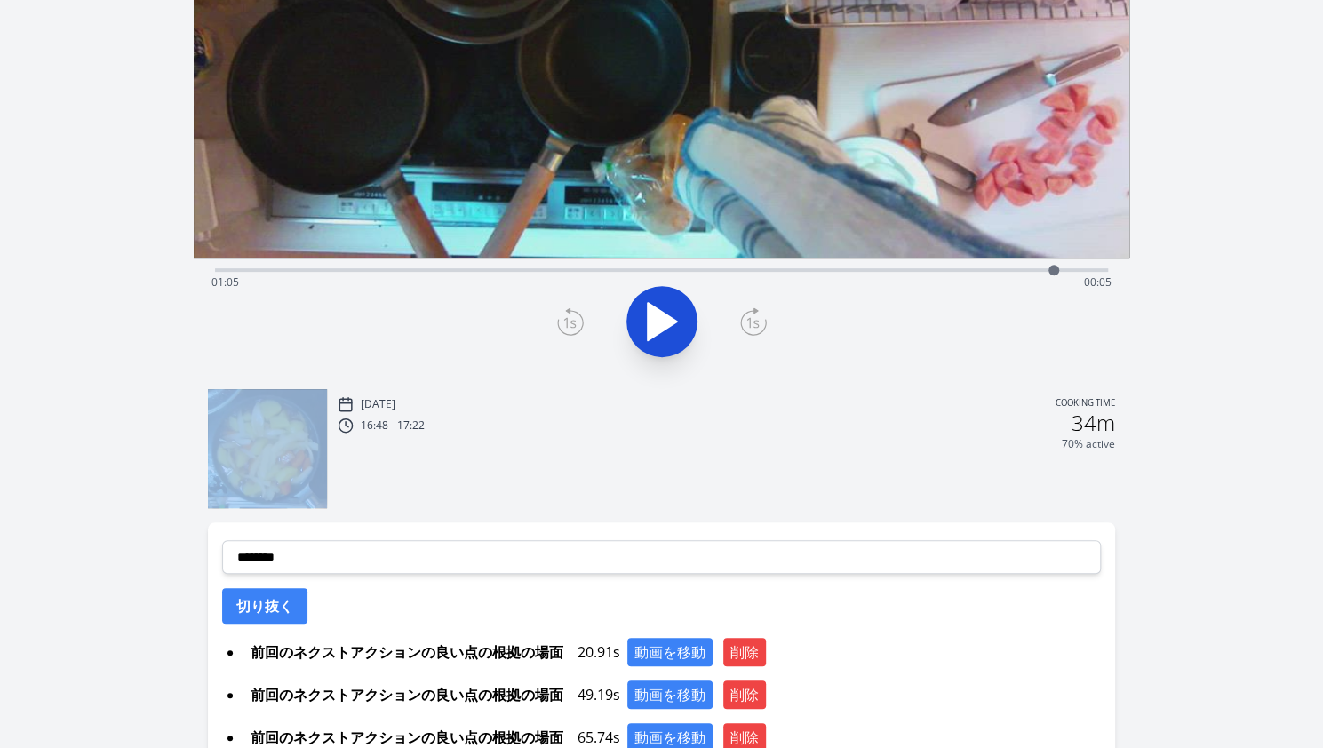
scroll to position [258, 0]
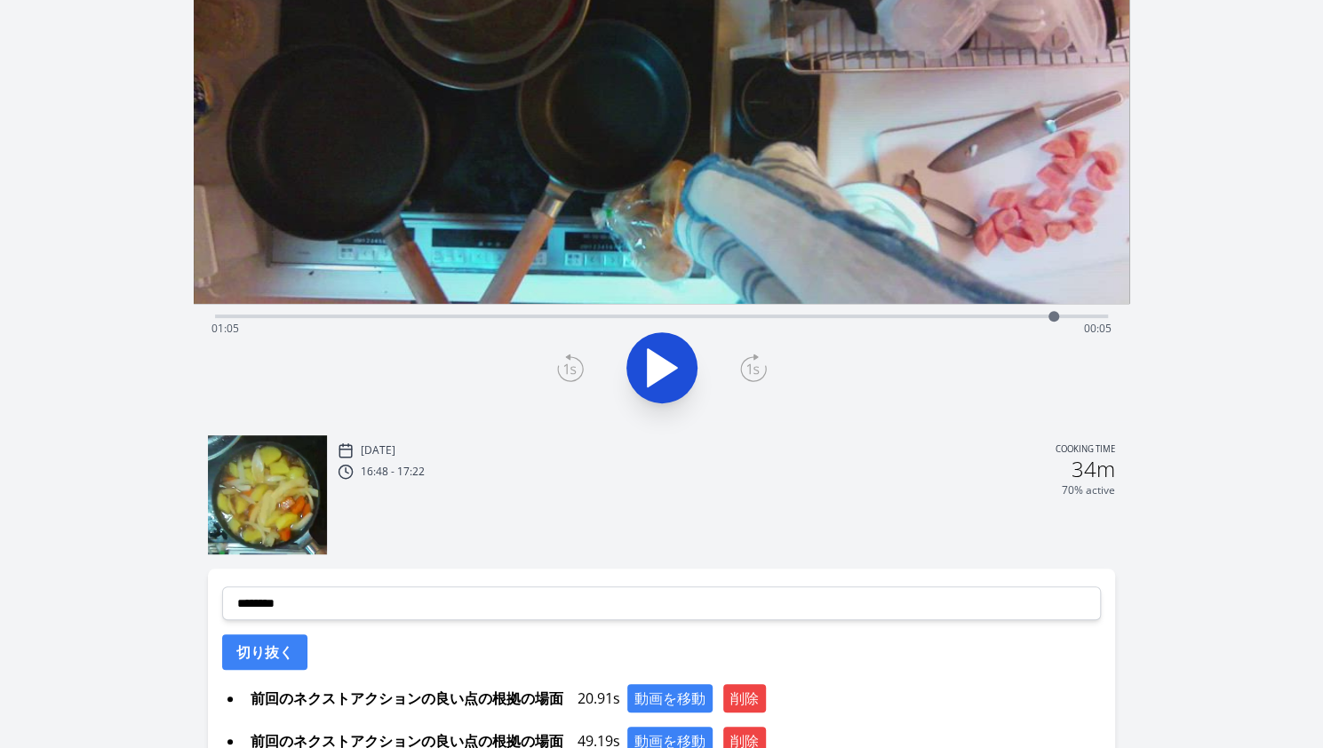
click at [830, 498] on div "Sat, 16th Aug 2025 Cooking time 16:48 - 17:22 34m 70% active" at bounding box center [727, 497] width 778 height 116
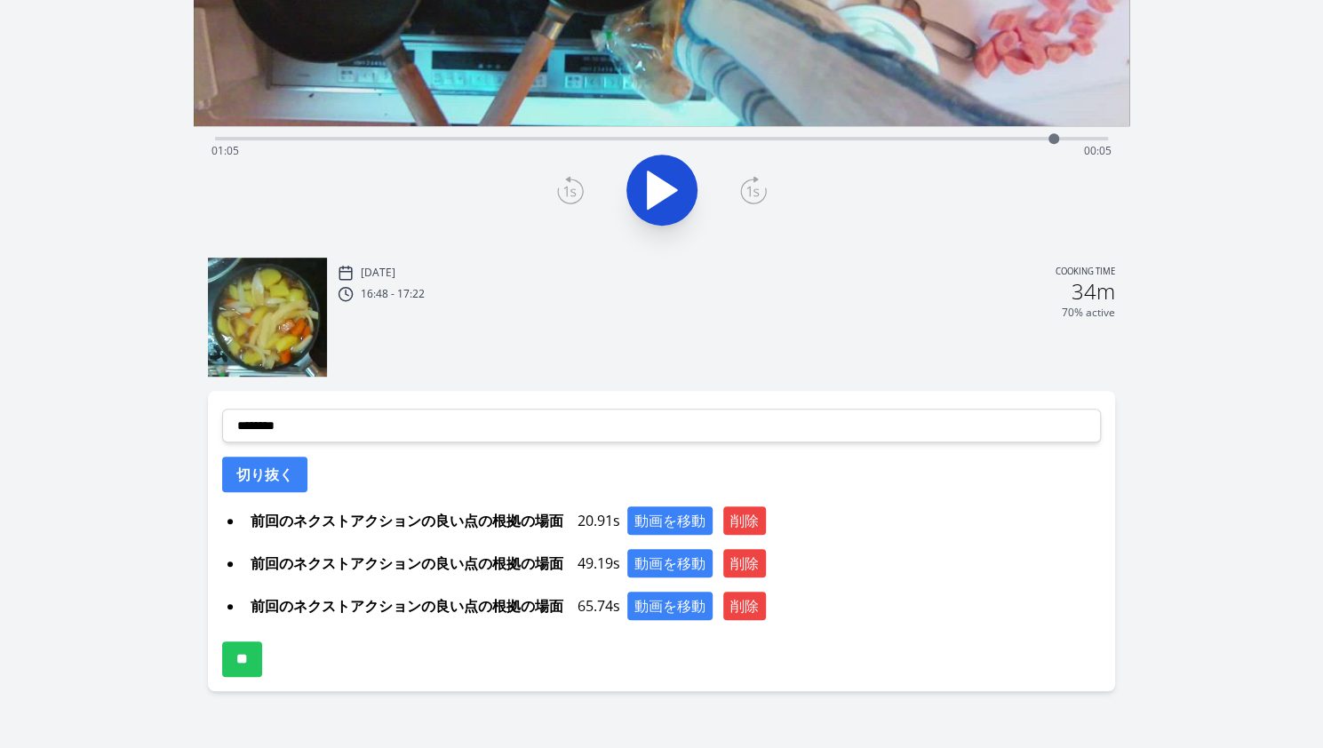
scroll to position [438, 0]
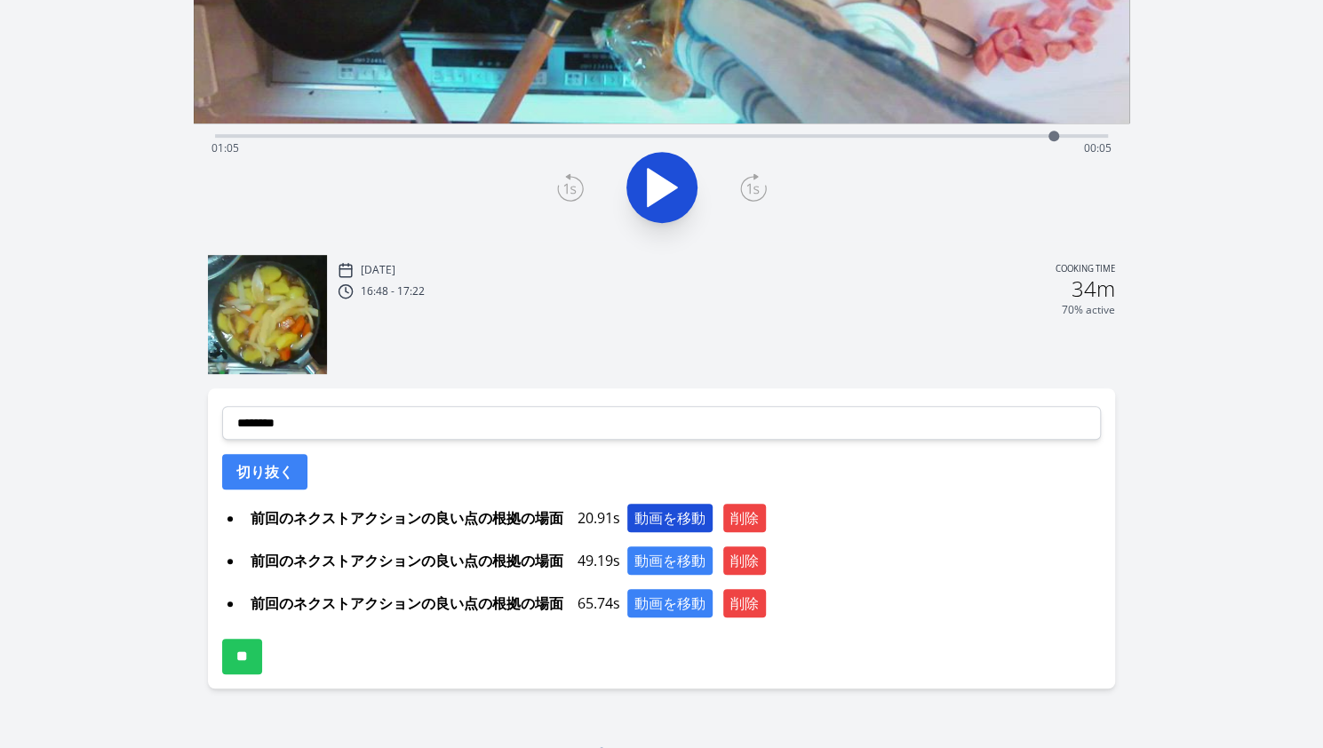
click at [656, 514] on button "動画を移動" at bounding box center [669, 518] width 85 height 28
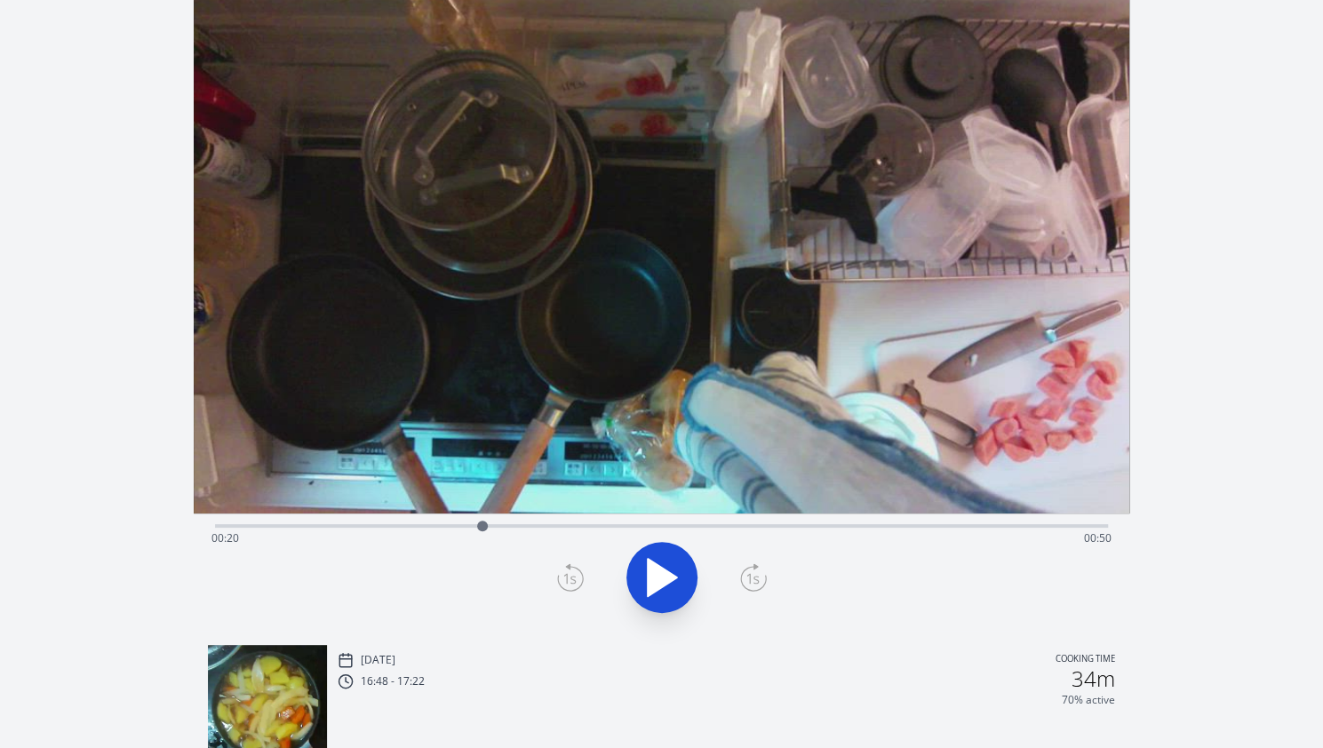
scroll to position [35, 0]
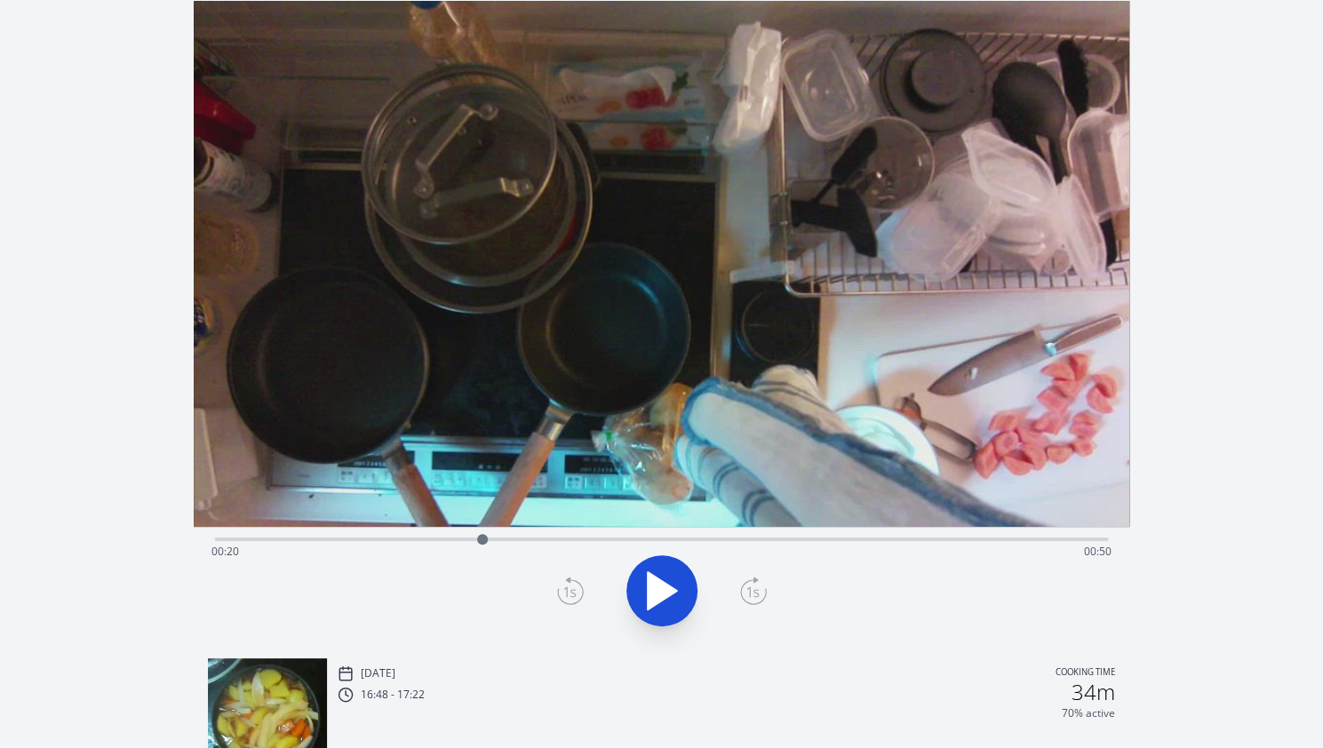
click at [810, 576] on div at bounding box center [661, 590] width 914 height 85
click at [810, 541] on div "Time elapsed: 00:20 Time remaining: 00:50" at bounding box center [661, 552] width 900 height 28
click at [833, 548] on div "Time elapsed: 00:46 Time remaining: 00:24" at bounding box center [661, 552] width 900 height 28
click at [865, 540] on div "Time elapsed: 00:48 Time remaining: 00:22" at bounding box center [661, 552] width 900 height 28
click at [563, 577] on icon at bounding box center [570, 591] width 27 height 28
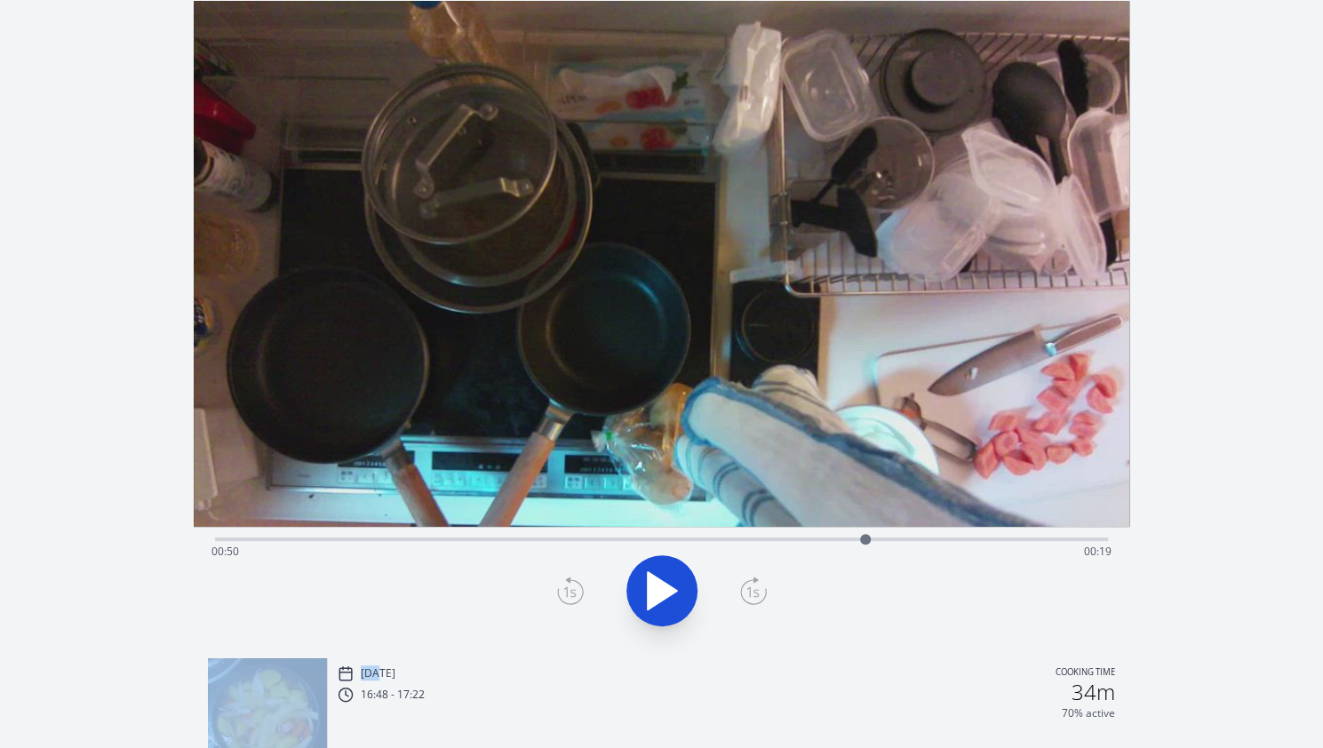
click at [563, 577] on icon at bounding box center [570, 591] width 27 height 28
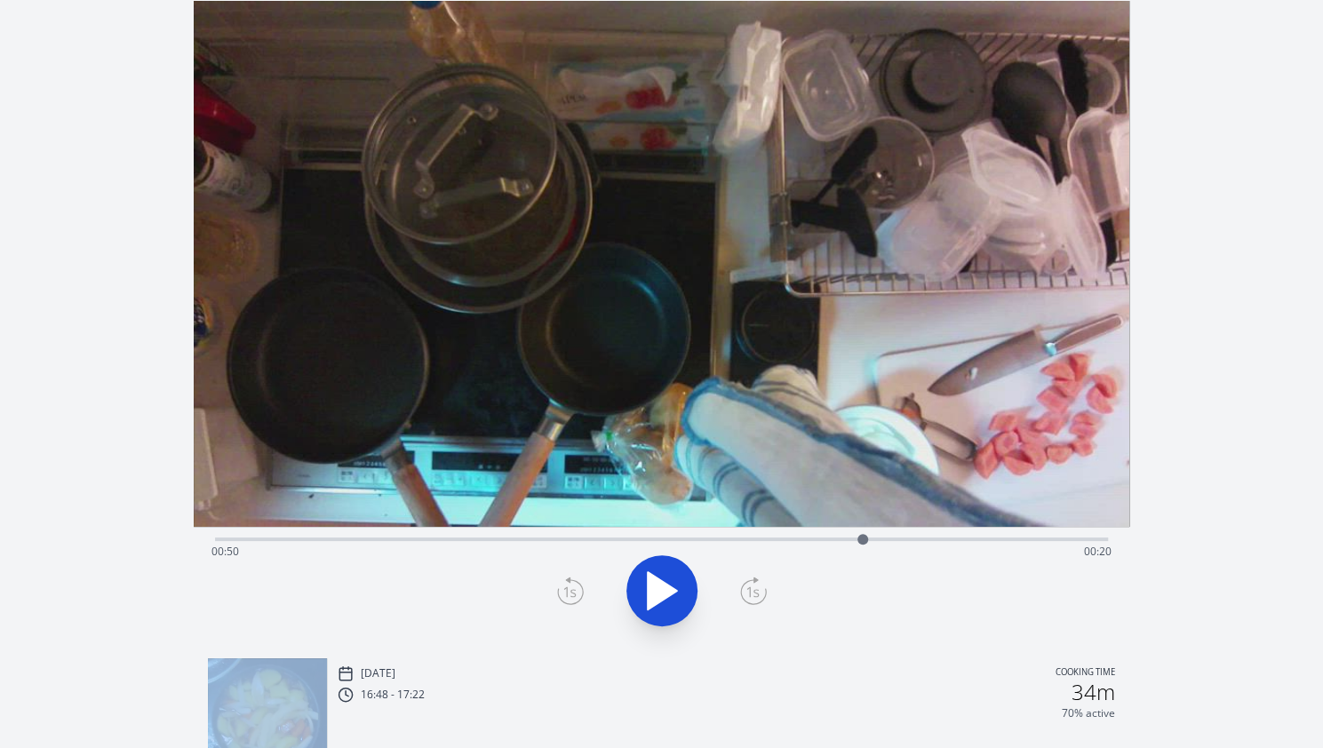
click at [563, 577] on icon at bounding box center [570, 591] width 27 height 28
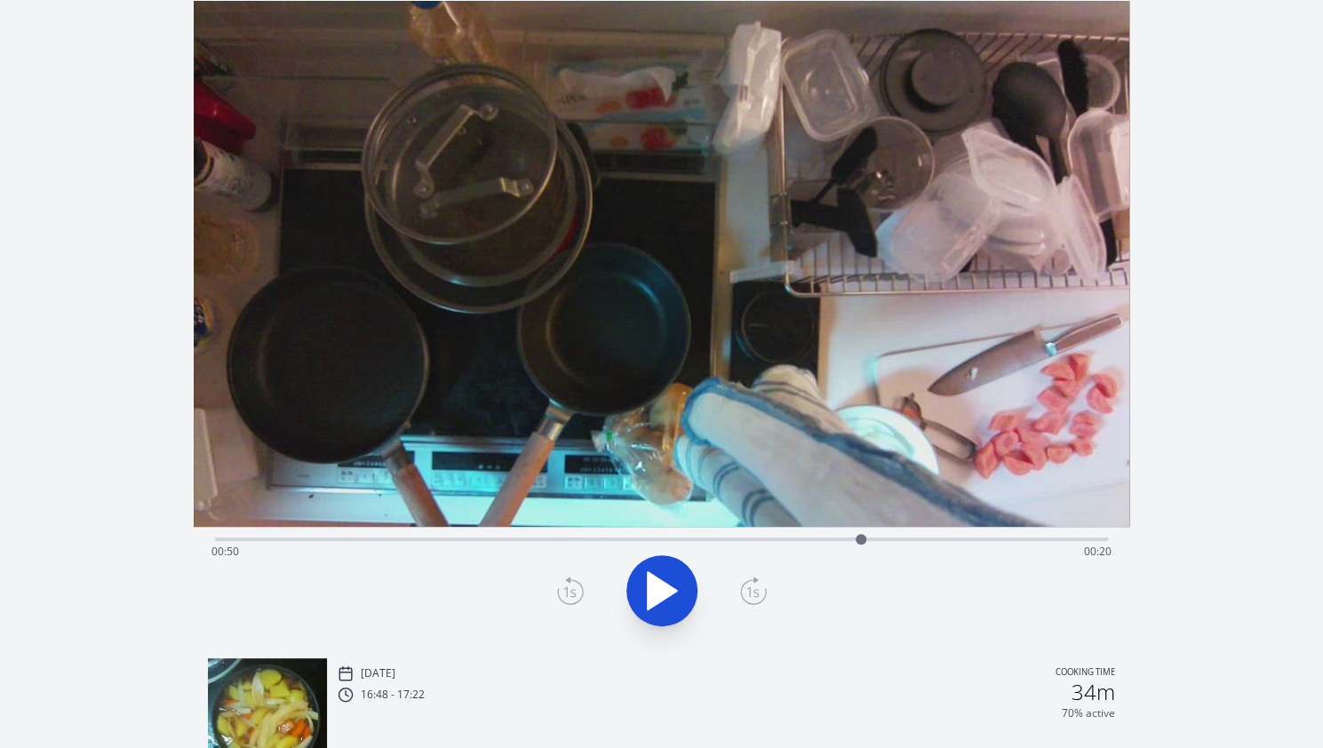
click at [565, 581] on icon at bounding box center [570, 591] width 27 height 28
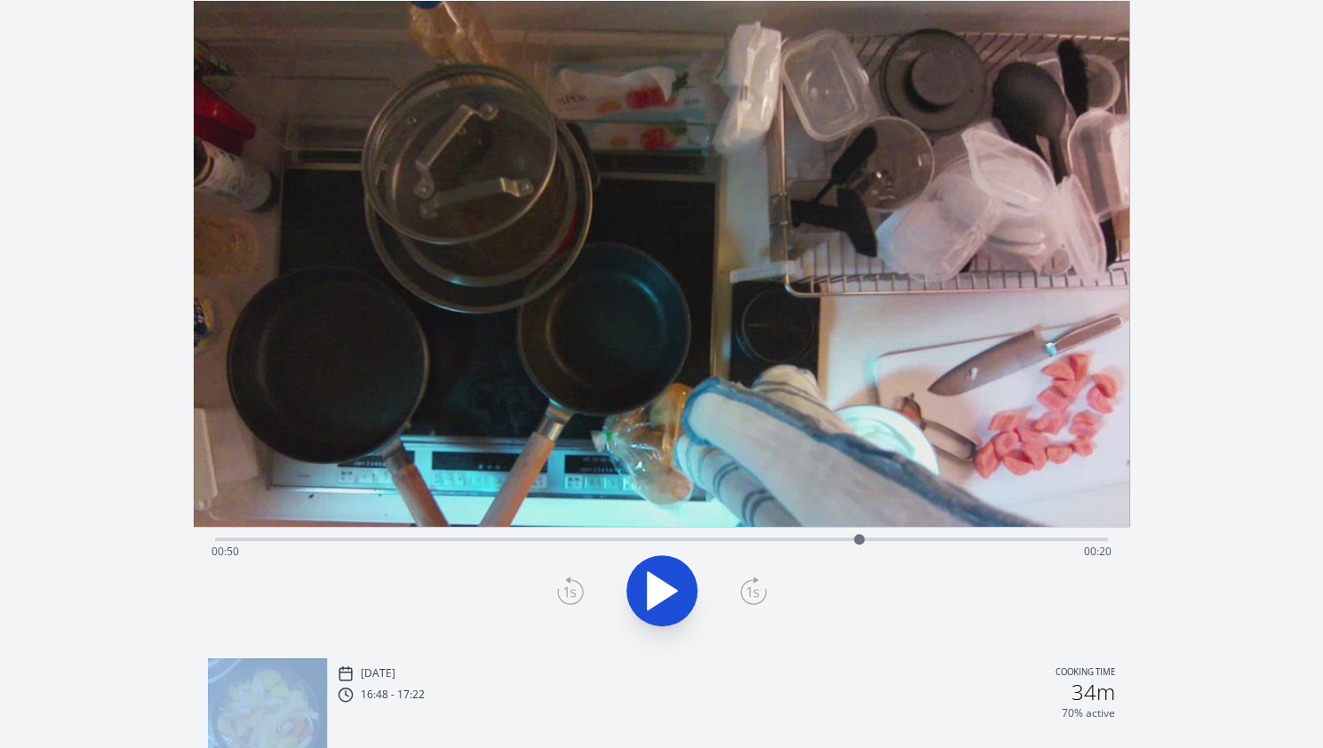
click at [565, 581] on icon at bounding box center [570, 591] width 27 height 28
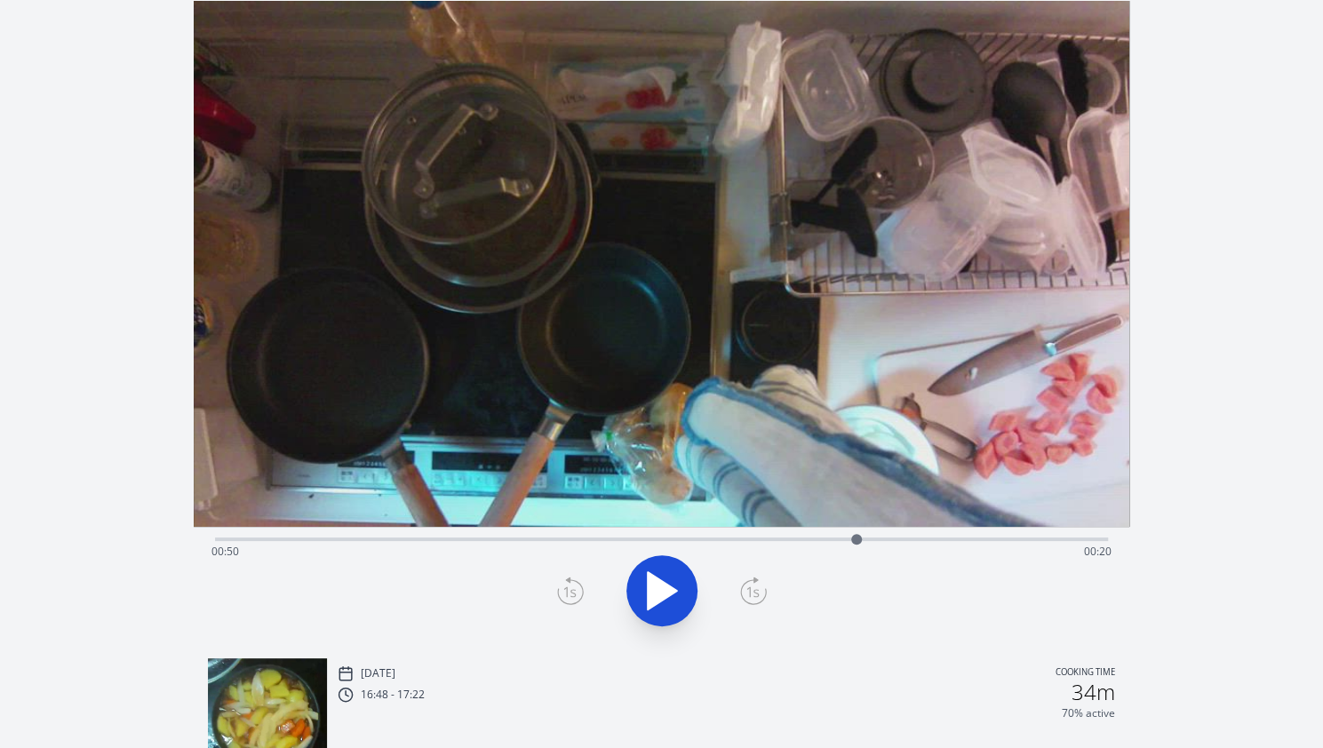
click at [841, 538] on div "Time elapsed: 00:50 Time remaining: 00:20" at bounding box center [661, 552] width 900 height 28
click at [830, 538] on div at bounding box center [840, 539] width 27 height 27
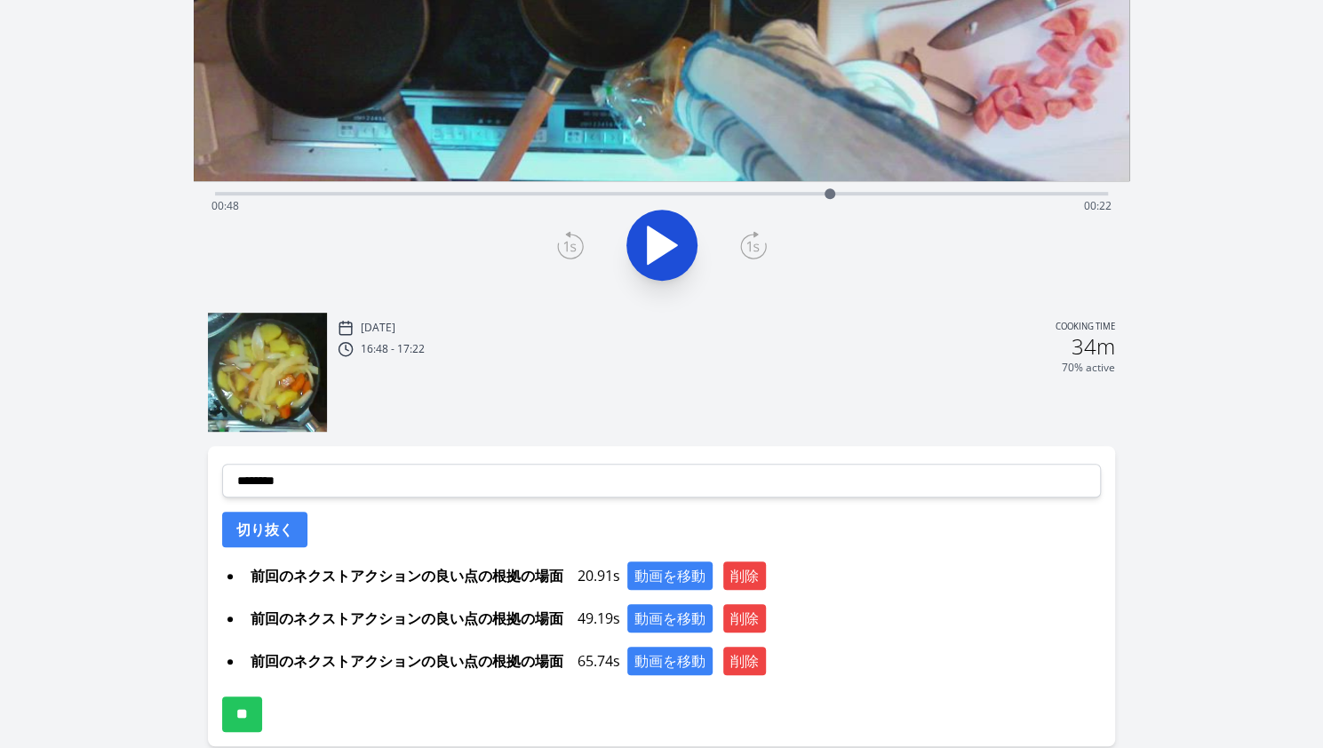
scroll to position [383, 0]
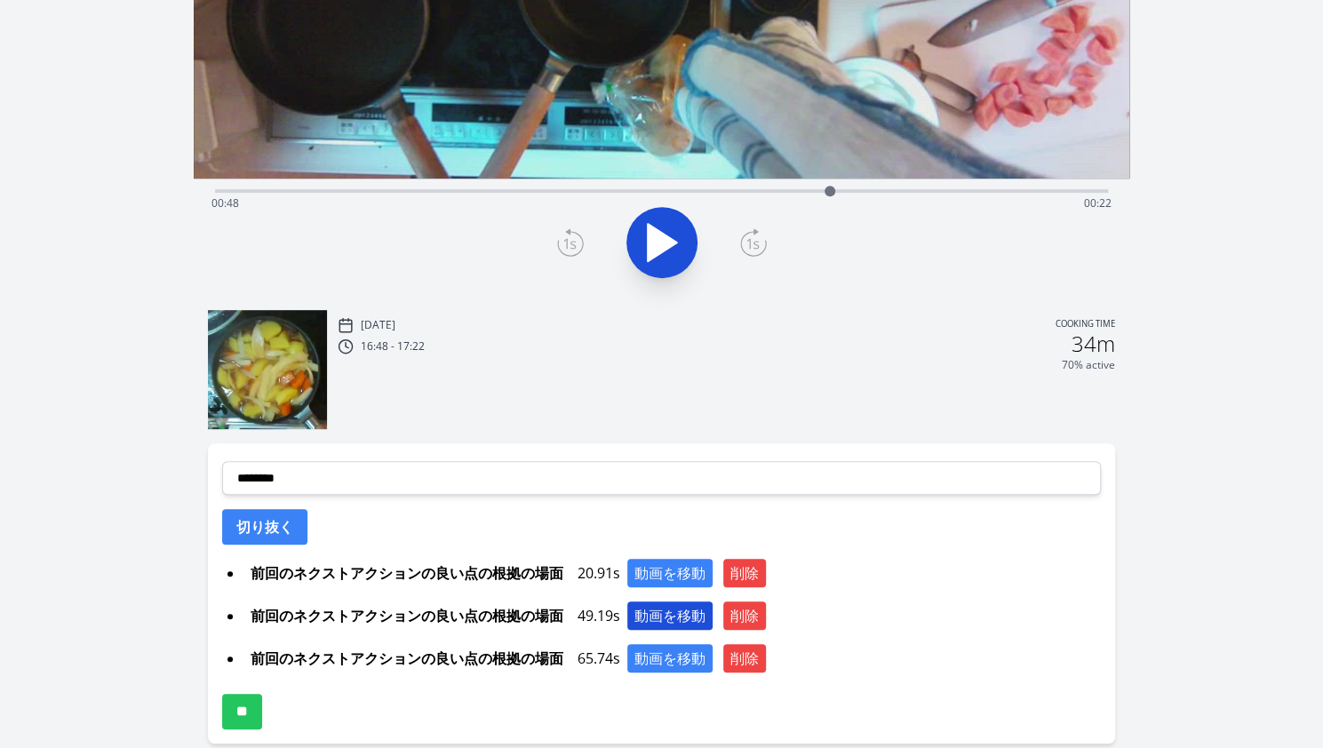
click at [679, 619] on button "動画を移動" at bounding box center [669, 616] width 85 height 28
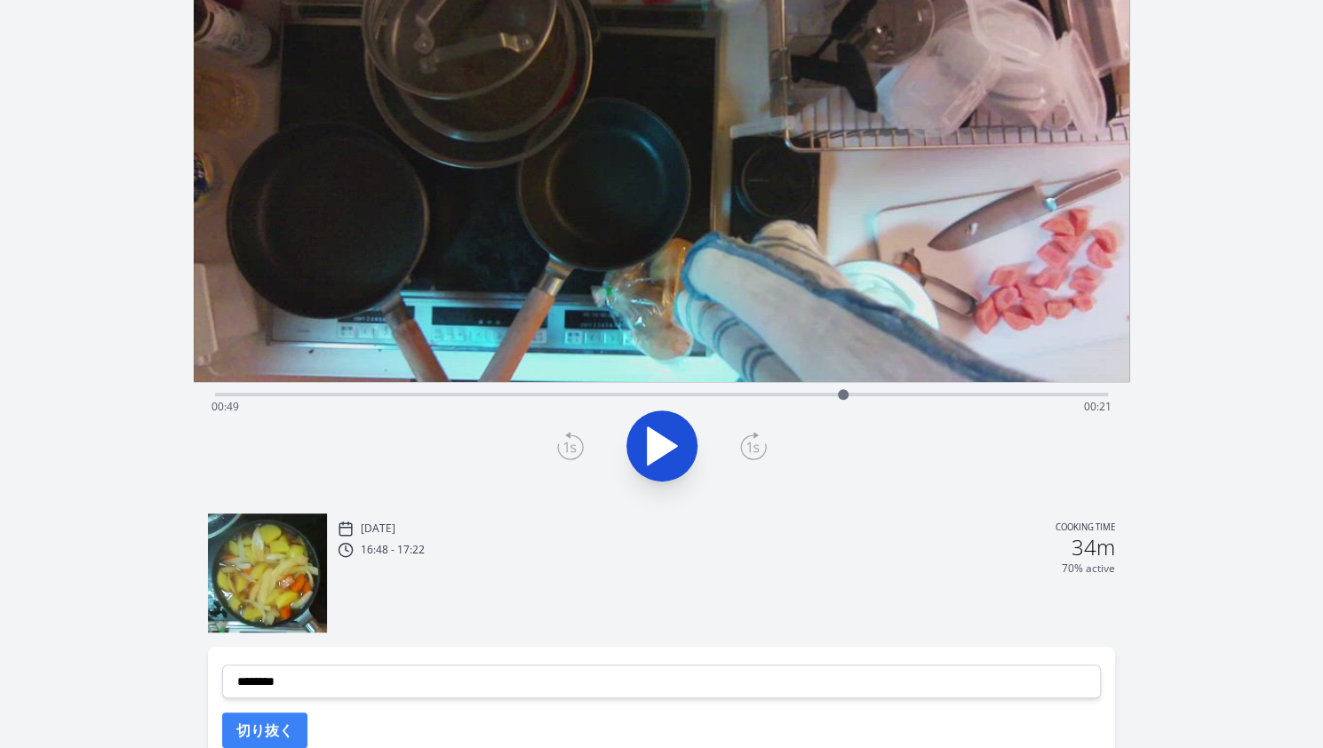
scroll to position [463, 0]
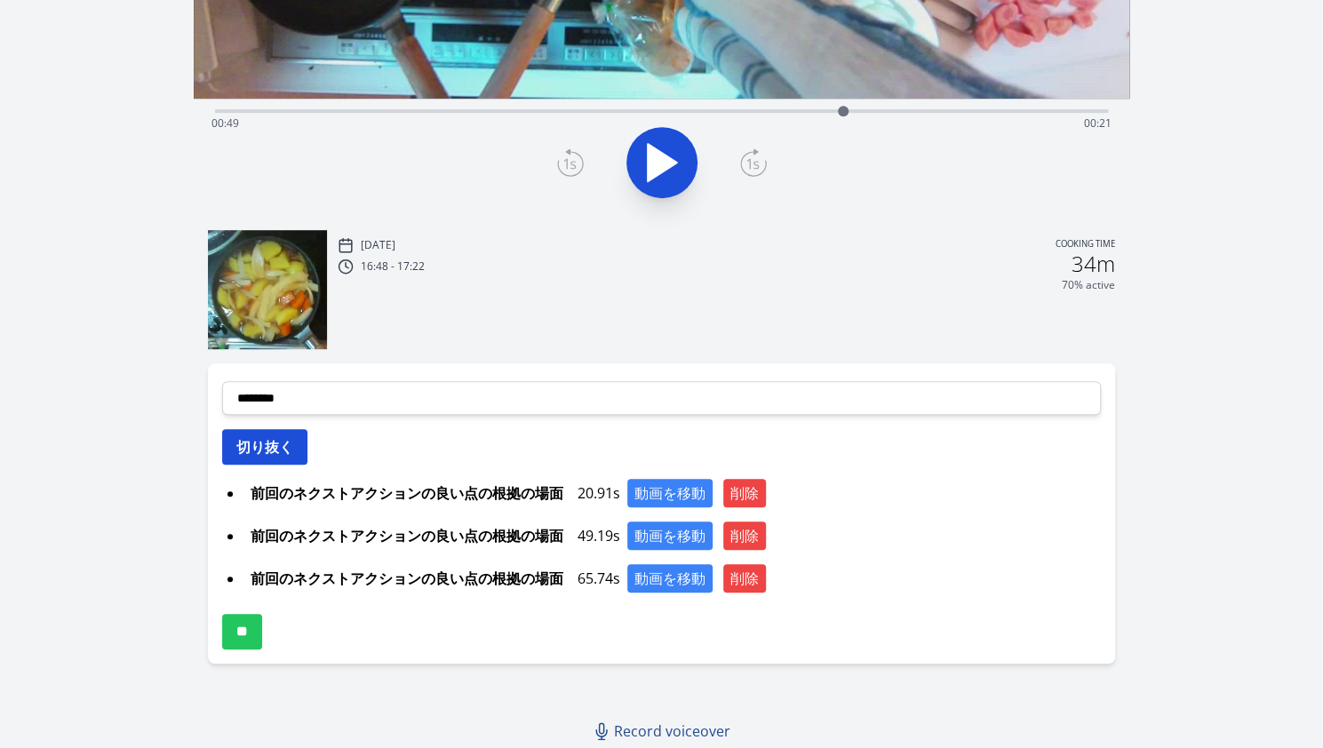
click at [286, 445] on button "切り抜く" at bounding box center [264, 447] width 85 height 36
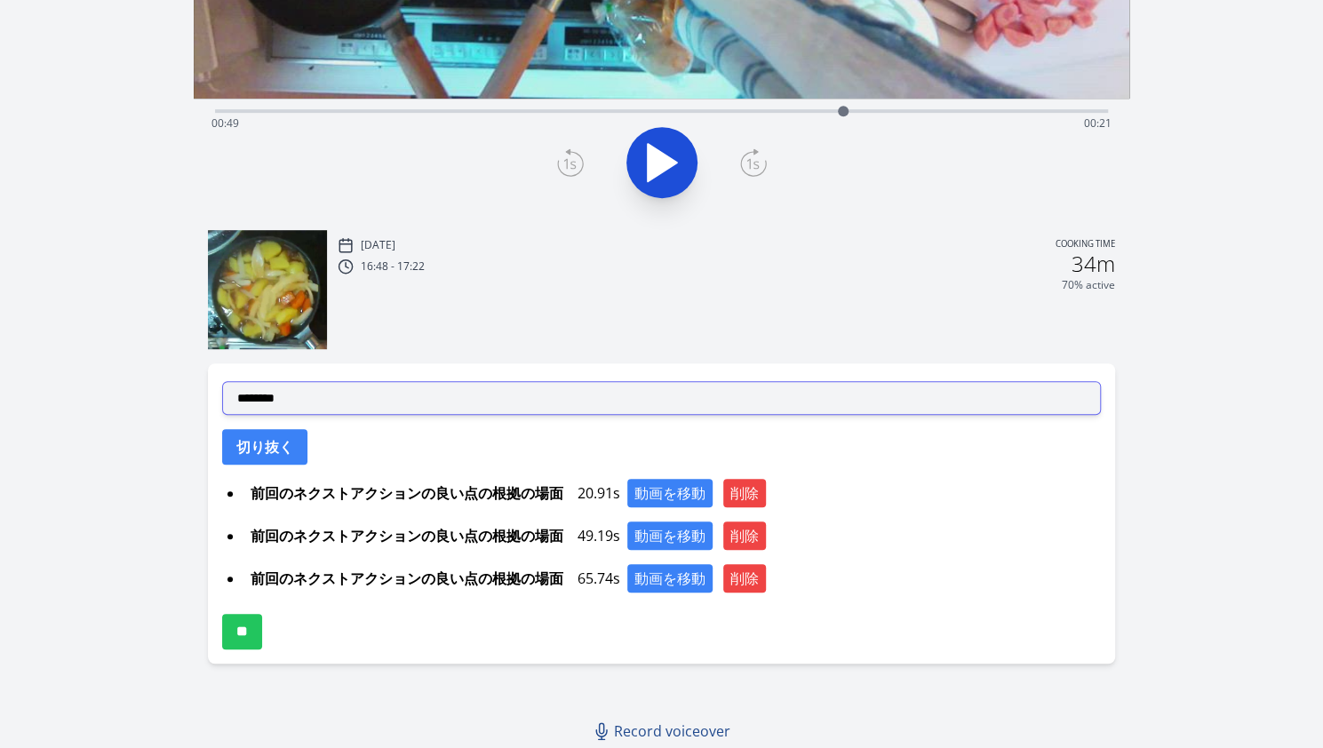
click at [460, 395] on select "**********" at bounding box center [661, 398] width 879 height 34
select select "**********"
click at [222, 381] on select "**********" at bounding box center [661, 398] width 879 height 34
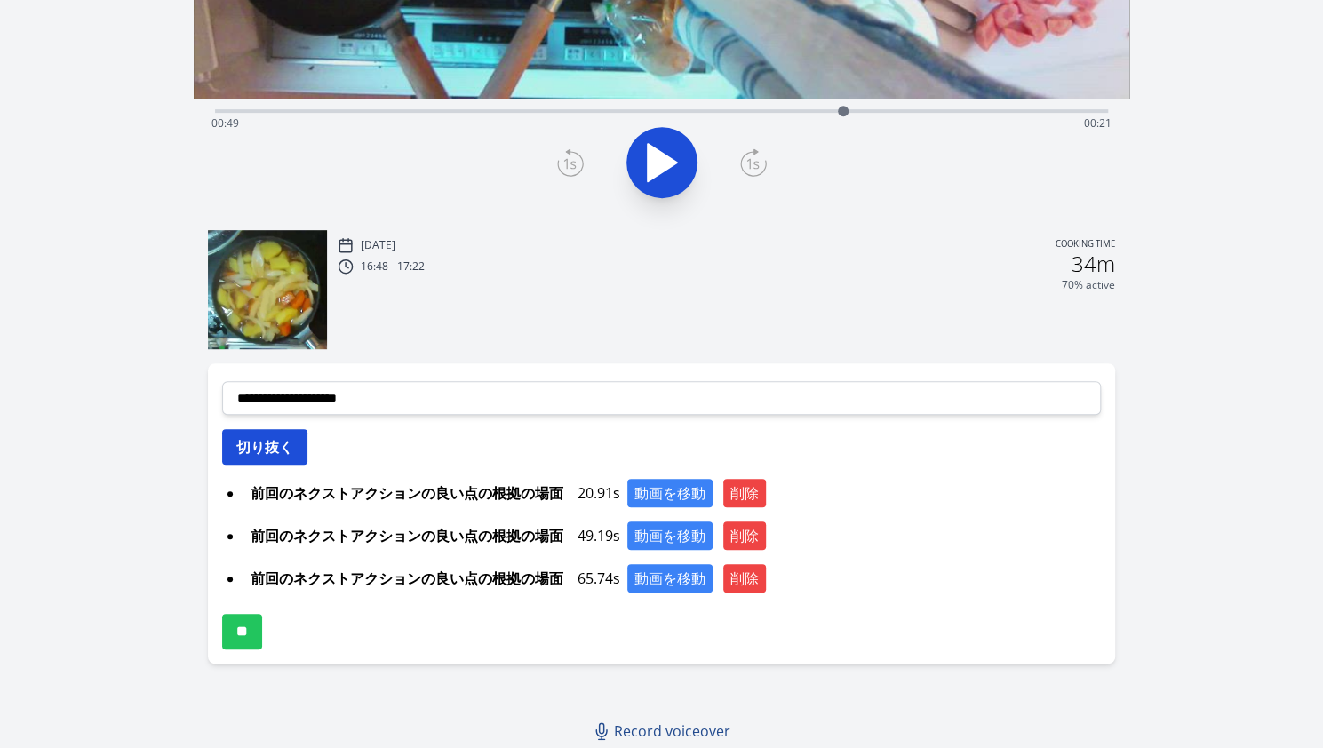
click at [284, 440] on button "切り抜く" at bounding box center [264, 447] width 85 height 36
select select
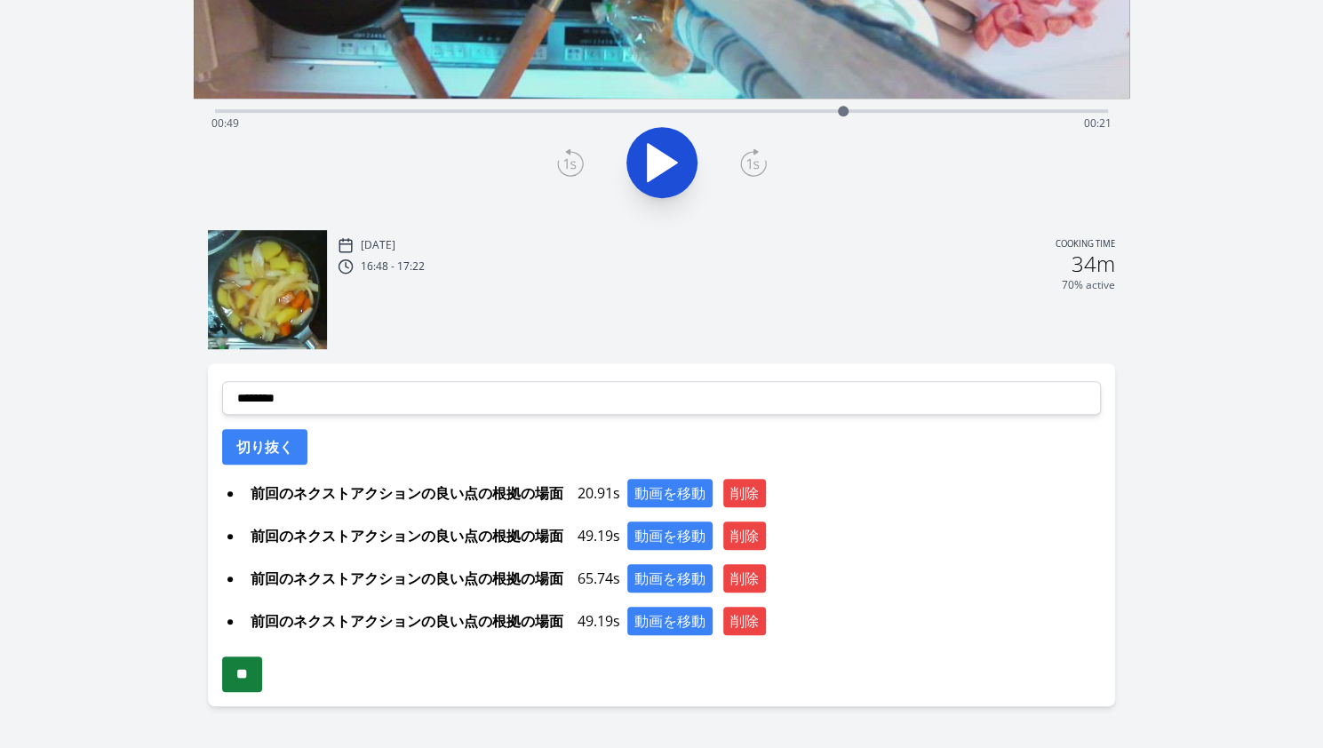
click at [261, 669] on input "**" at bounding box center [242, 675] width 40 height 36
